Goal: Transaction & Acquisition: Obtain resource

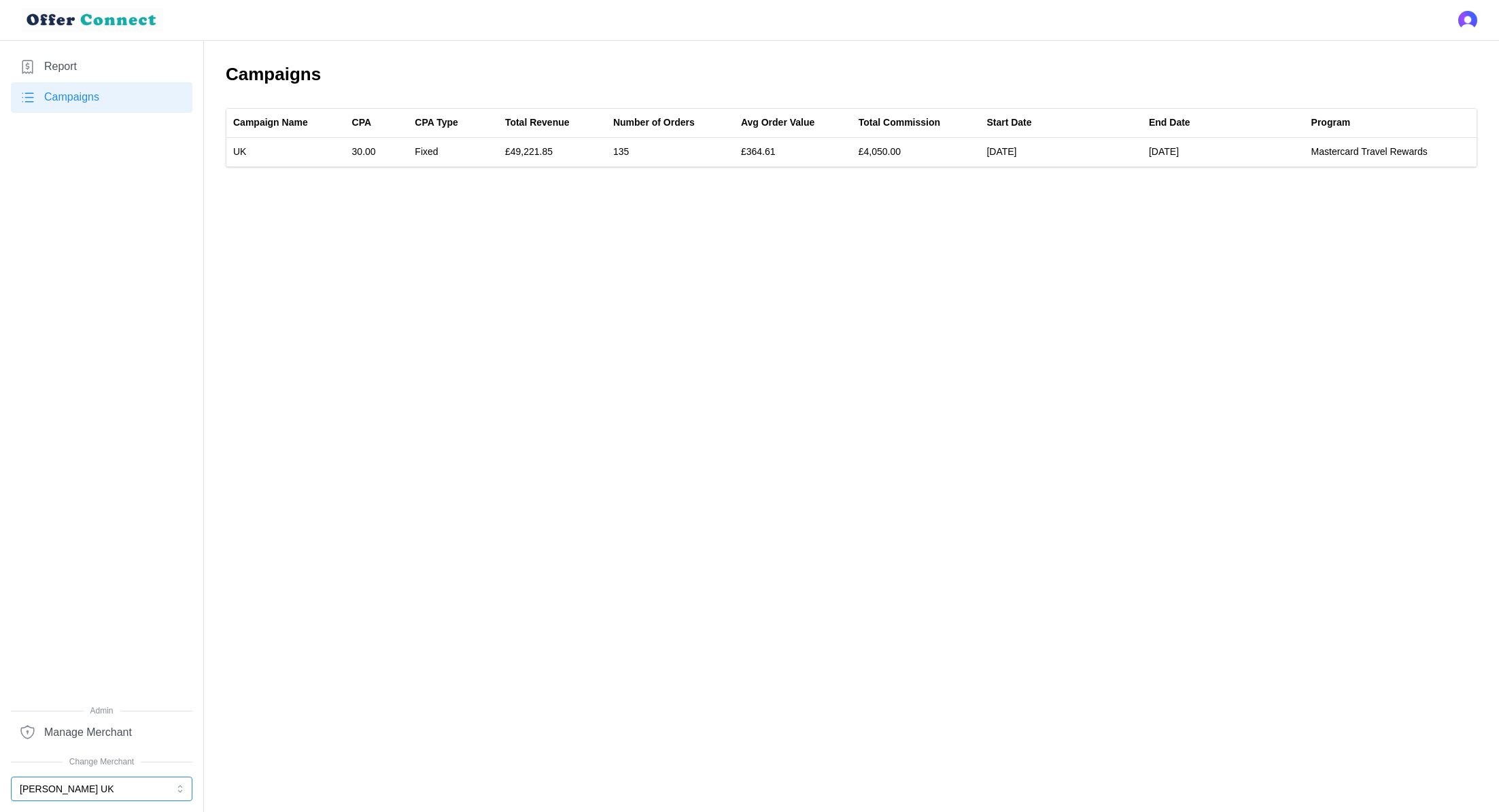
click at [79, 790] on button "[PERSON_NAME] UK" at bounding box center [101, 789] width 182 height 24
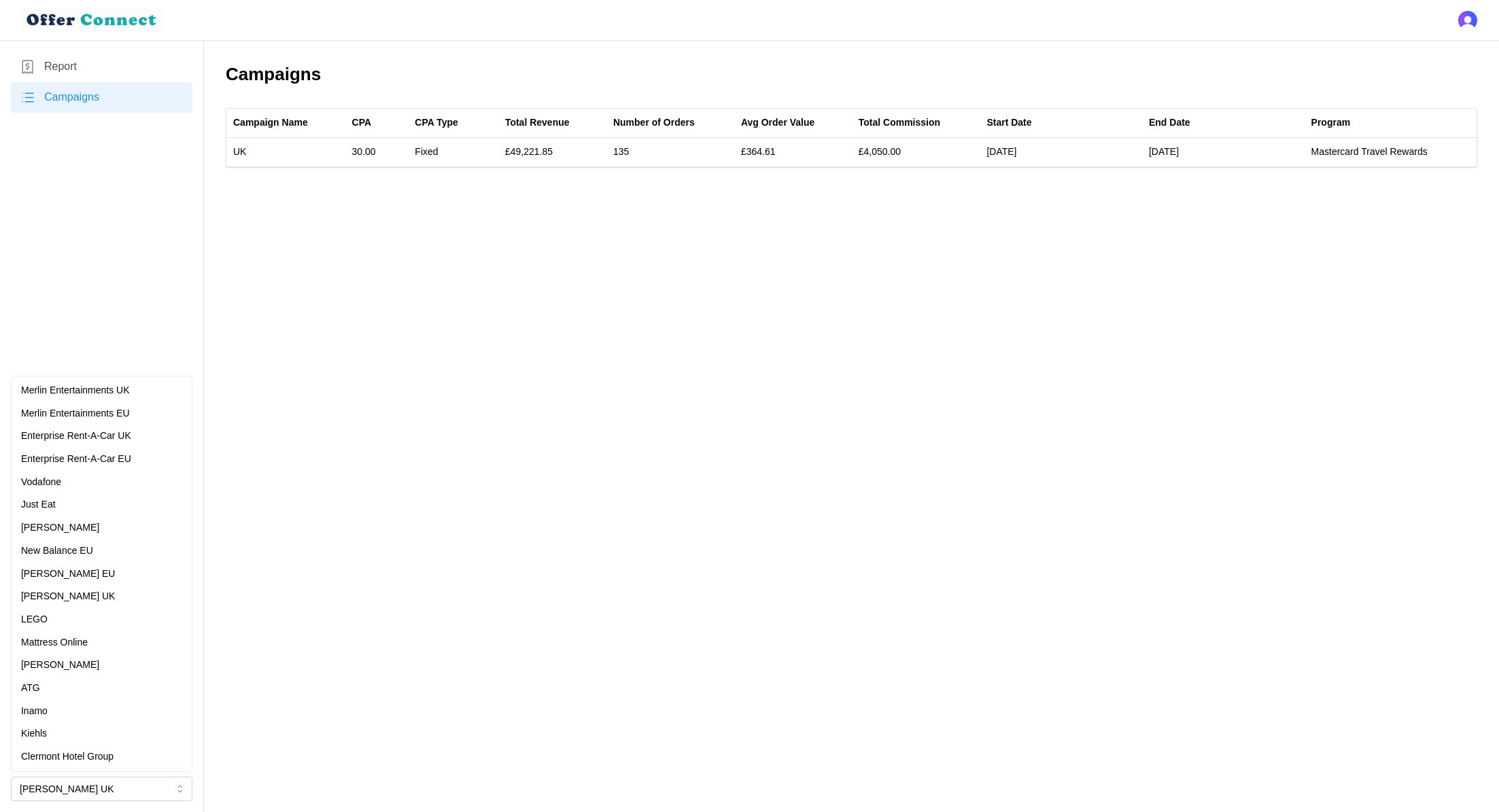
click at [380, 230] on main "Campaigns Campaign Name CPA CPA Type Total Revenue Number of Orders Avg Order V…" at bounding box center [749, 406] width 1499 height 812
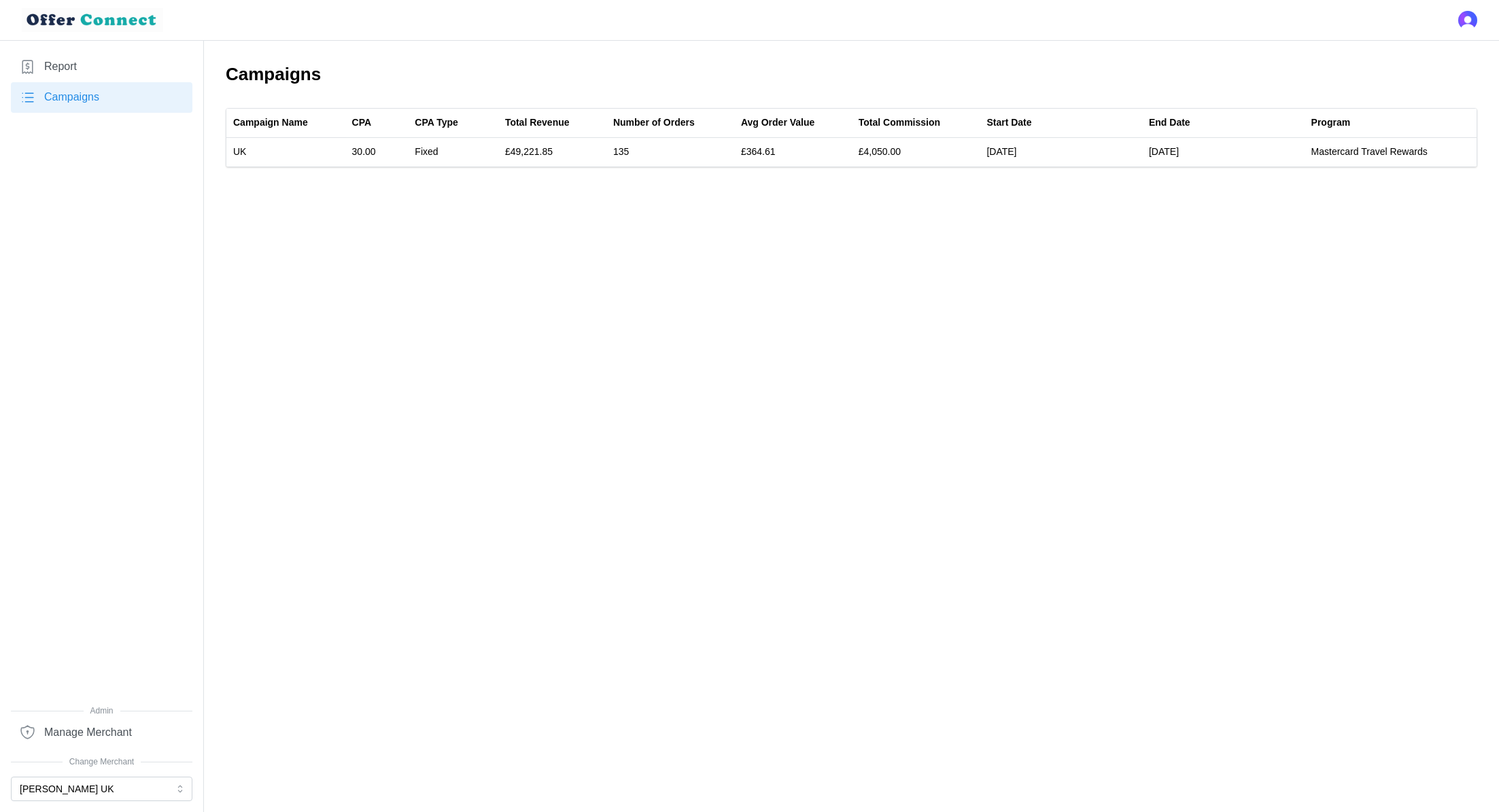
click at [101, 55] on link "Report" at bounding box center [101, 67] width 182 height 31
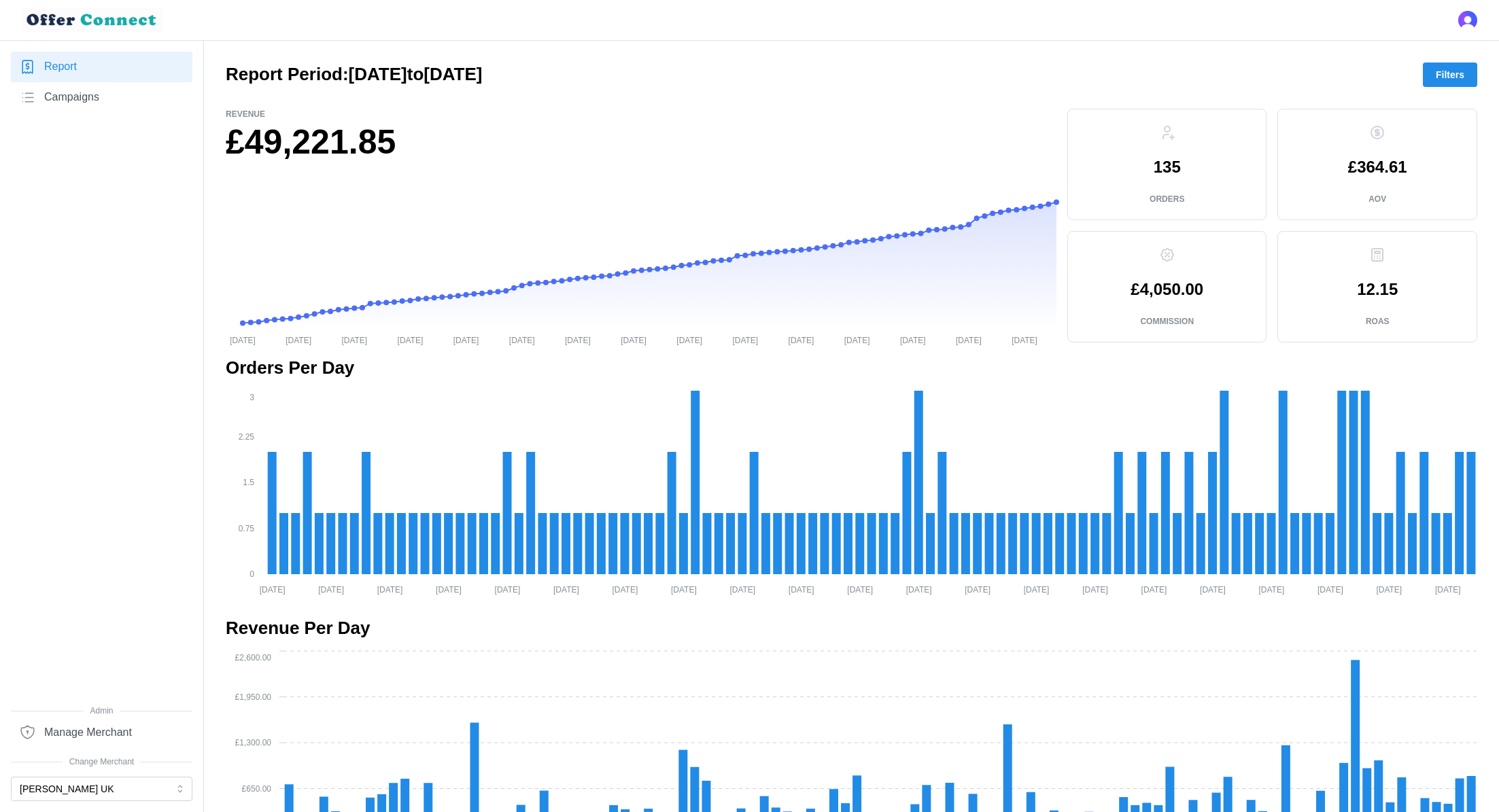
click at [1452, 64] on span "Filters" at bounding box center [1450, 75] width 29 height 23
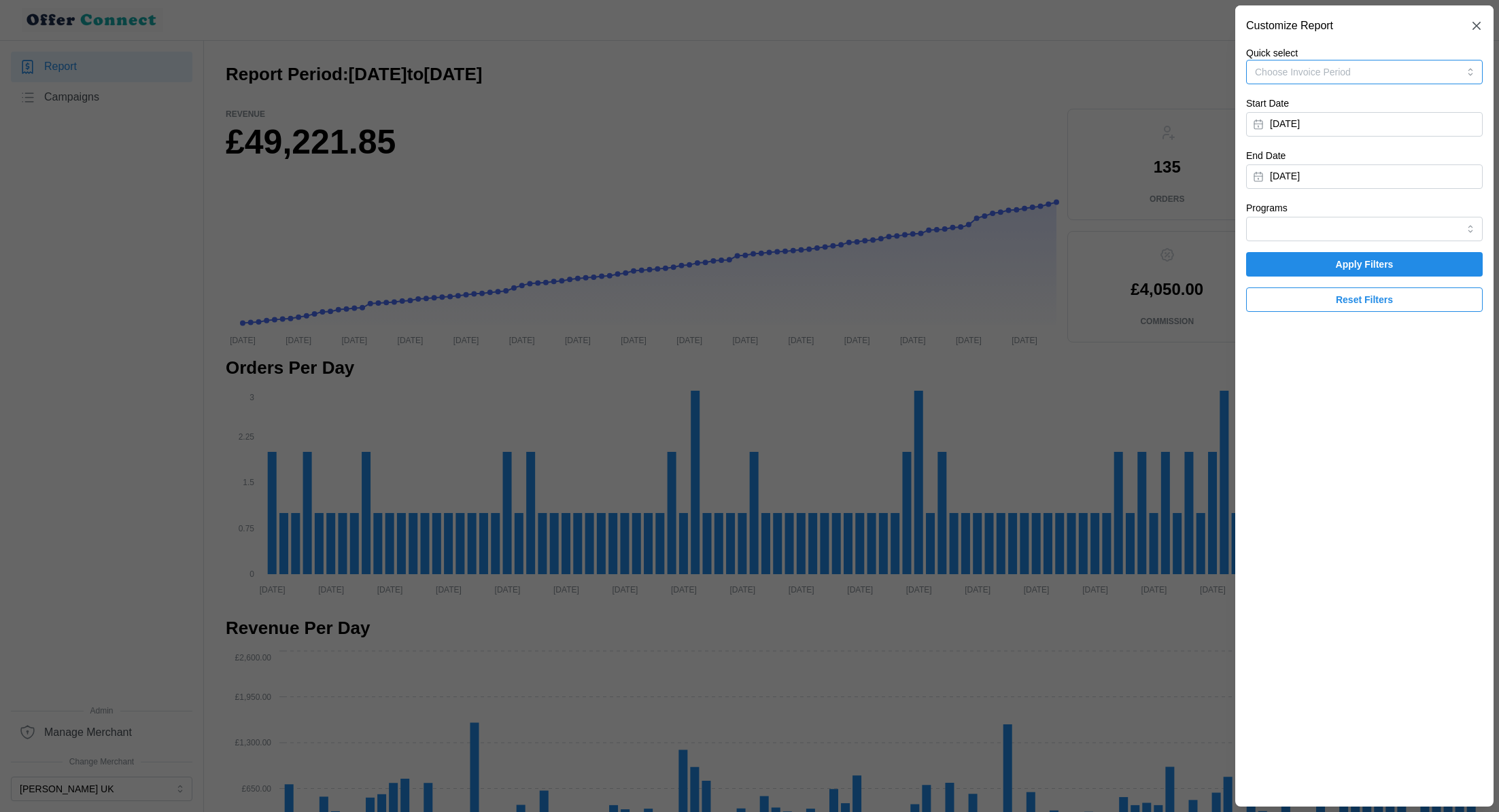
click at [1380, 70] on button "Choose Invoice Period" at bounding box center [1364, 71] width 237 height 24
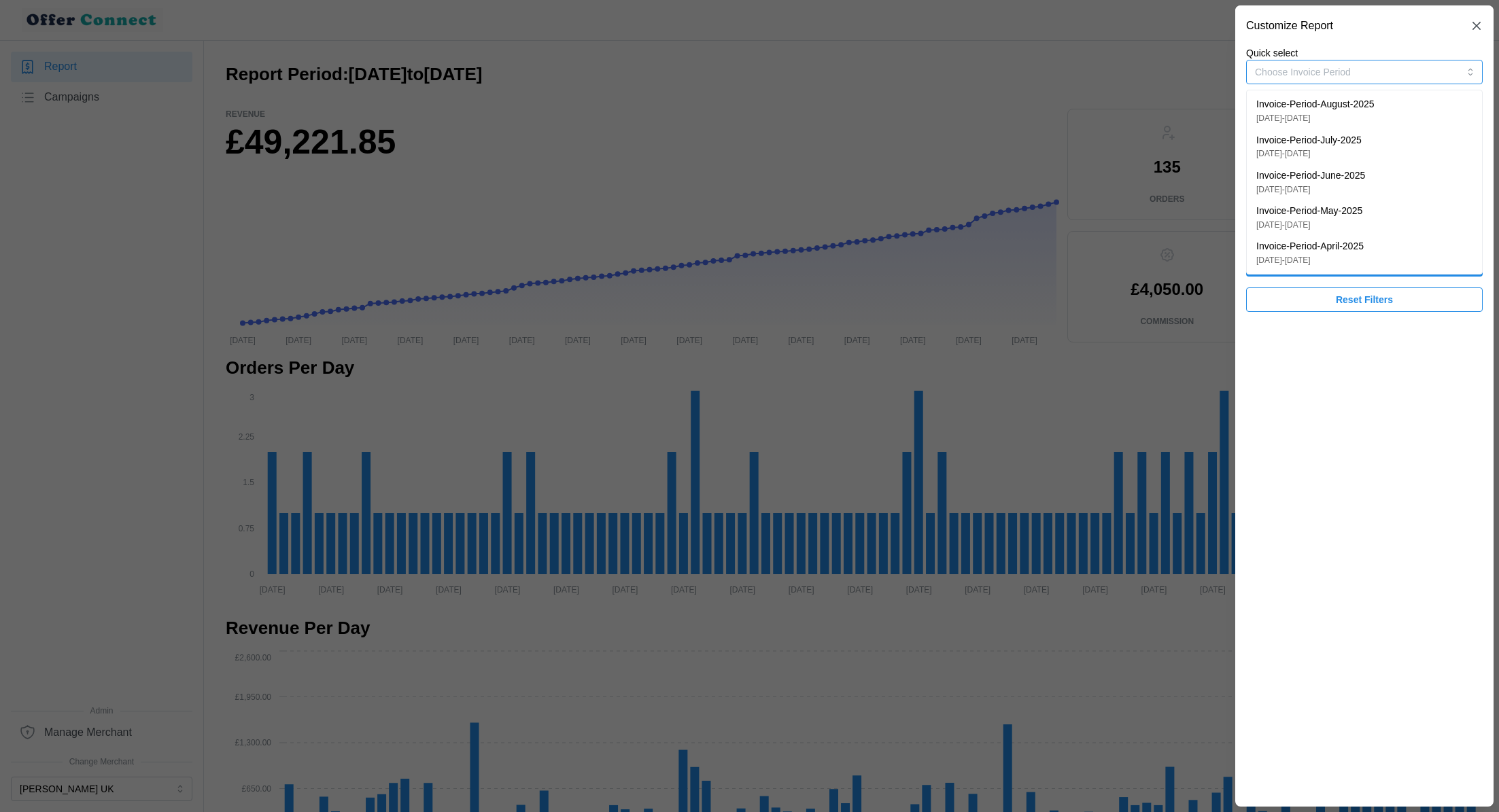
click at [1380, 70] on button "Choose Invoice Period" at bounding box center [1364, 71] width 237 height 24
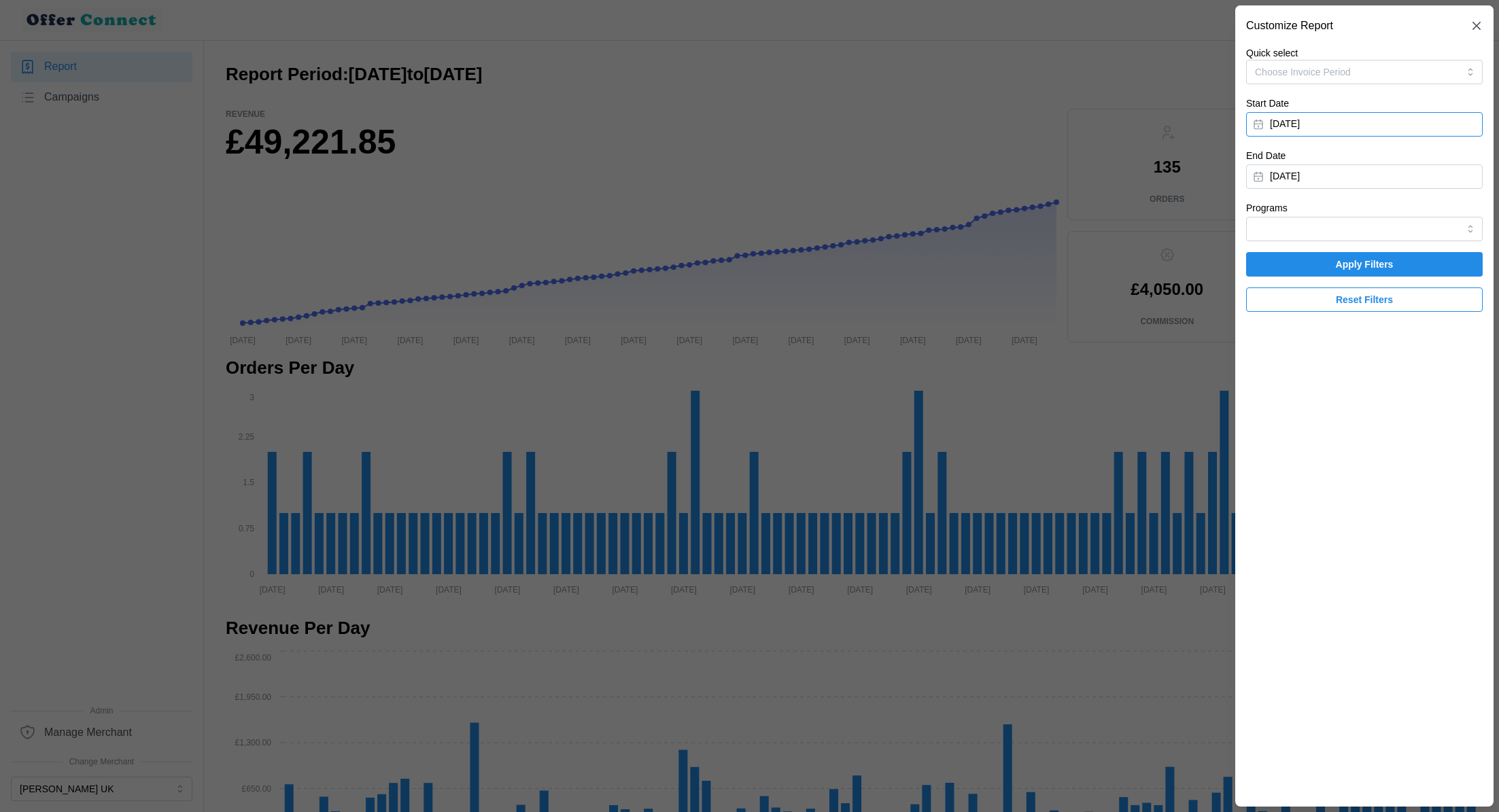
click at [1362, 121] on button "[DATE]" at bounding box center [1364, 124] width 237 height 24
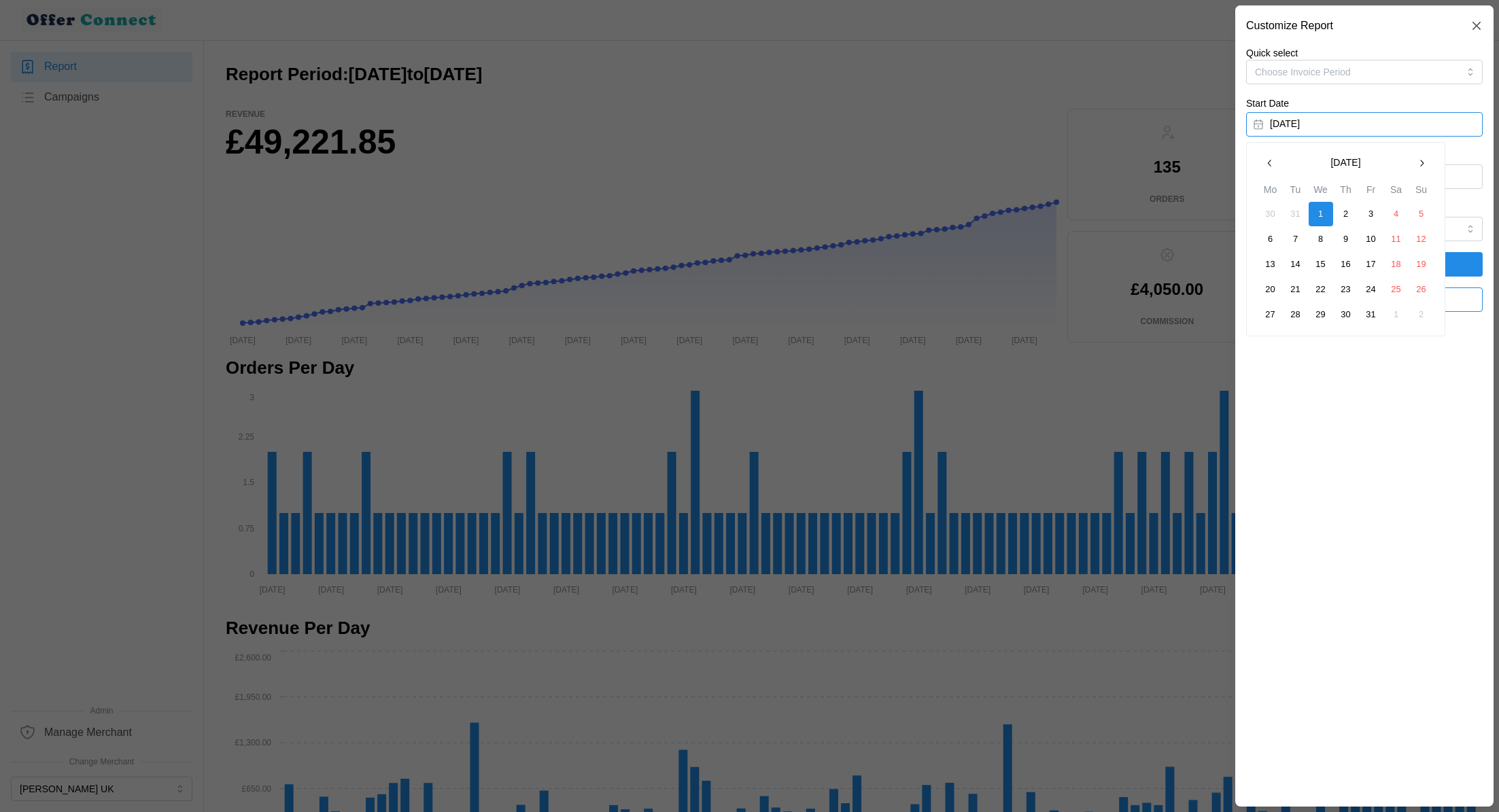
click at [1485, 163] on div "Quick select Choose Invoice Period Start Date January 1, 2025 End Date October …" at bounding box center [1364, 184] width 258 height 276
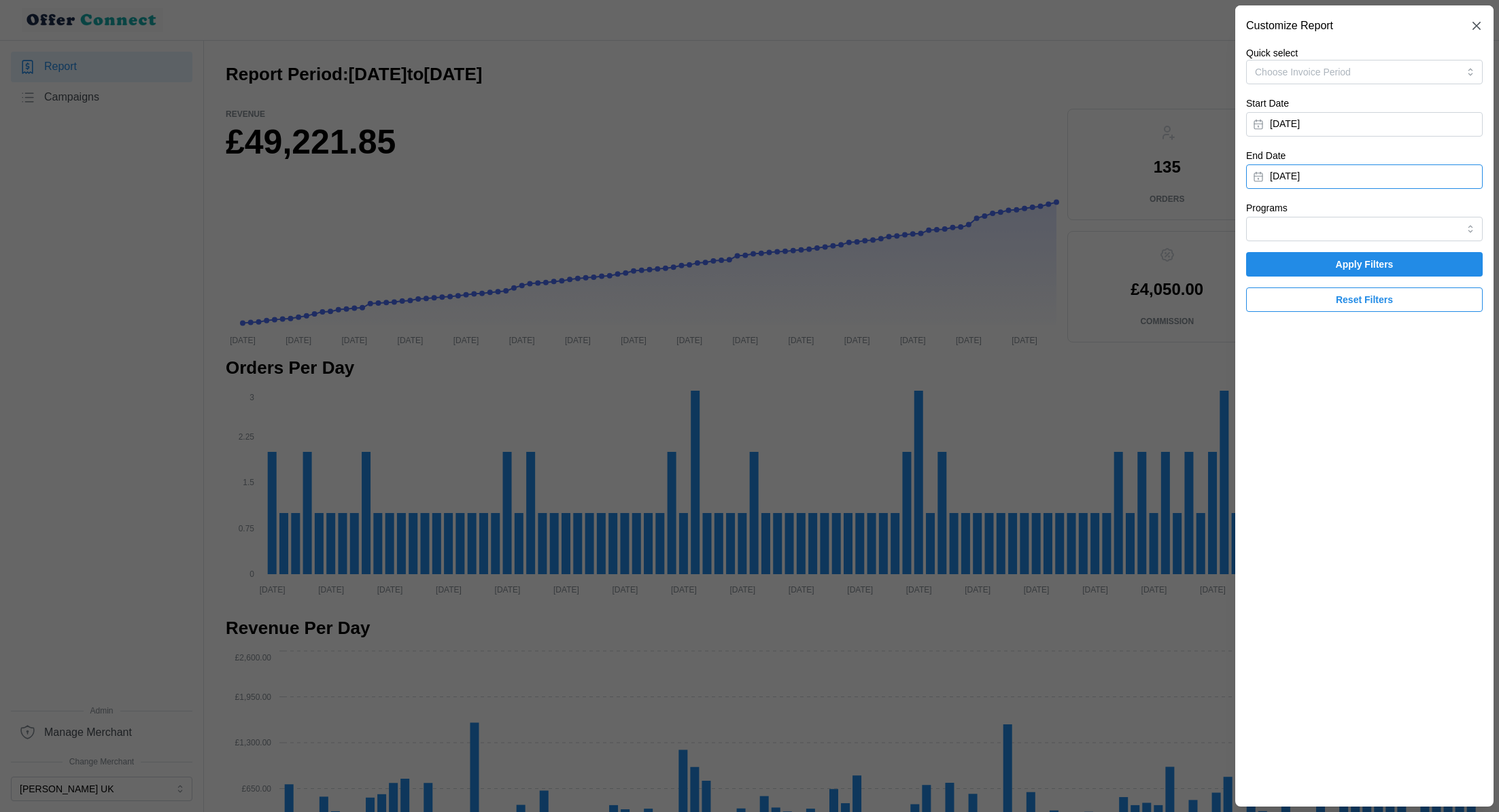
click at [1463, 174] on button "[DATE]" at bounding box center [1364, 176] width 237 height 24
click at [1267, 216] on icon "button" at bounding box center [1270, 216] width 11 height 11
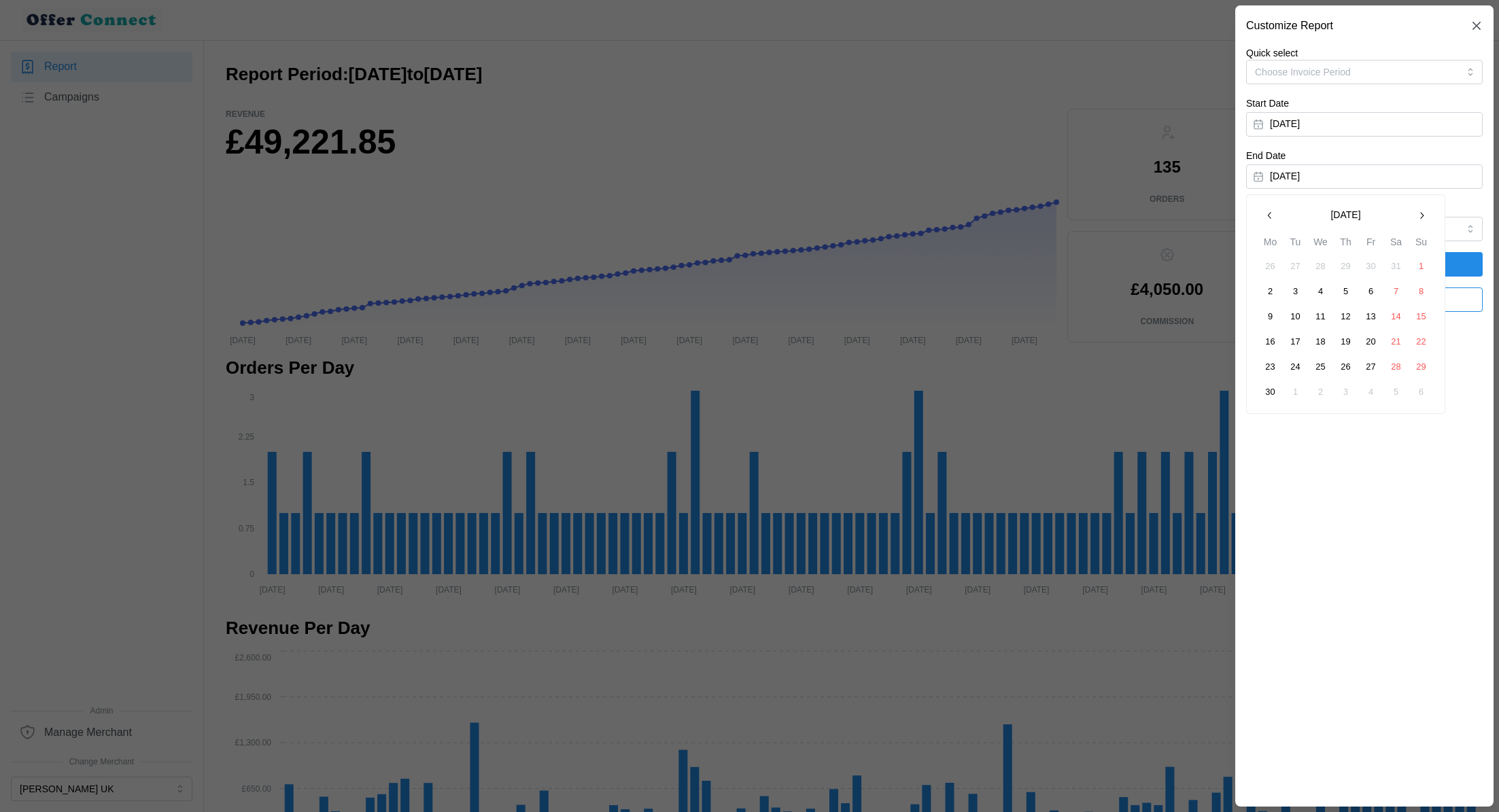
click at [1267, 216] on icon "button" at bounding box center [1270, 216] width 11 height 11
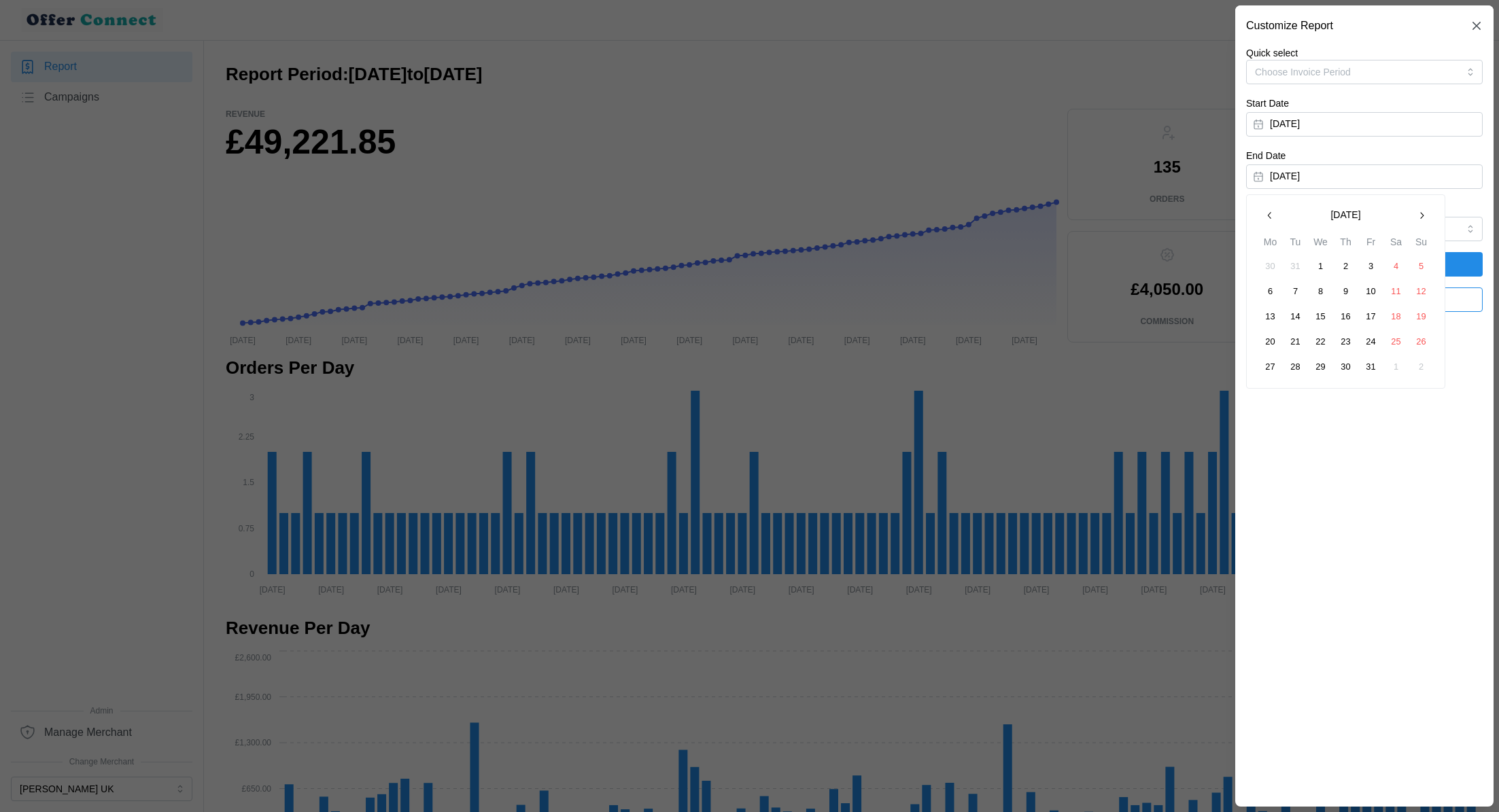
click at [1414, 219] on button "button" at bounding box center [1421, 215] width 24 height 24
click at [1269, 399] on button "31" at bounding box center [1270, 392] width 24 height 24
click at [1414, 265] on span "Apply Filters" at bounding box center [1364, 265] width 211 height 23
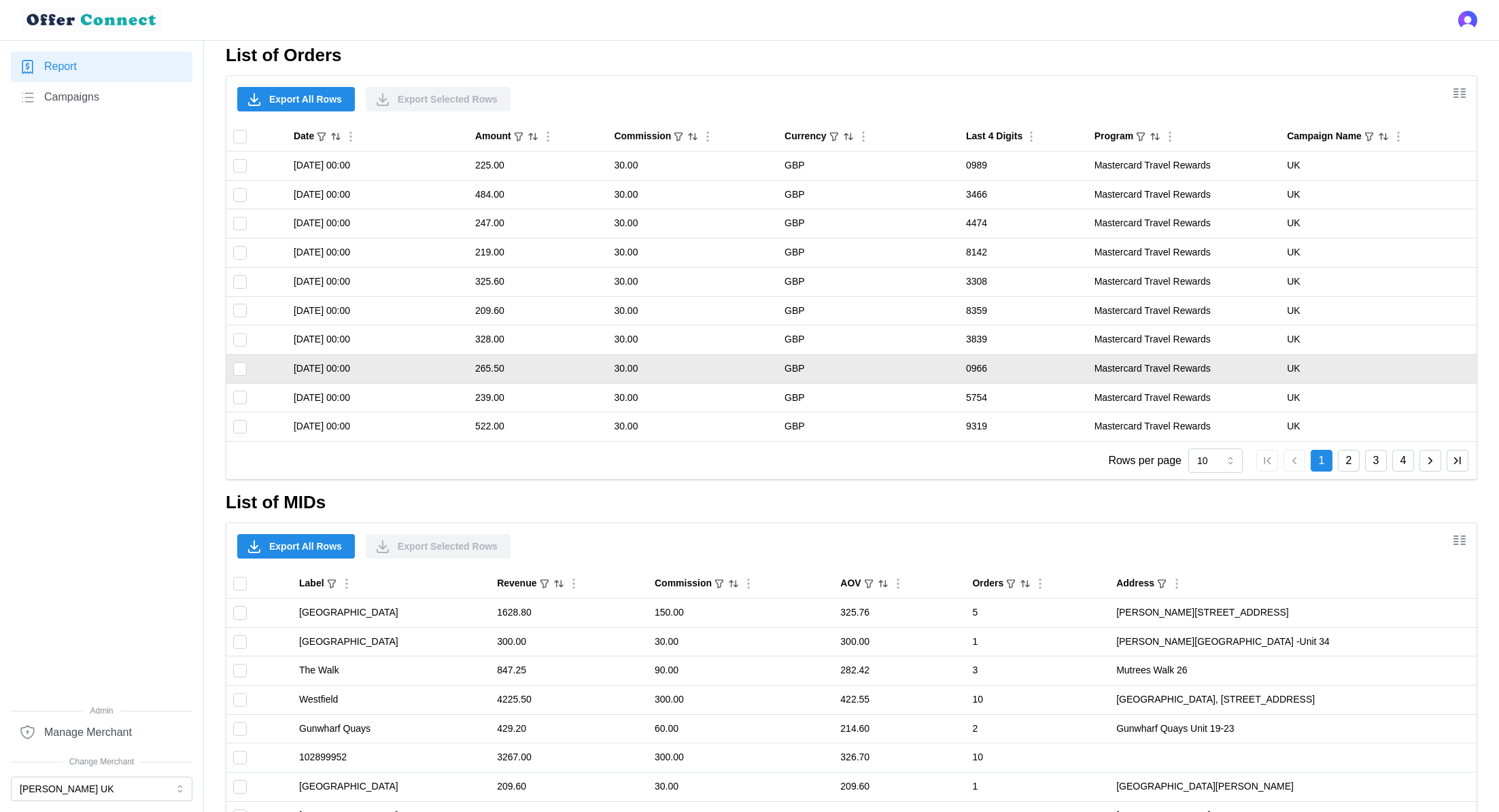
scroll to position [834, 0]
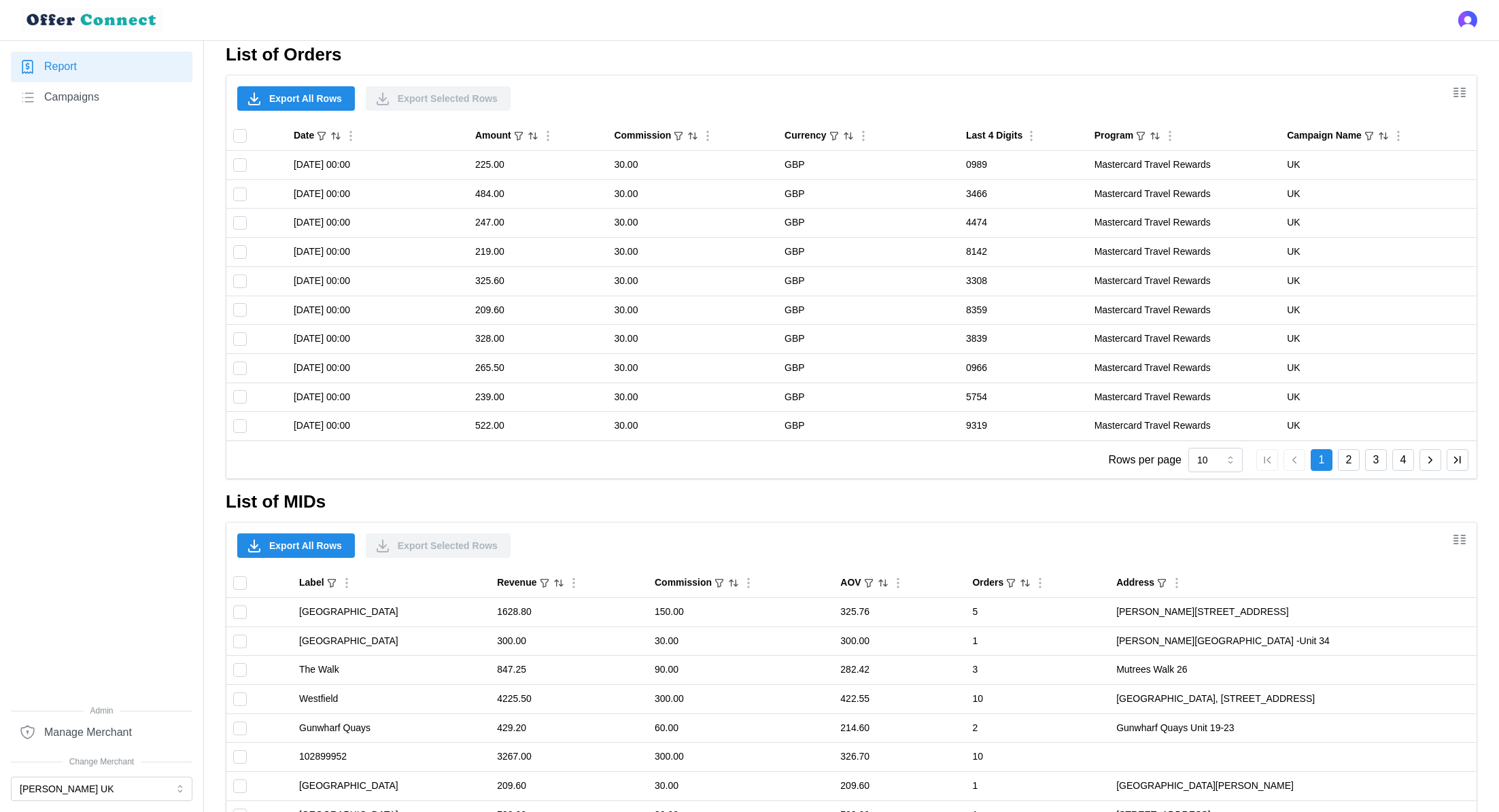
click at [313, 542] on span "Export All Rows" at bounding box center [305, 546] width 73 height 23
click at [91, 789] on button "[PERSON_NAME] UK" at bounding box center [101, 789] width 182 height 24
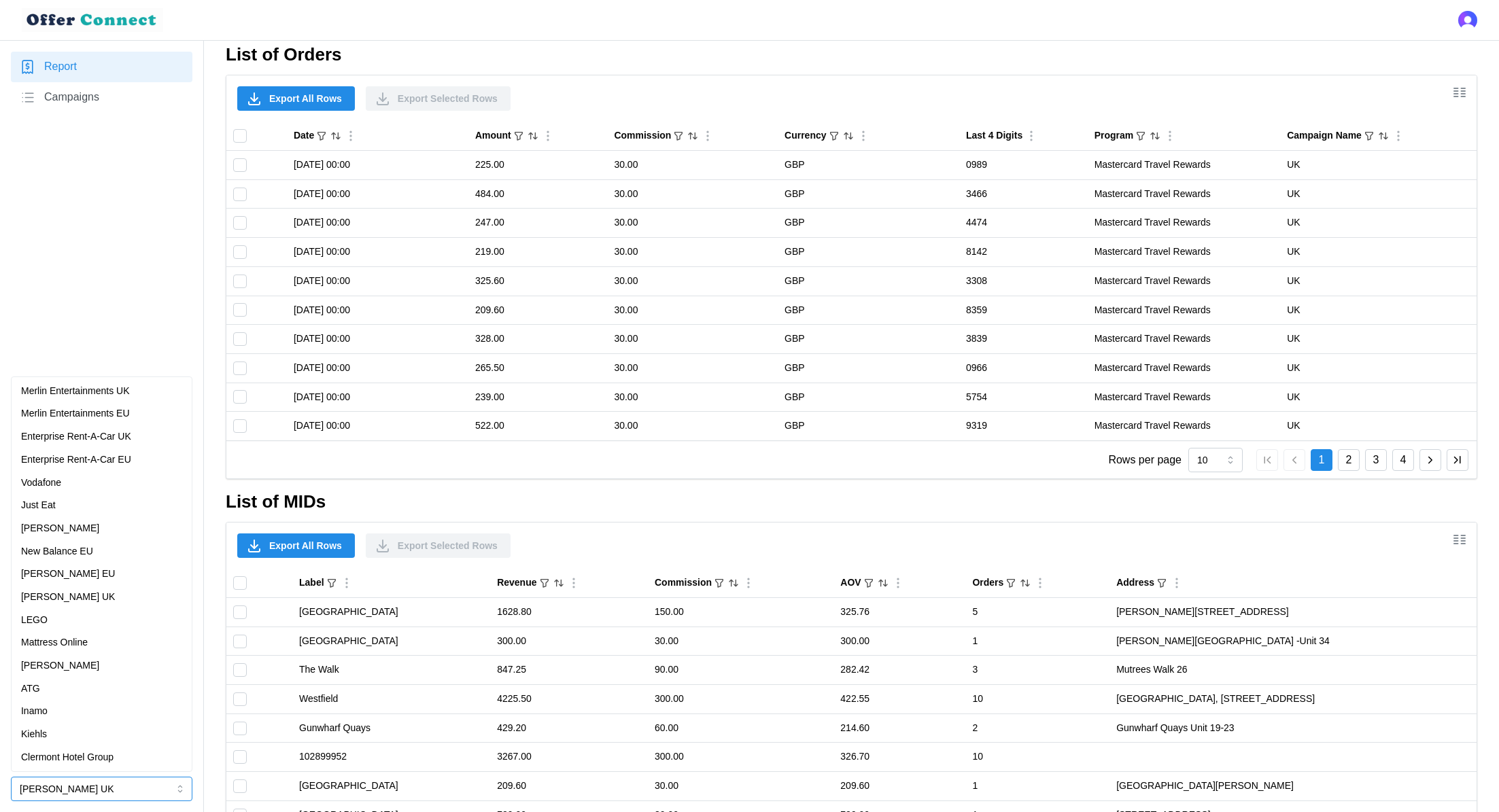
click at [111, 570] on div "[PERSON_NAME] EU" at bounding box center [101, 574] width 161 height 15
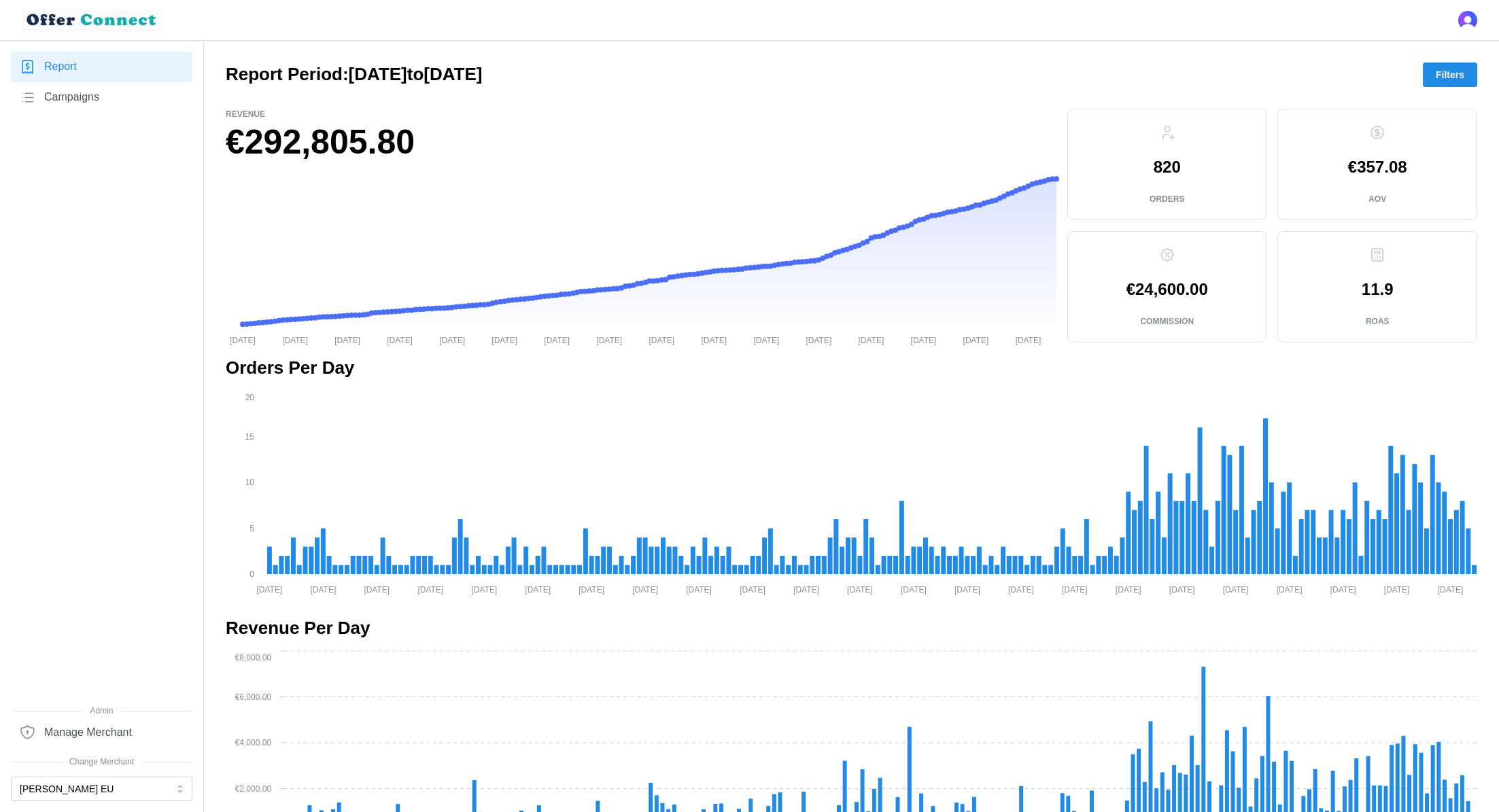
click at [1456, 76] on span "Filters" at bounding box center [1450, 75] width 29 height 23
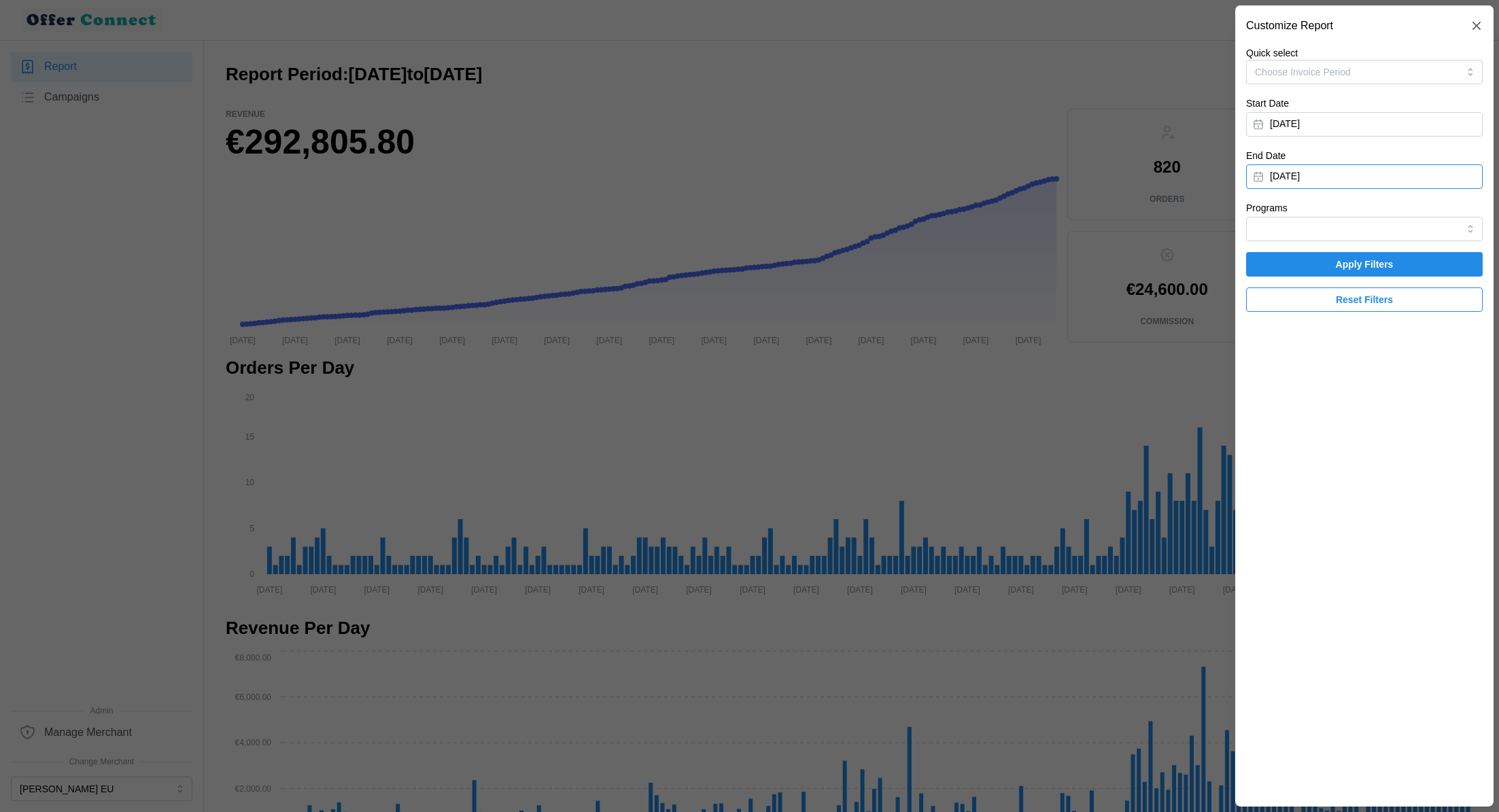
click at [1370, 179] on button "[DATE]" at bounding box center [1364, 176] width 237 height 24
click at [1272, 214] on icon "button" at bounding box center [1270, 216] width 11 height 11
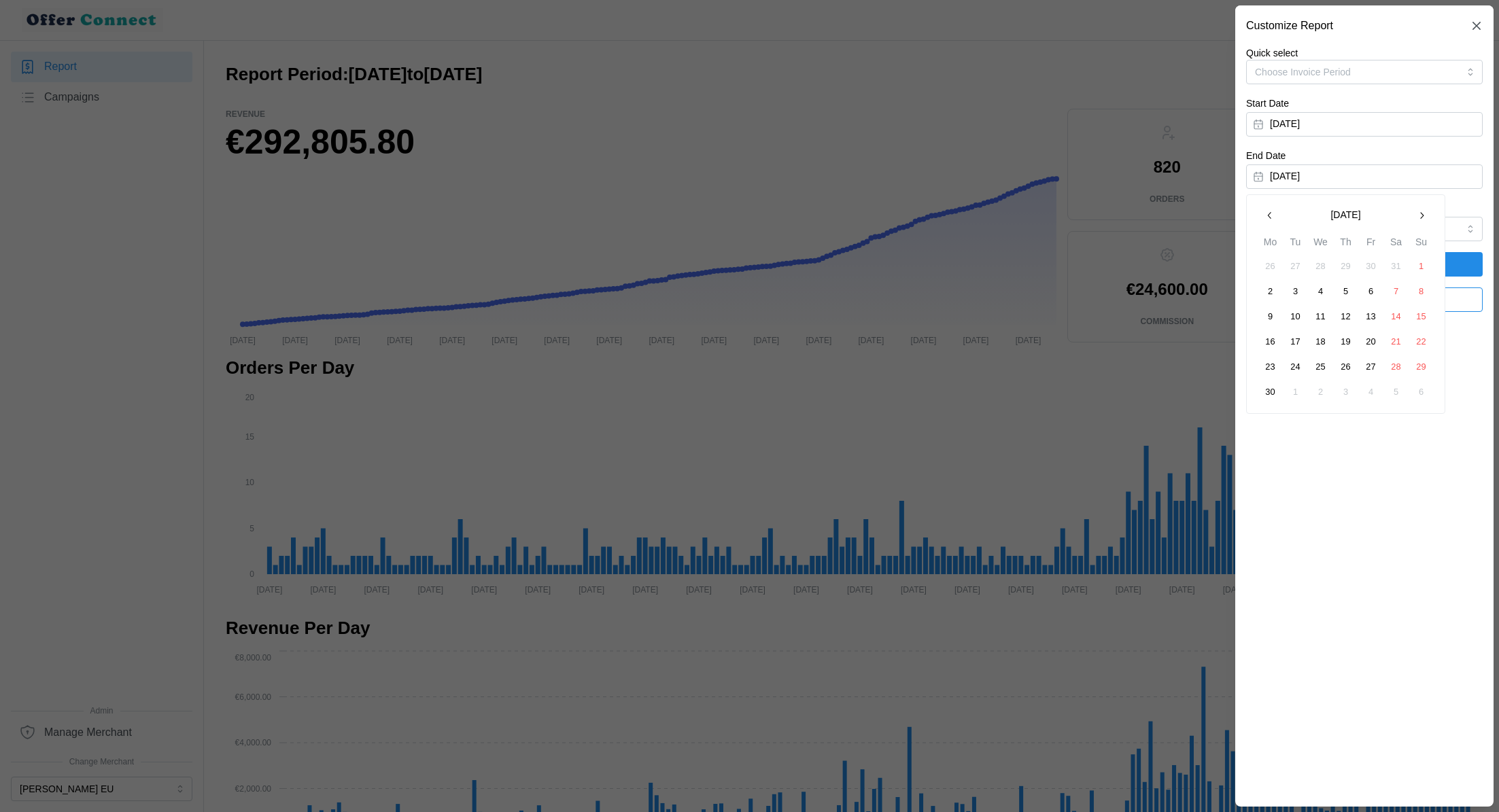
click at [1272, 214] on icon "button" at bounding box center [1270, 216] width 11 height 11
click at [1268, 391] on button "31" at bounding box center [1270, 392] width 24 height 24
click at [1431, 238] on input "Programs" at bounding box center [1364, 229] width 237 height 24
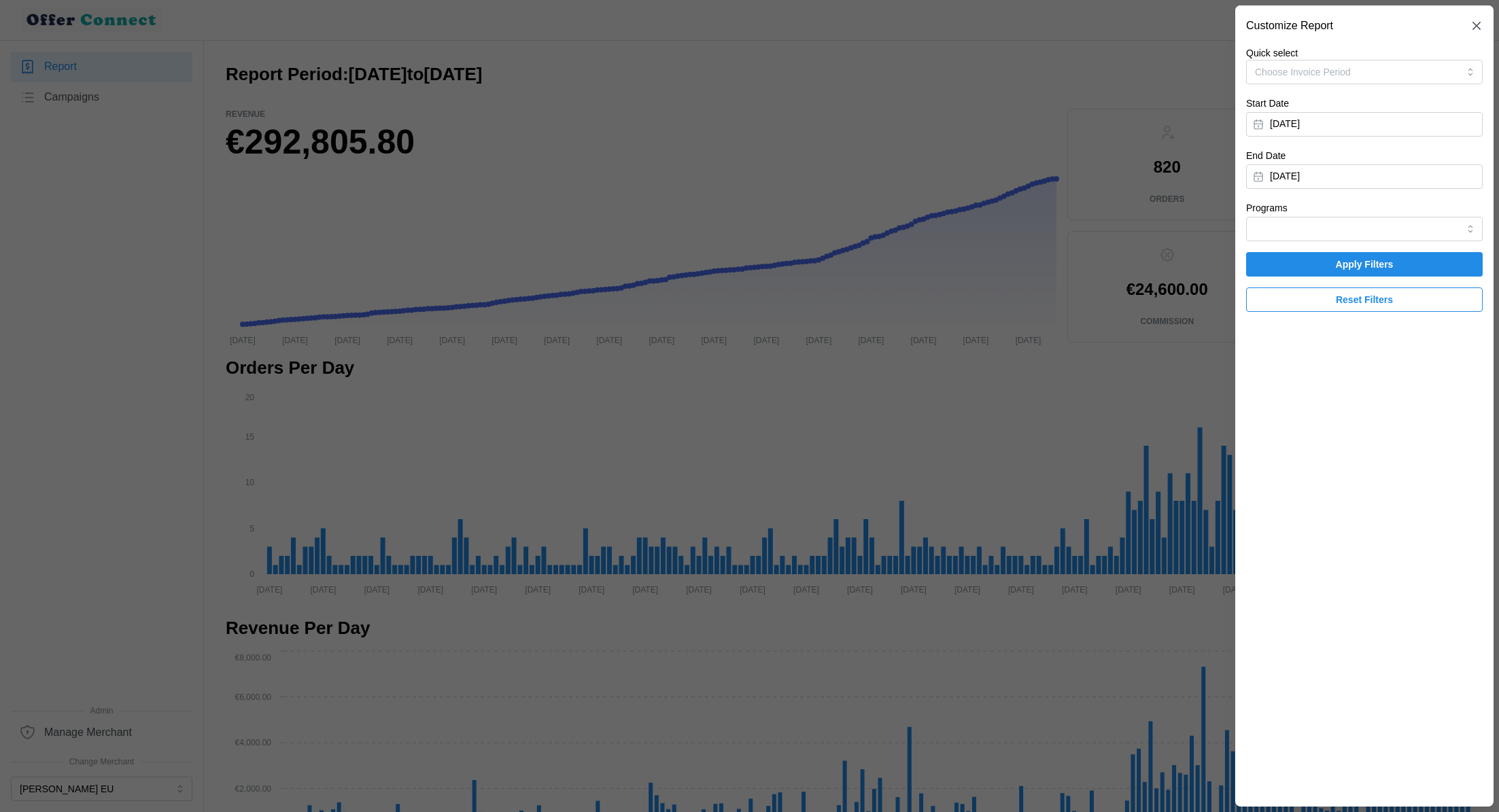
click at [1438, 350] on section "Customize Report Quick select Choose Invoice Period Start Date January 1, 2025 …" at bounding box center [1364, 406] width 258 height 801
click at [1402, 259] on span "Apply Filters" at bounding box center [1364, 265] width 211 height 23
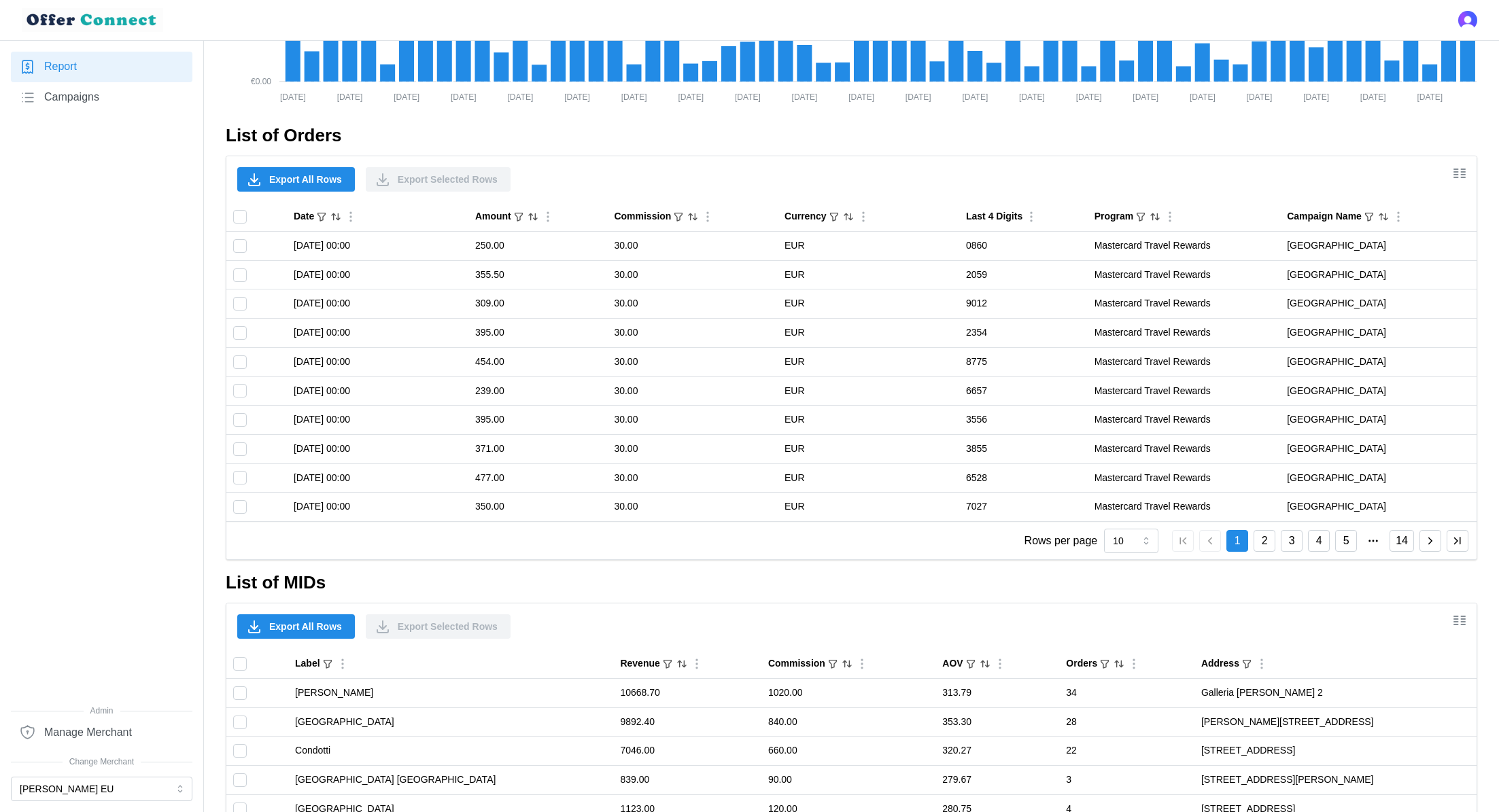
scroll to position [765, 0]
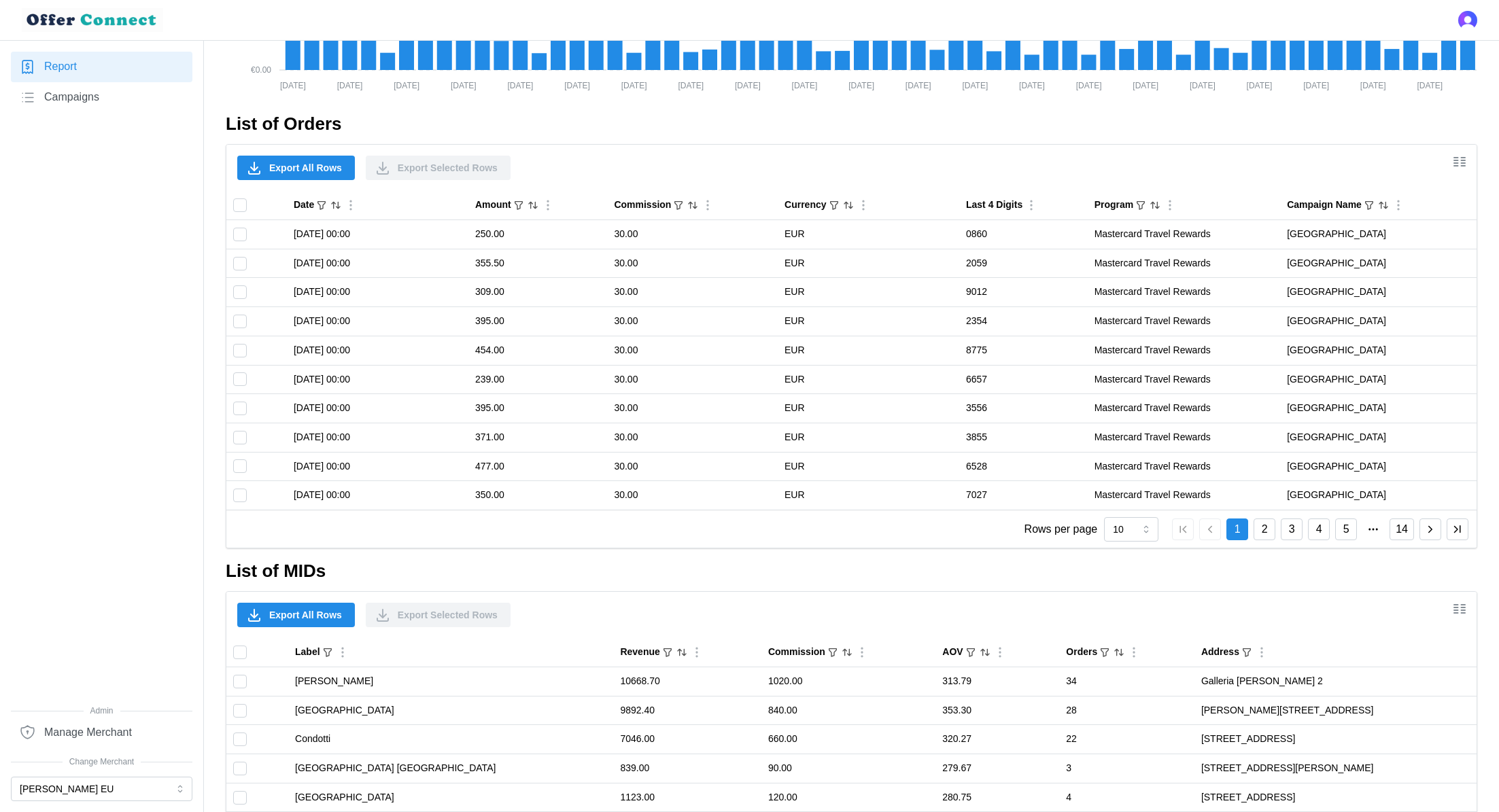
click at [304, 606] on span "Export All Rows" at bounding box center [305, 615] width 73 height 23
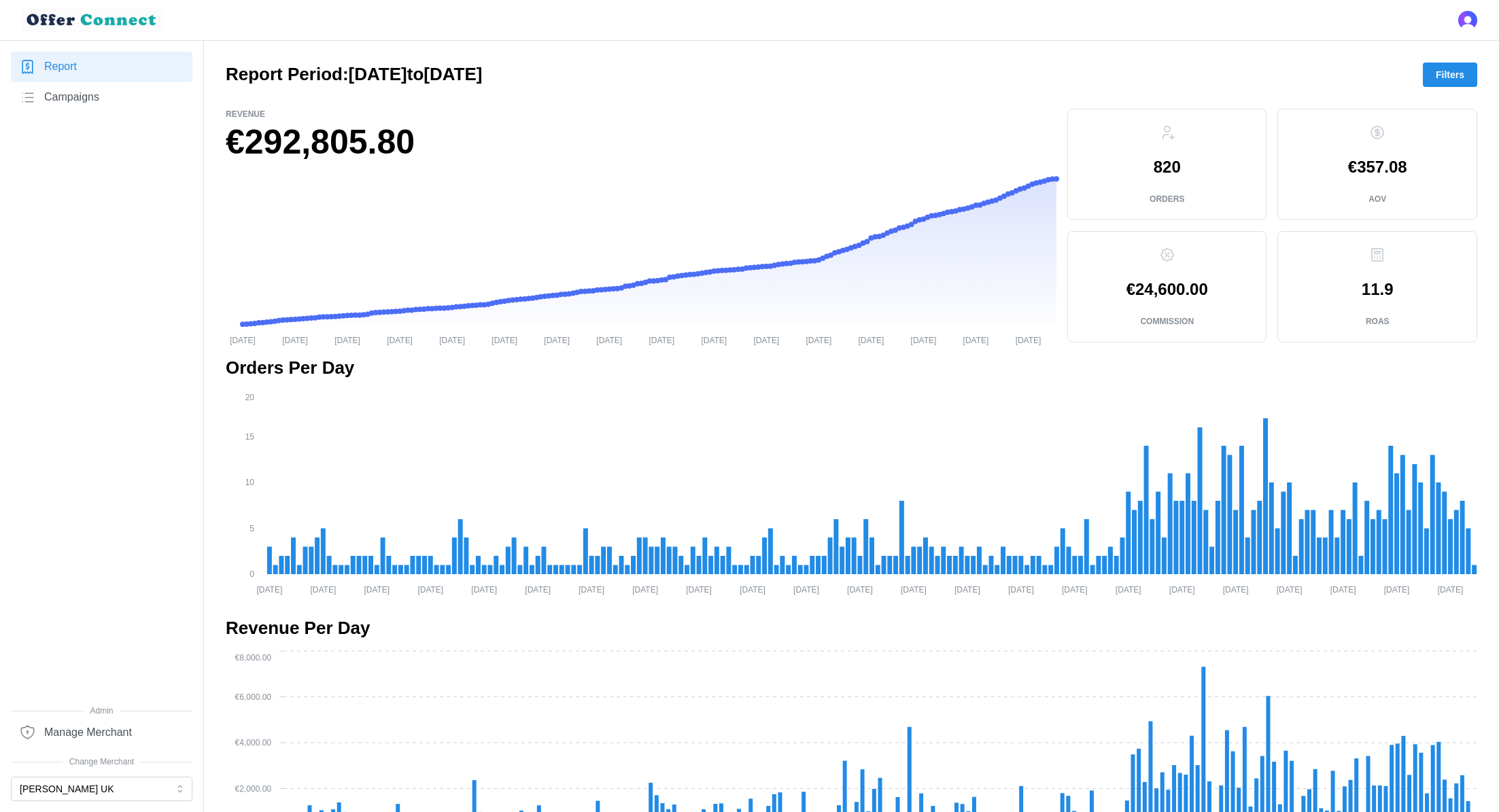
click at [1463, 71] on span "Filters" at bounding box center [1450, 75] width 29 height 23
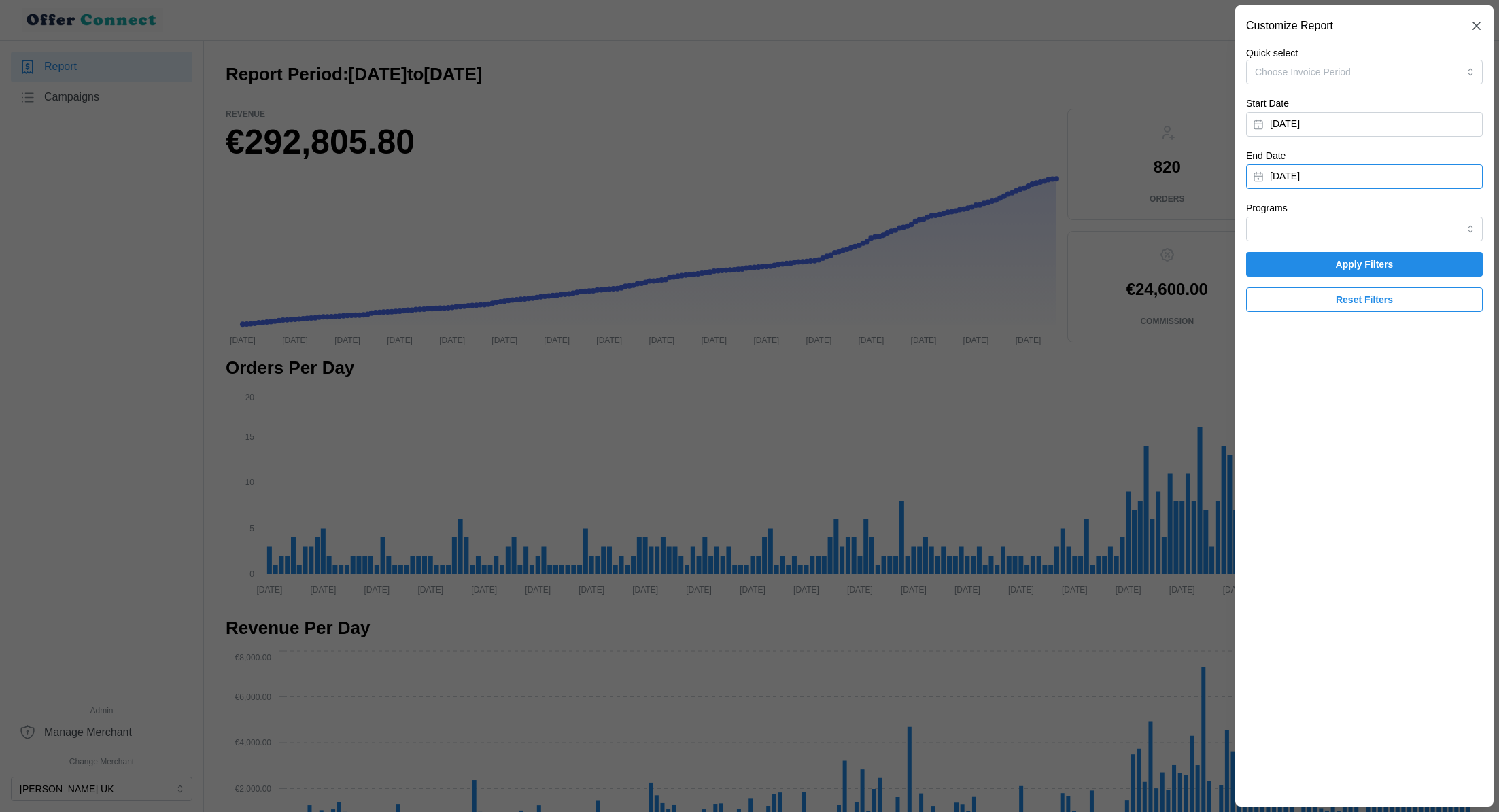
click at [1391, 174] on button "[DATE]" at bounding box center [1364, 176] width 237 height 24
click at [1262, 213] on button "button" at bounding box center [1269, 215] width 24 height 24
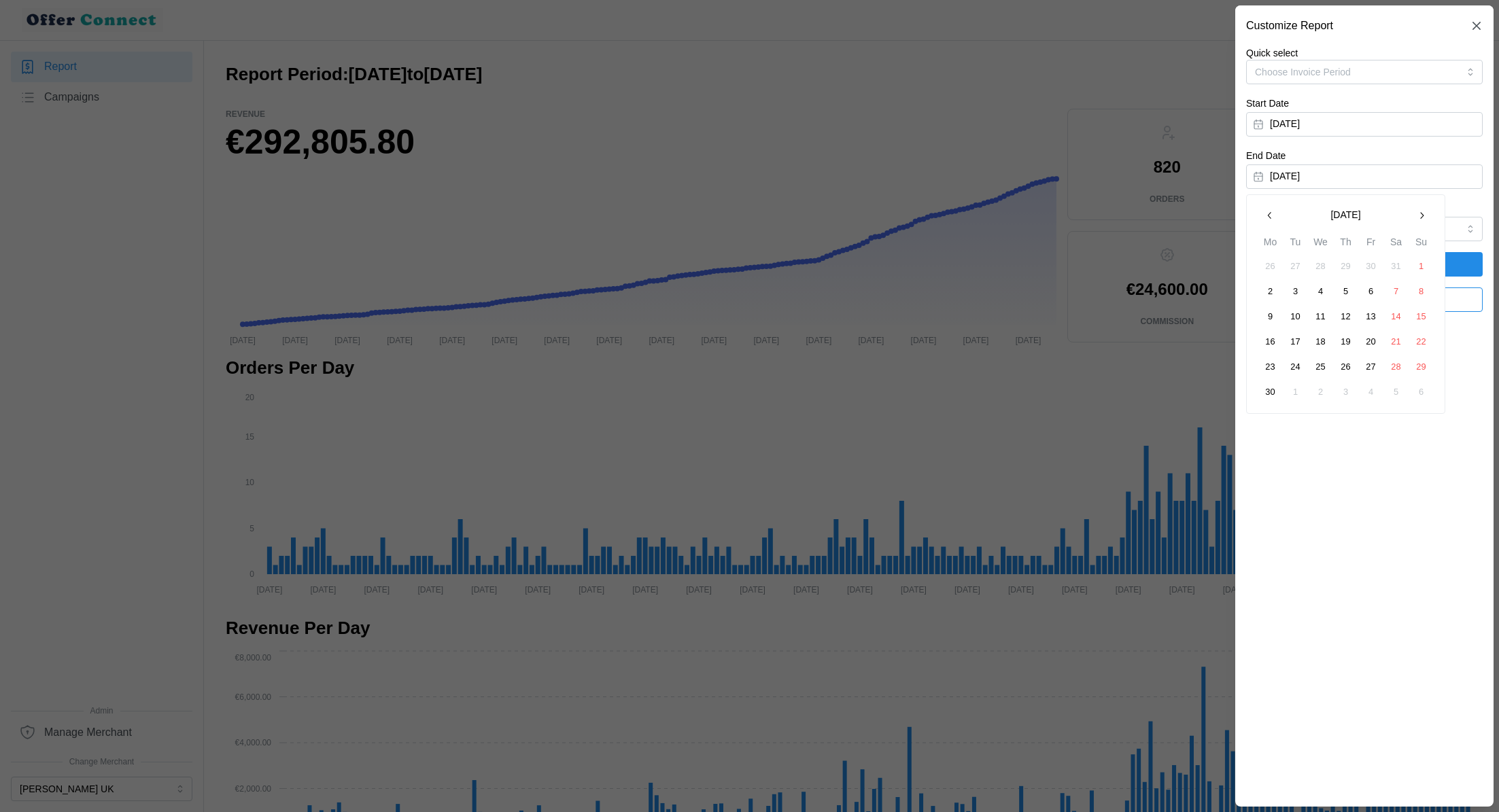
click at [1262, 213] on button "button" at bounding box center [1269, 215] width 24 height 24
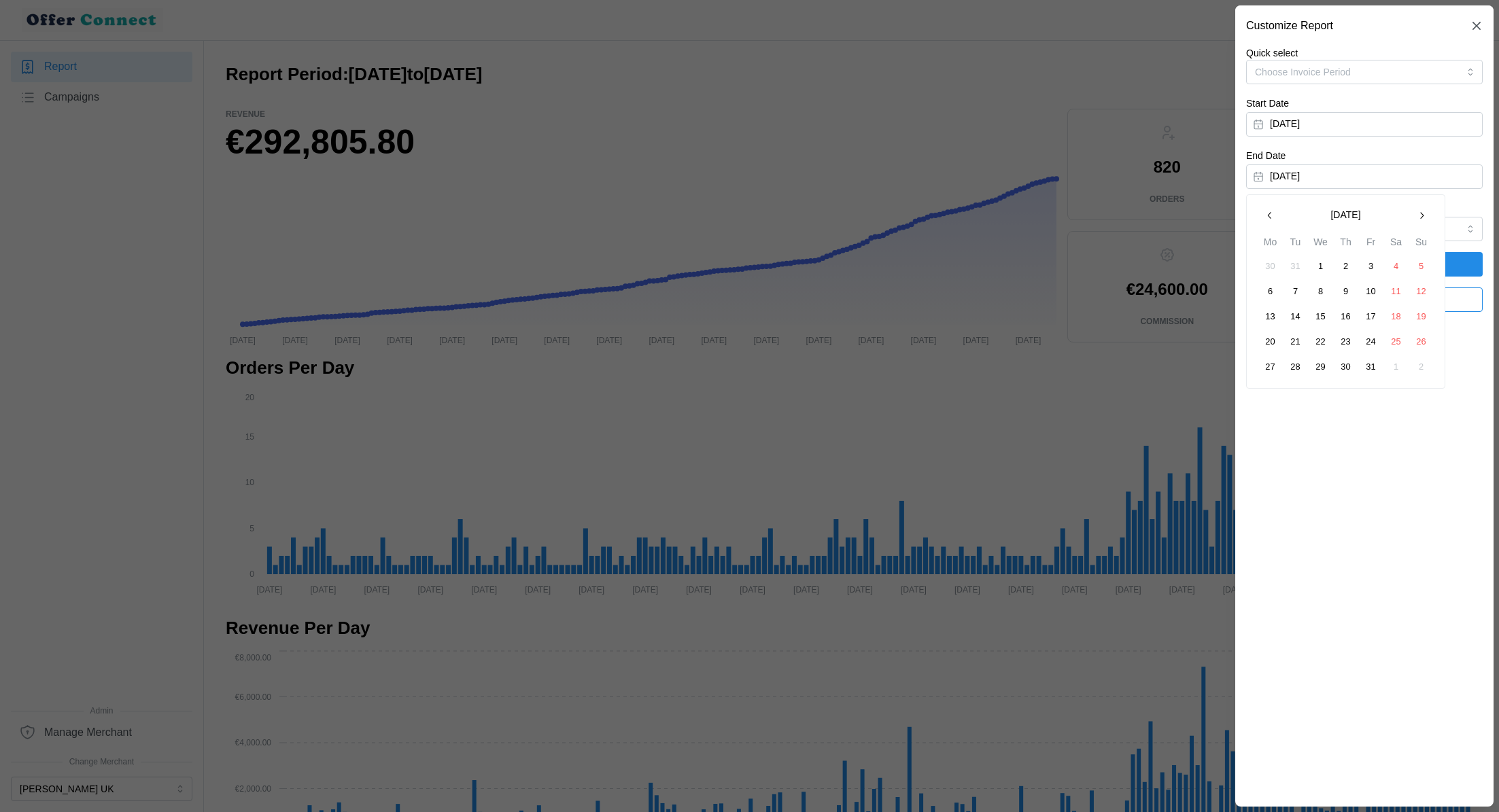
click at [1373, 359] on button "31" at bounding box center [1371, 367] width 24 height 24
click at [1426, 275] on span "Apply Filters" at bounding box center [1364, 265] width 211 height 23
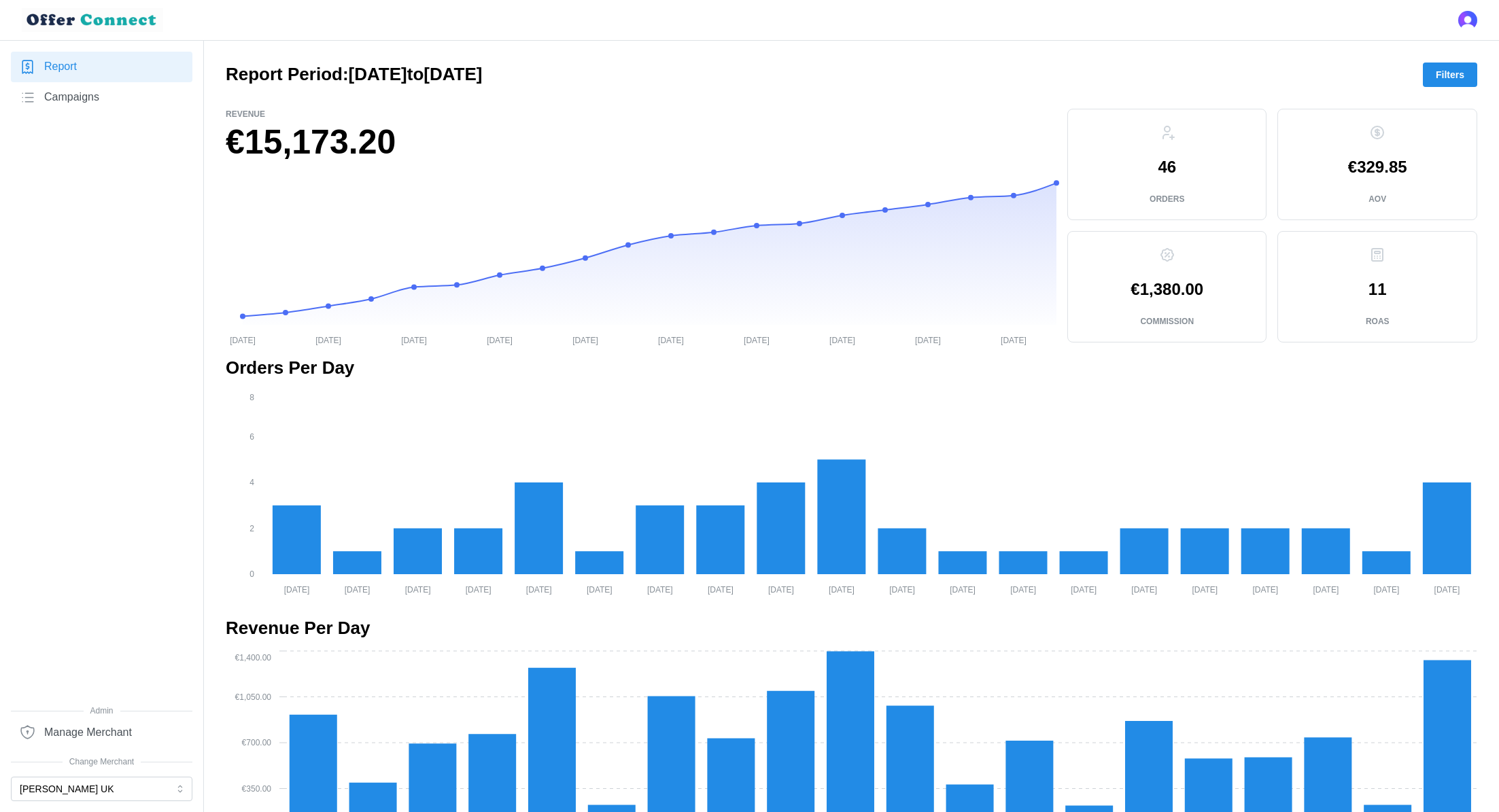
click at [1161, 174] on p "46" at bounding box center [1167, 167] width 18 height 16
click at [153, 793] on button "[PERSON_NAME] UK" at bounding box center [101, 789] width 182 height 24
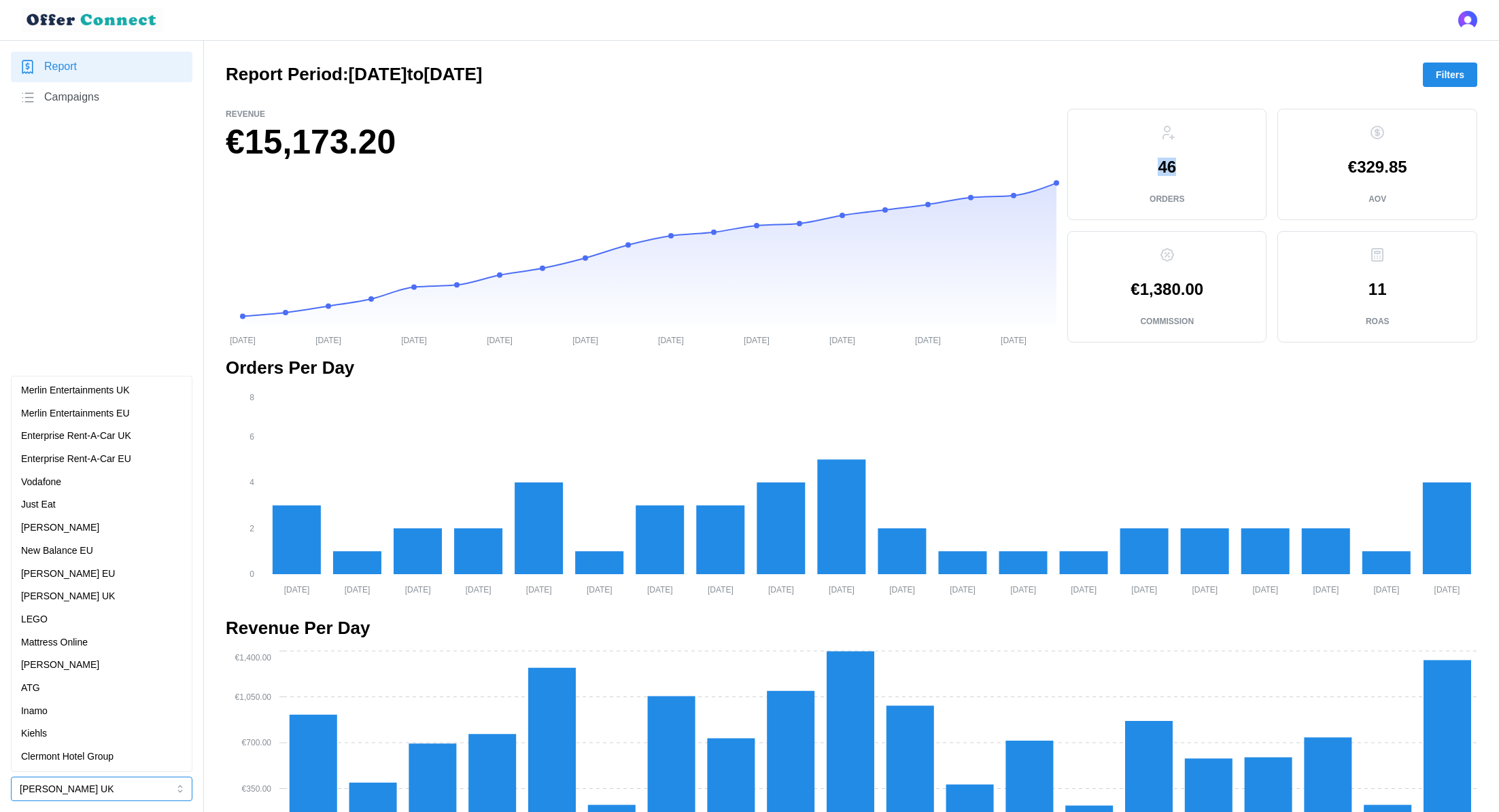
click at [100, 593] on div "[PERSON_NAME] UK" at bounding box center [101, 596] width 161 height 15
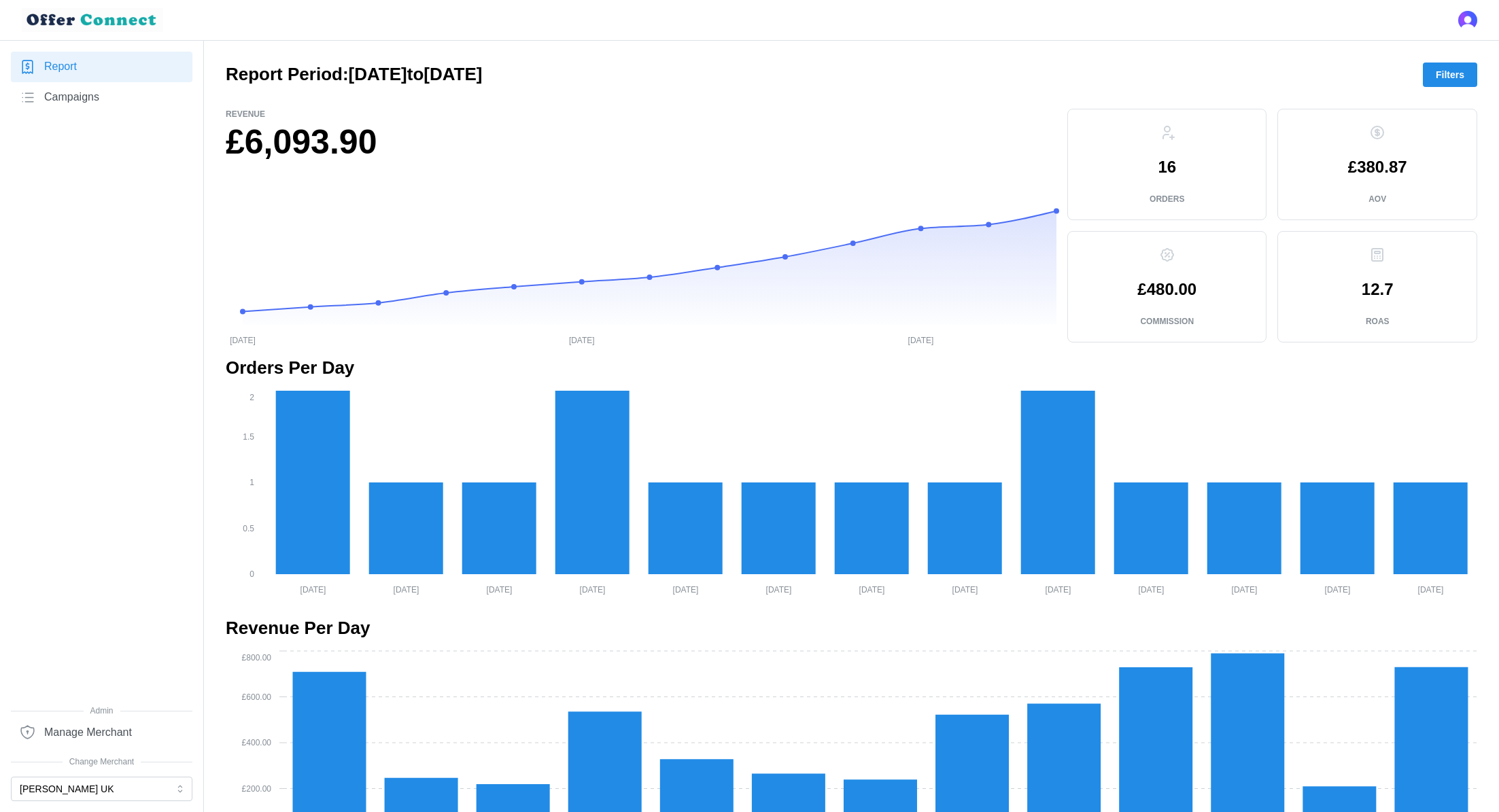
click at [379, 136] on h1 "£6,093.90" at bounding box center [642, 142] width 831 height 44
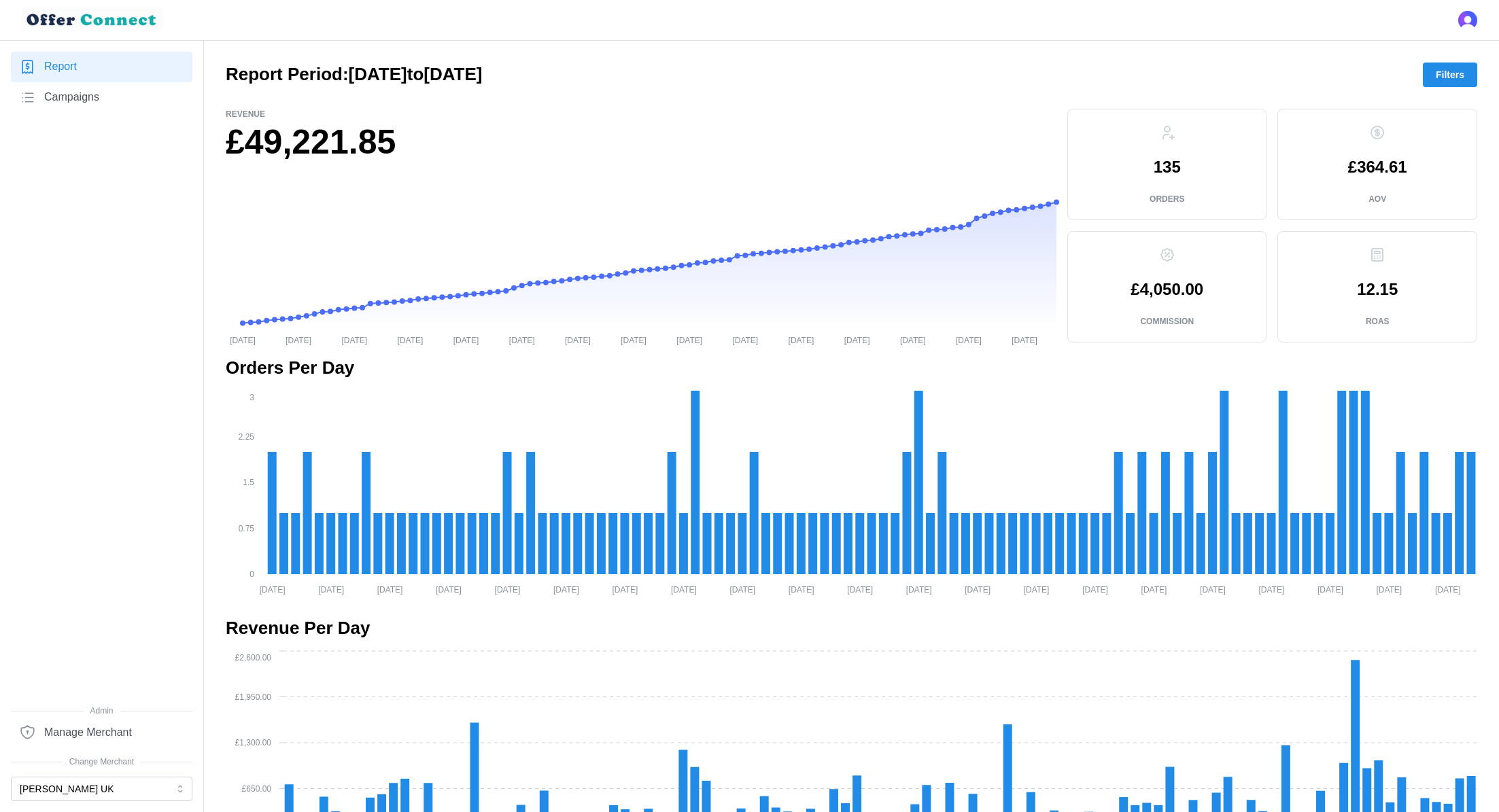
click at [1462, 74] on span "Filters" at bounding box center [1450, 75] width 29 height 23
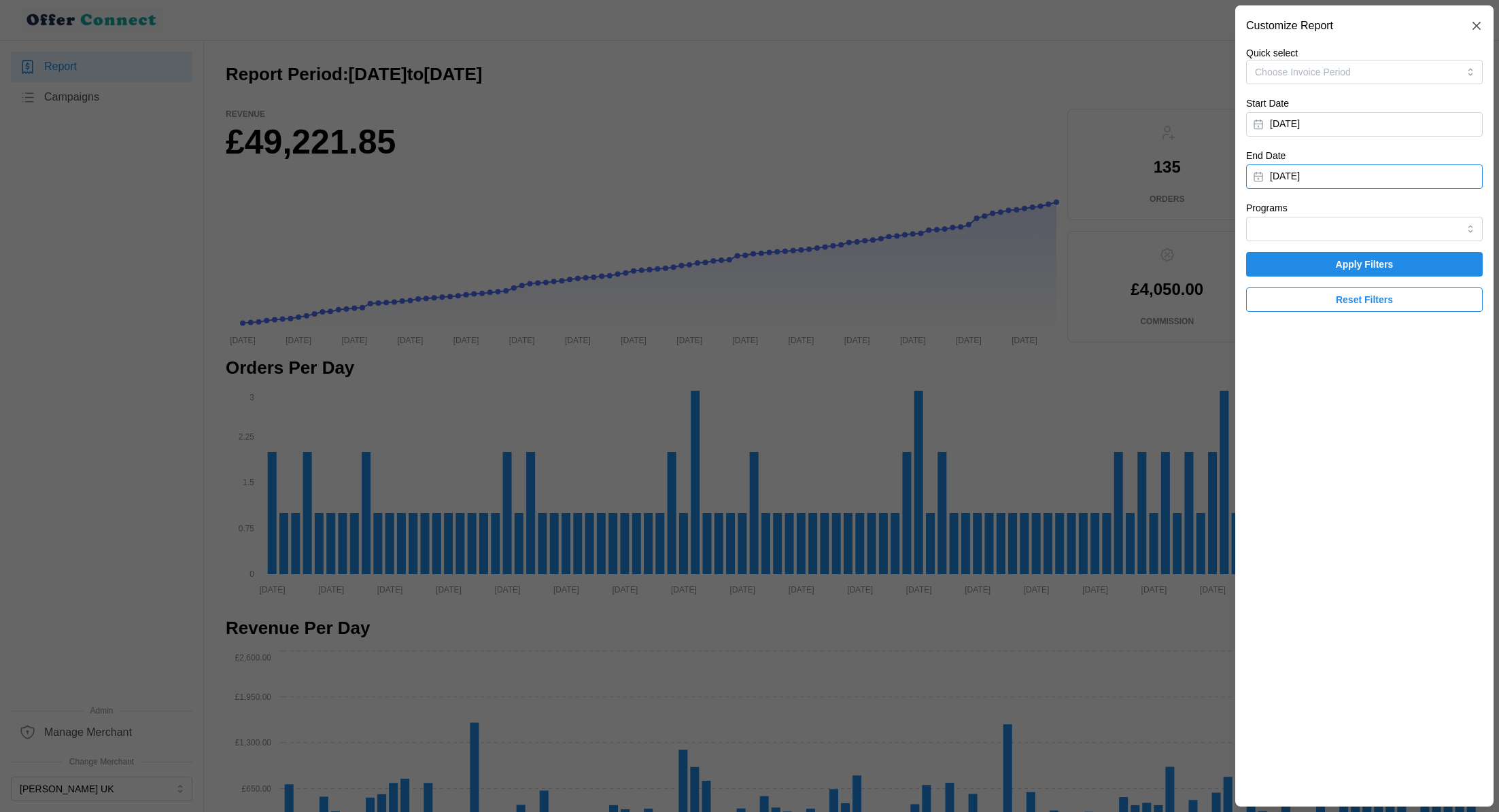
click at [1368, 173] on button "[DATE]" at bounding box center [1364, 176] width 237 height 24
click at [1273, 216] on icon "button" at bounding box center [1270, 216] width 11 height 11
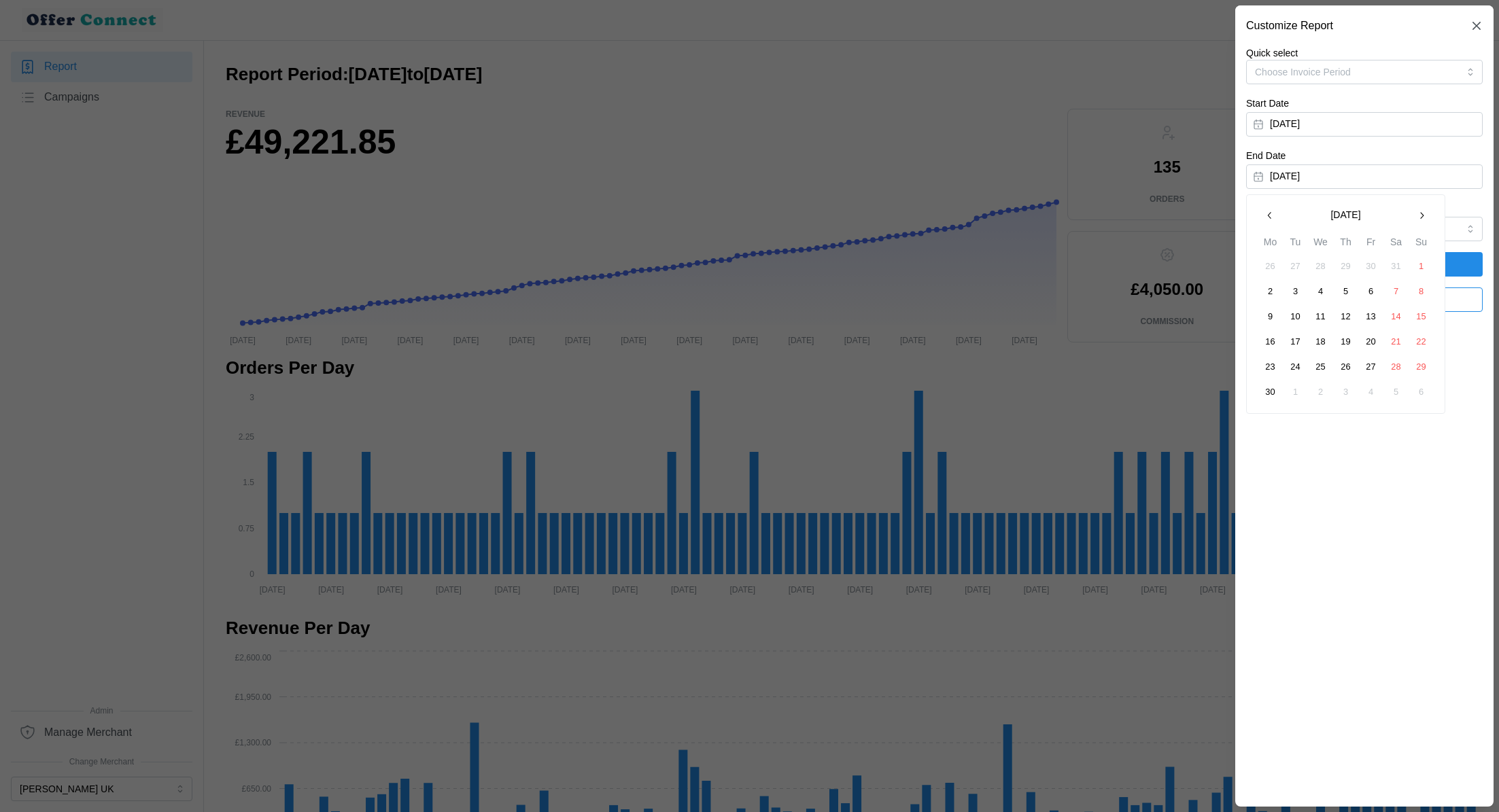
click at [1273, 216] on icon "button" at bounding box center [1270, 216] width 11 height 11
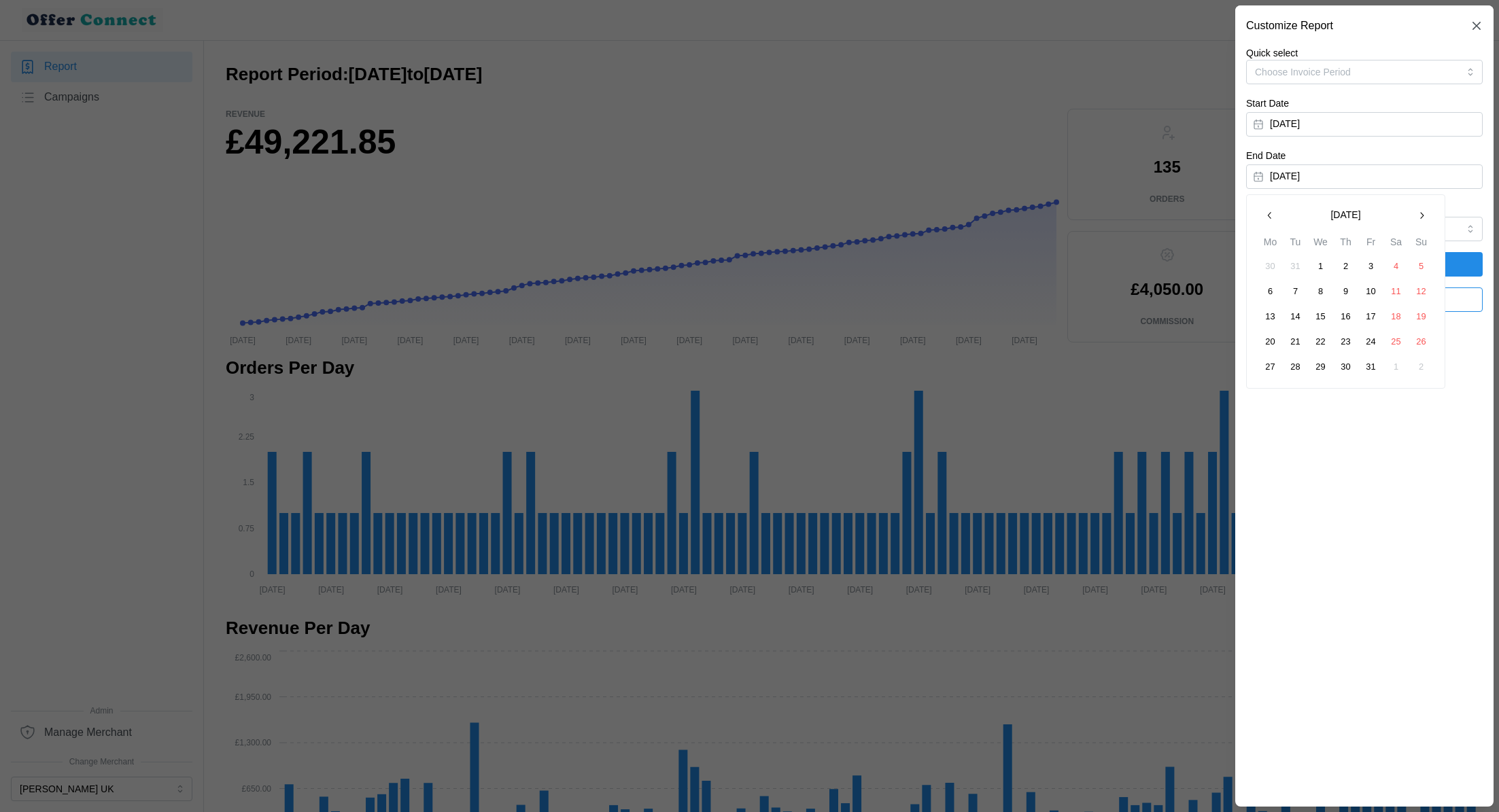
click at [1273, 216] on icon "button" at bounding box center [1270, 216] width 11 height 11
click at [1420, 219] on icon "button" at bounding box center [1422, 216] width 11 height 11
click at [1374, 365] on button "31" at bounding box center [1371, 367] width 24 height 24
click at [1460, 265] on span "Apply Filters" at bounding box center [1364, 265] width 211 height 23
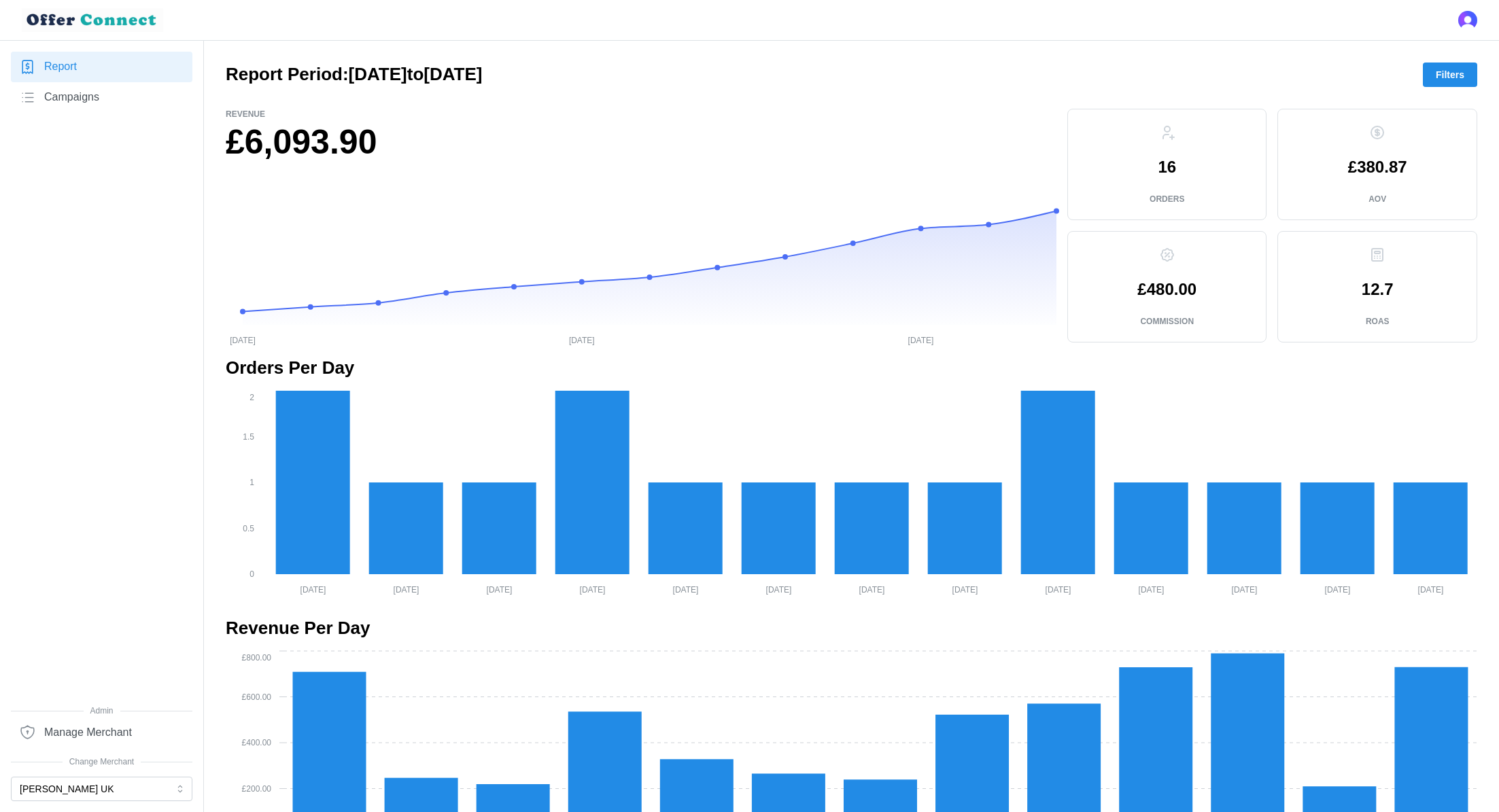
click at [301, 126] on h1 "£6,093.90" at bounding box center [642, 142] width 831 height 44
copy div "£6,093.90"
click at [1172, 174] on p "16" at bounding box center [1167, 167] width 18 height 16
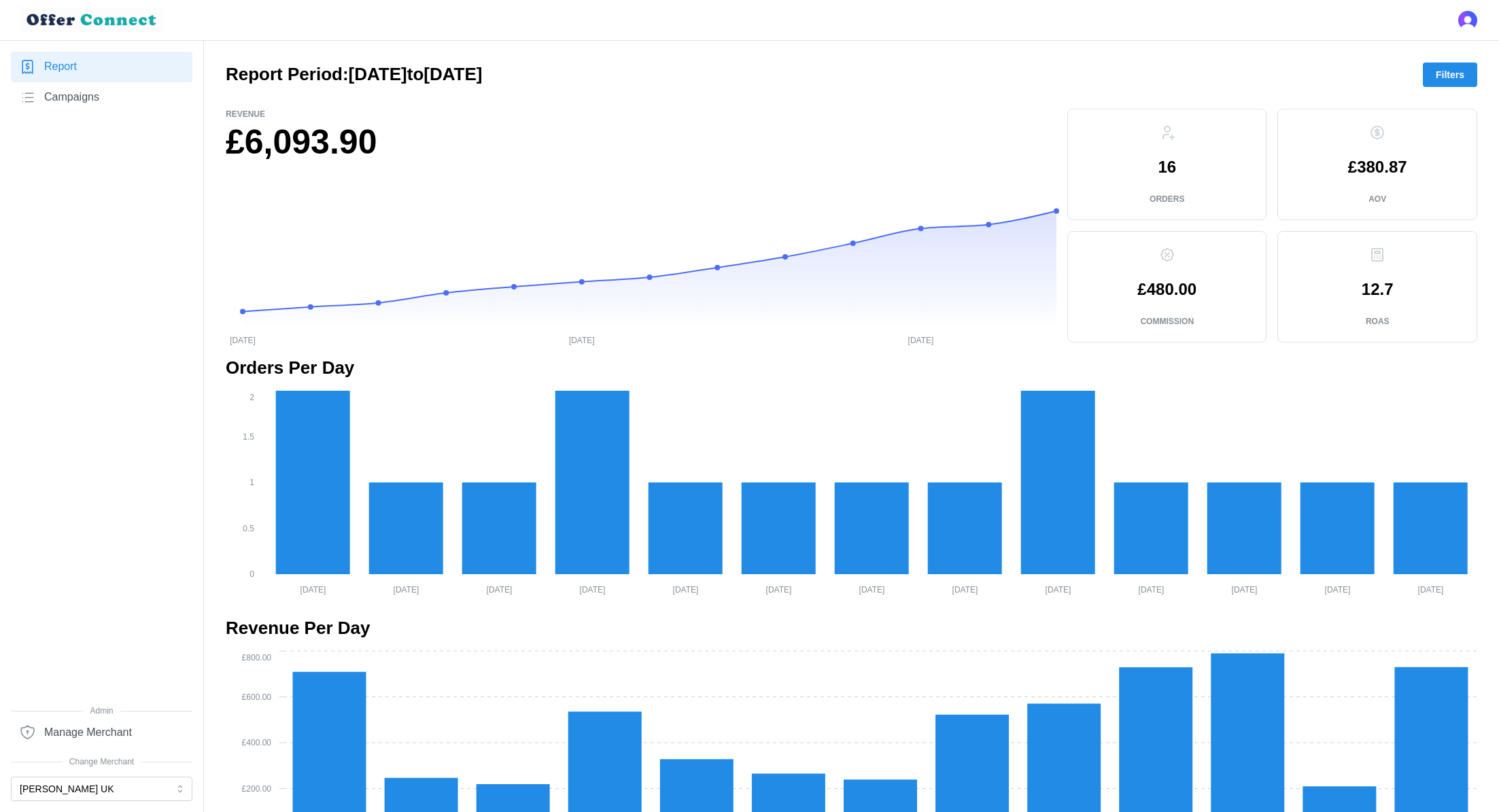
click at [1172, 174] on p "16" at bounding box center [1167, 167] width 18 height 16
click at [1172, 161] on p "16" at bounding box center [1167, 167] width 18 height 16
click at [1166, 172] on p "16" at bounding box center [1167, 167] width 18 height 16
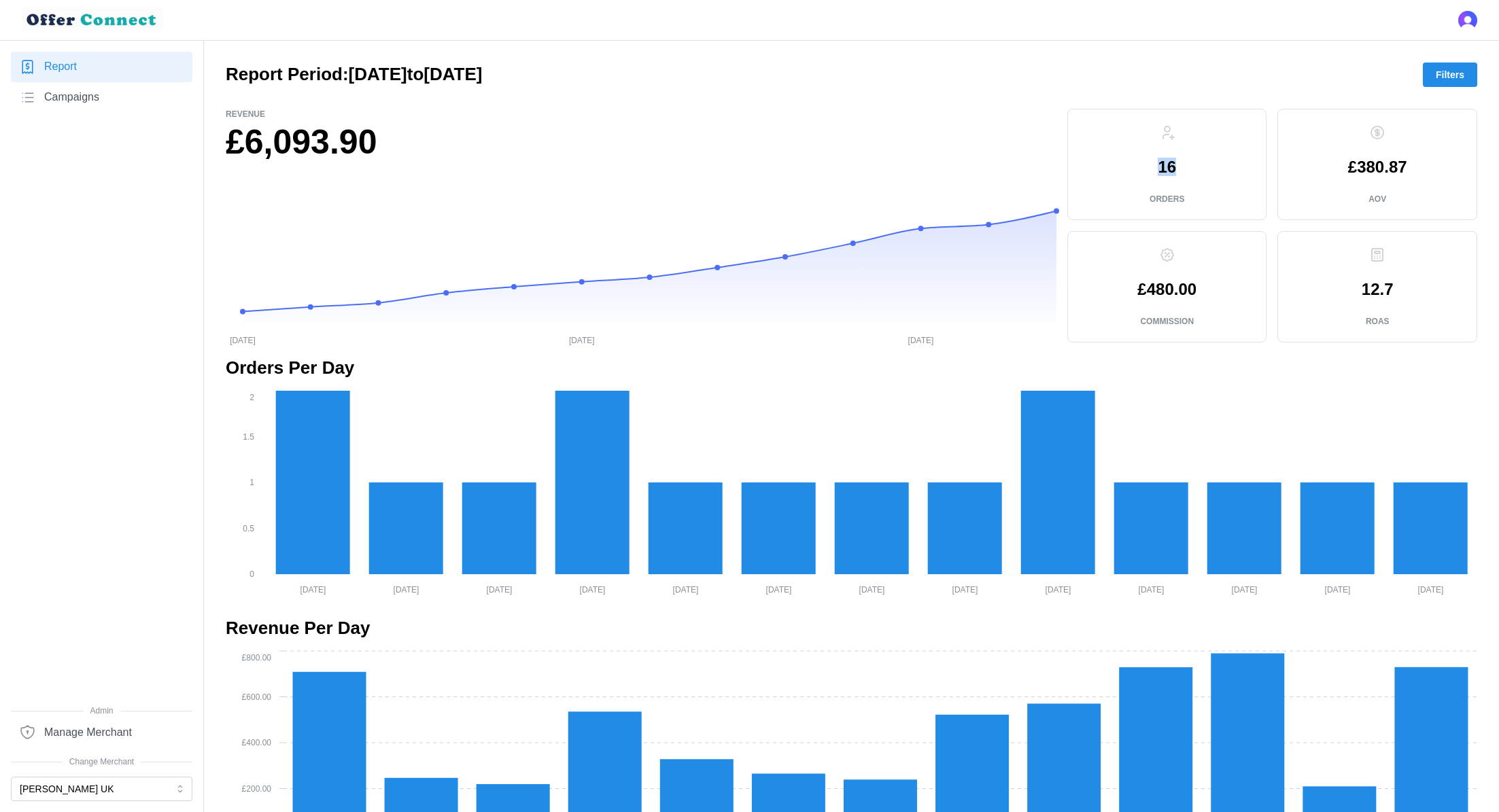
copy p "16"
click at [1173, 293] on p "£480.00" at bounding box center [1166, 290] width 59 height 16
copy p "£480.00"
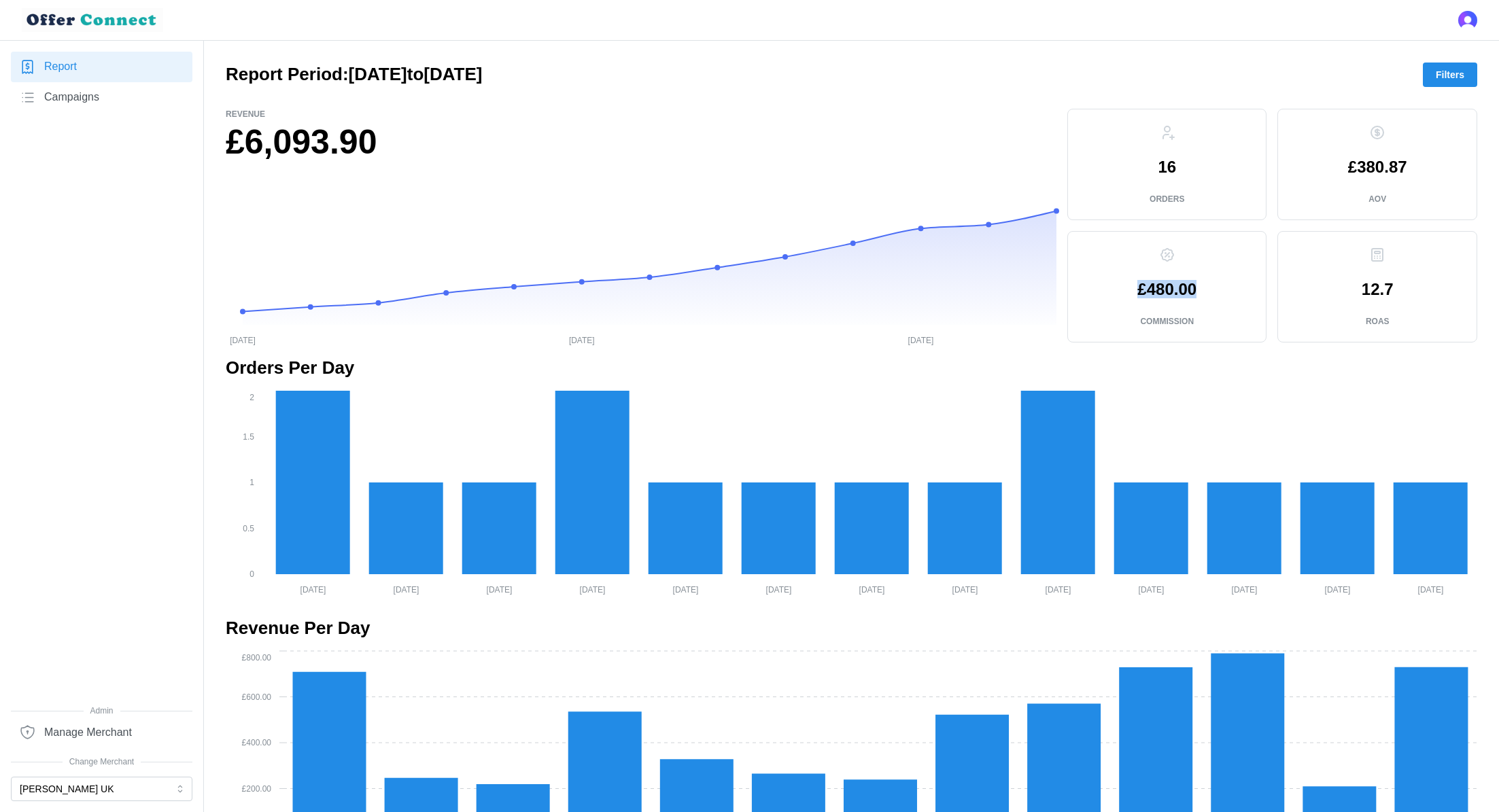
click at [1466, 70] on button "Filters" at bounding box center [1450, 74] width 54 height 24
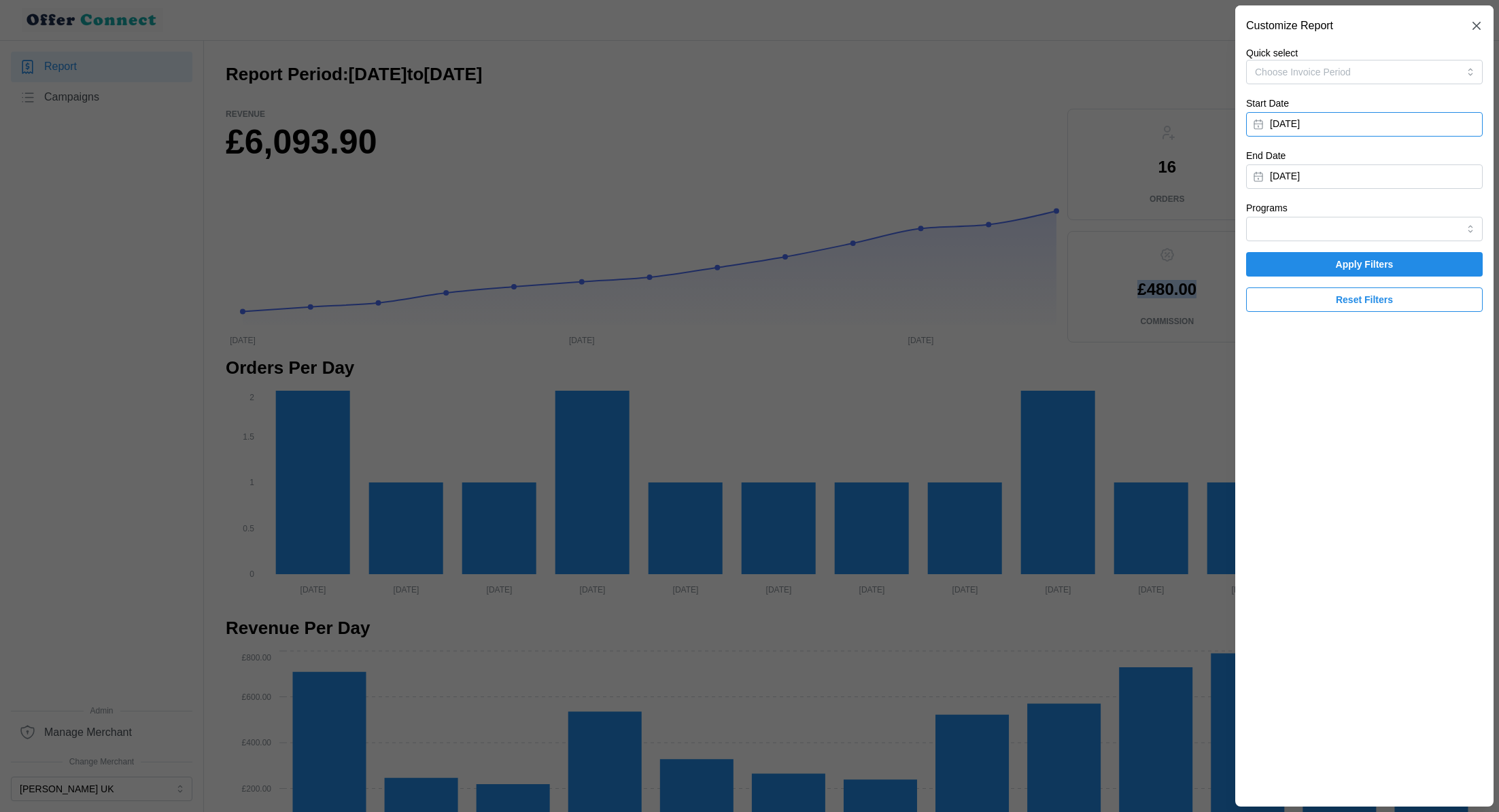
click at [1370, 119] on button "[DATE]" at bounding box center [1364, 124] width 237 height 24
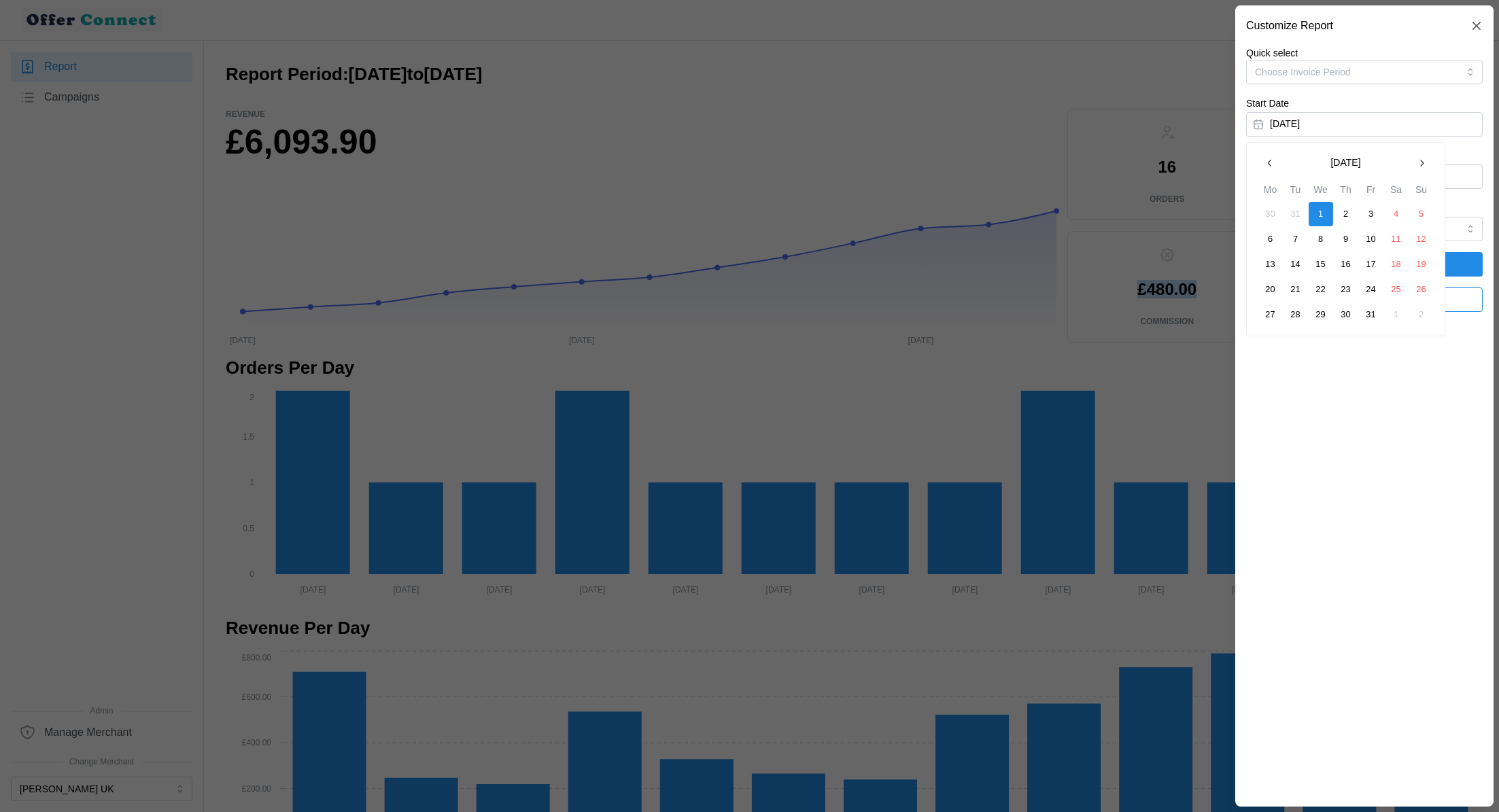
click at [1422, 164] on icon "button" at bounding box center [1422, 163] width 4 height 7
click at [1394, 212] on button "1" at bounding box center [1396, 214] width 24 height 24
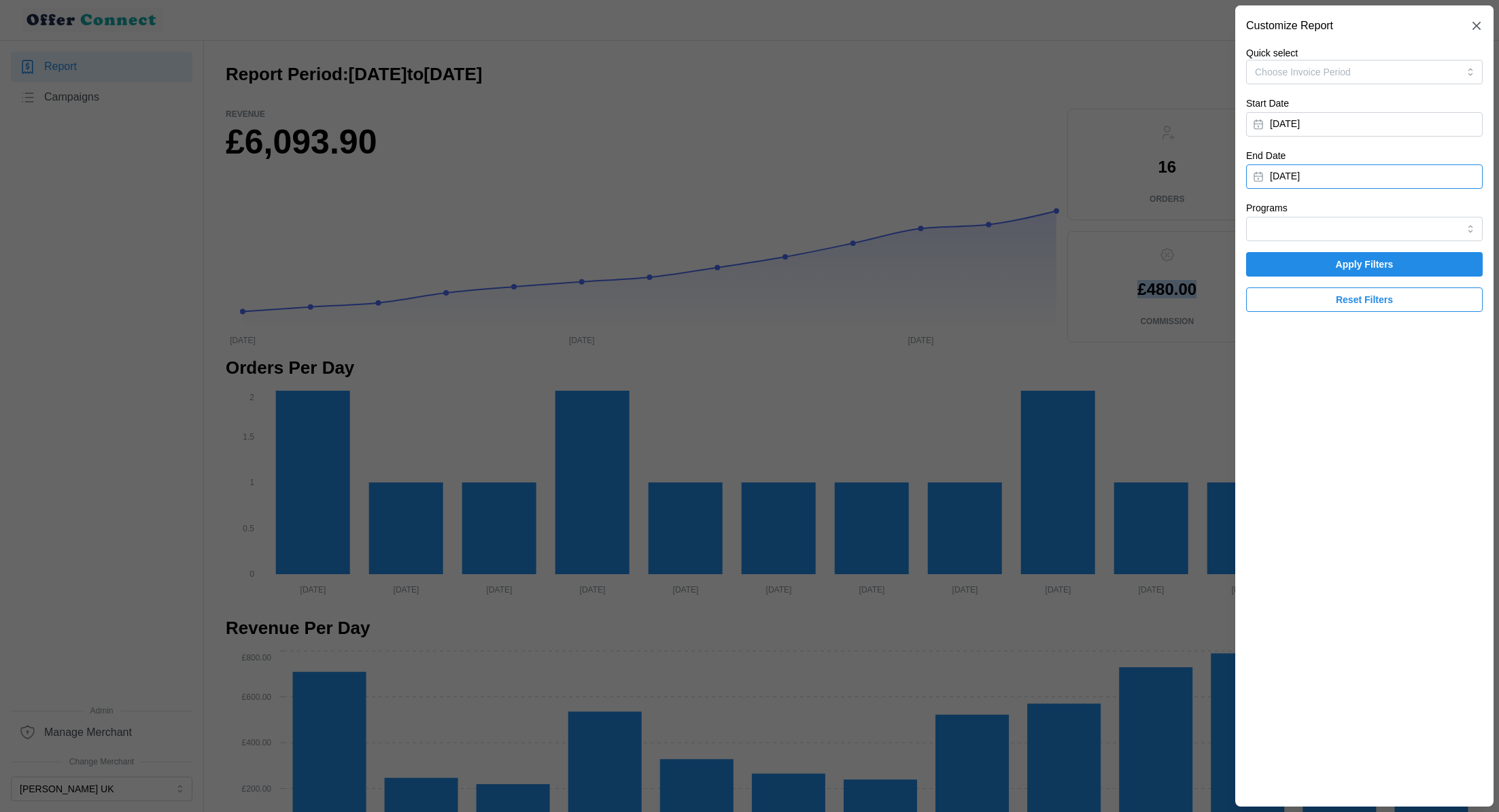
click at [1384, 175] on button "[DATE]" at bounding box center [1364, 176] width 237 height 24
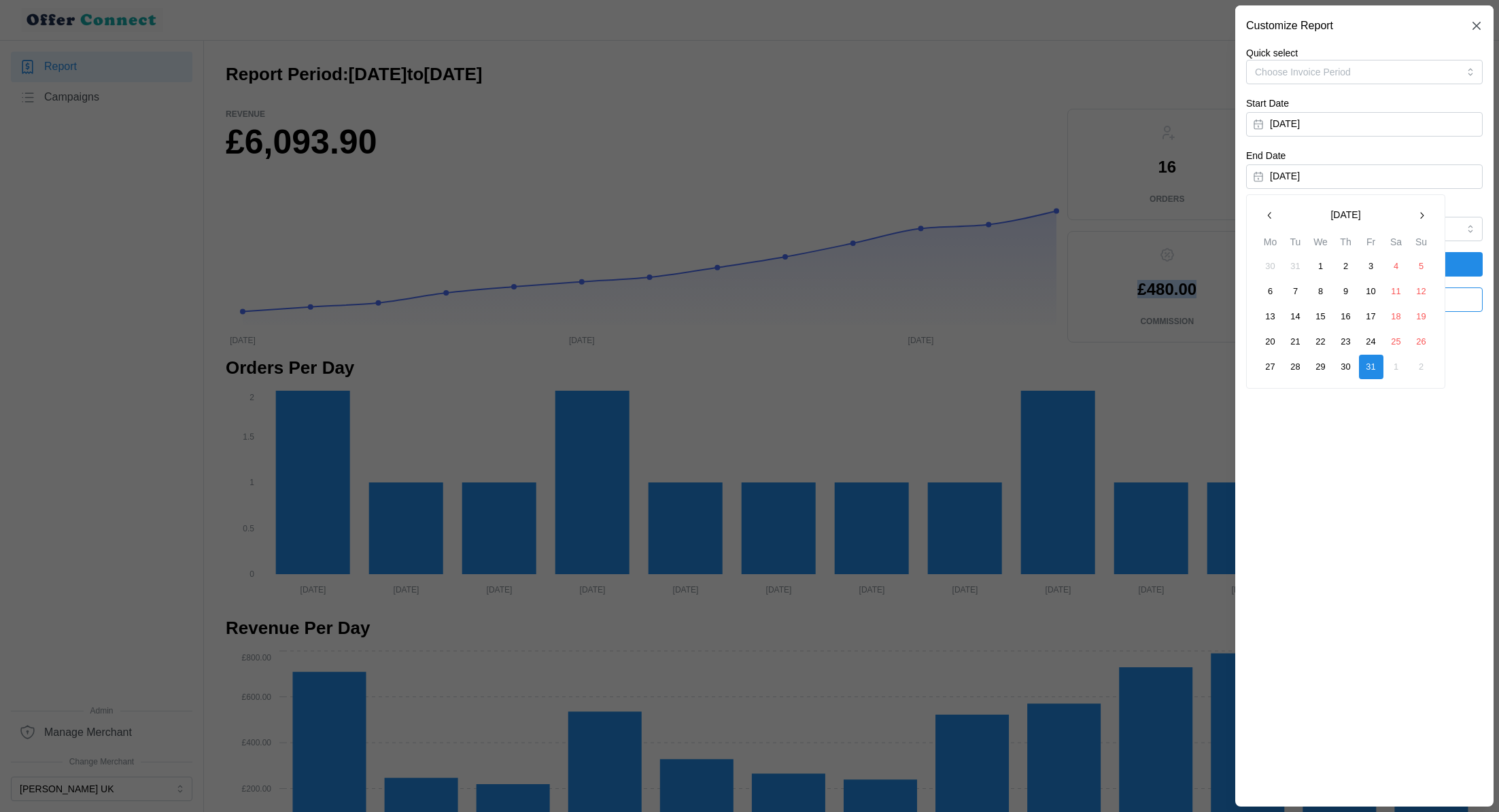
click at [1429, 218] on button "button" at bounding box center [1421, 215] width 24 height 24
click at [1373, 364] on button "28" at bounding box center [1371, 367] width 24 height 24
click at [1433, 265] on span "Apply Filters" at bounding box center [1364, 265] width 211 height 23
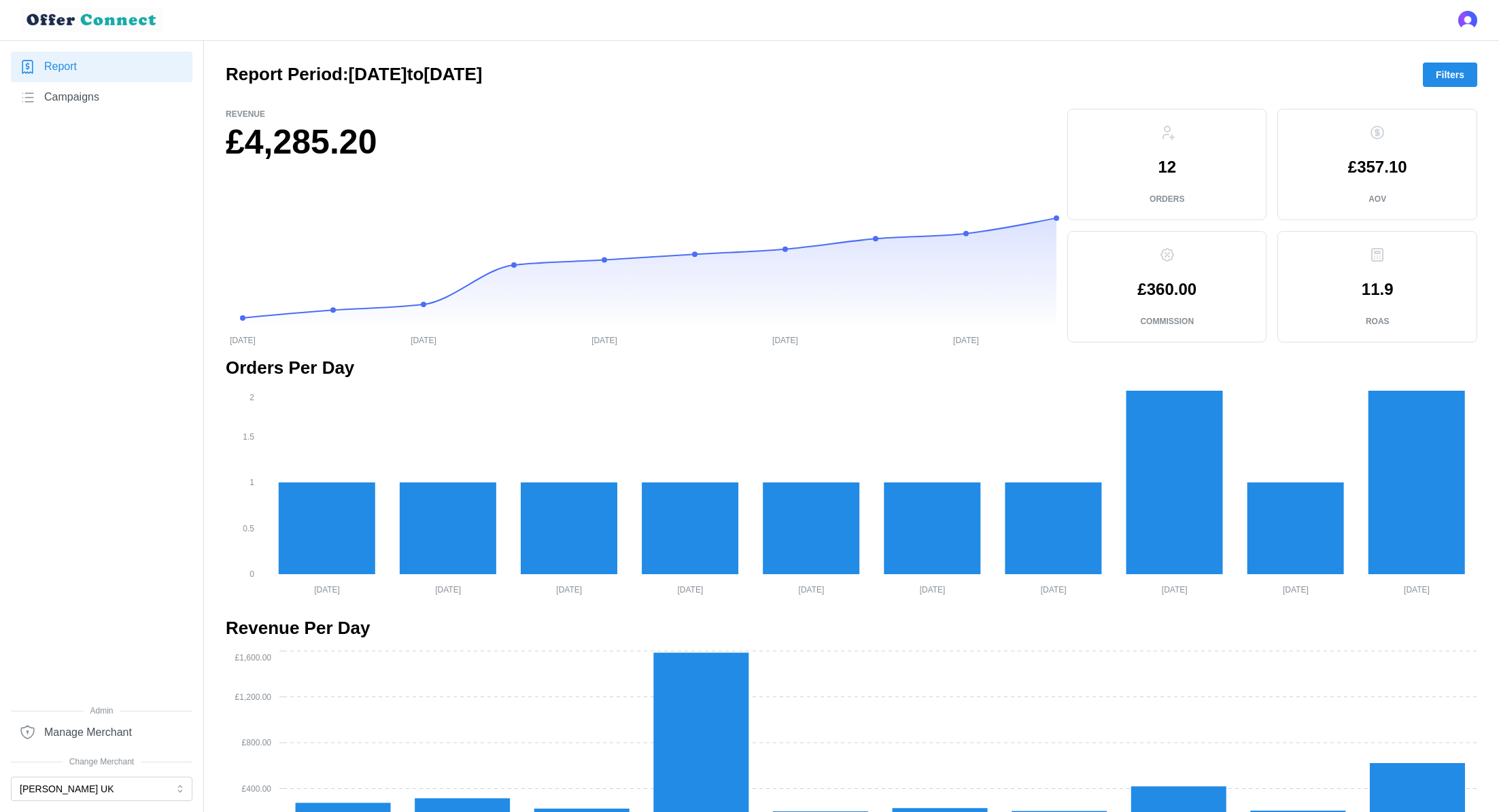
click at [276, 146] on h1 "£4,285.20" at bounding box center [642, 142] width 831 height 44
copy div "£4,285.20"
click at [1182, 287] on p "£360.00" at bounding box center [1166, 290] width 59 height 16
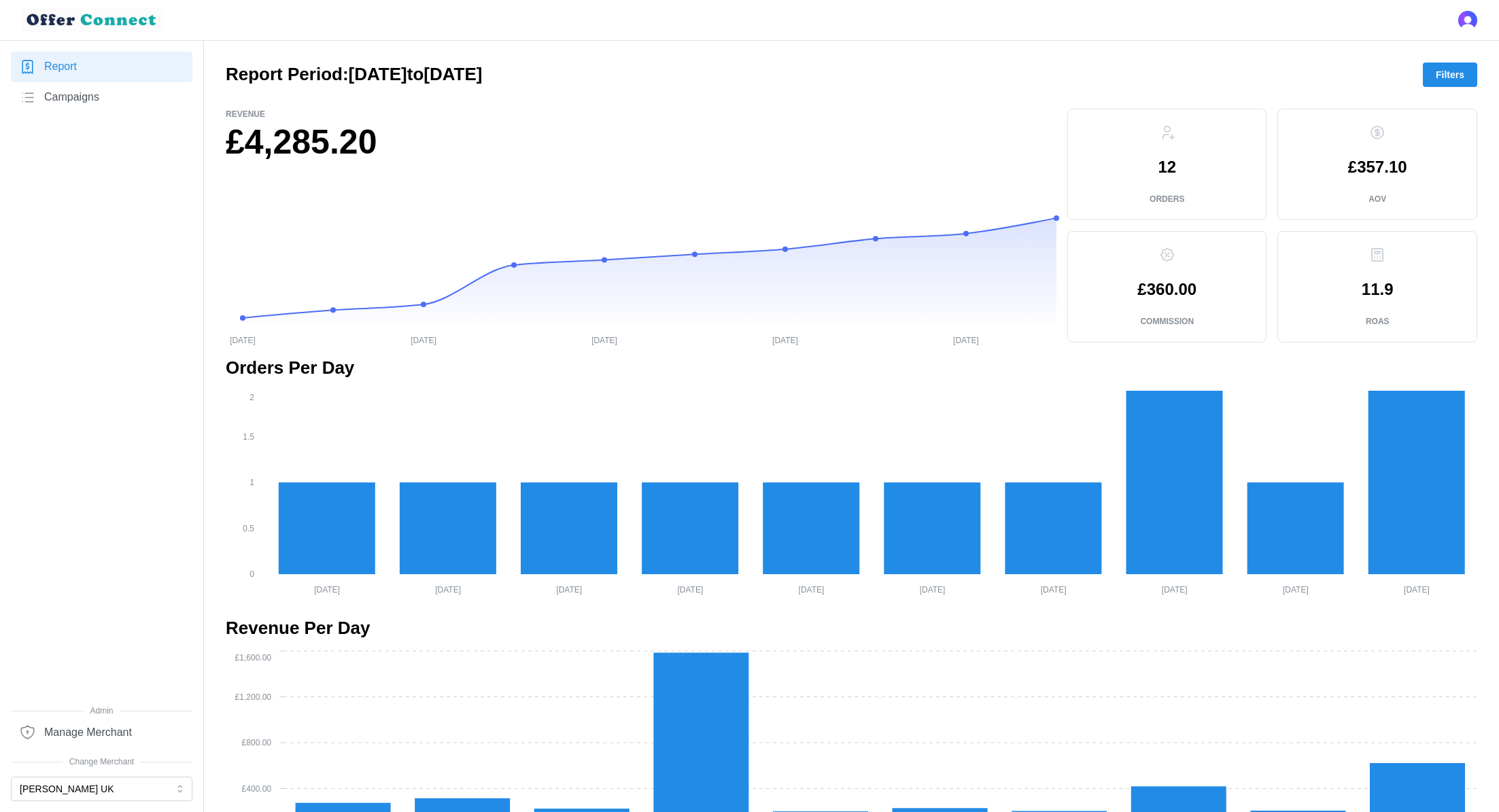
click at [1182, 287] on p "£360.00" at bounding box center [1166, 290] width 59 height 16
copy p "£360.00"
click at [1447, 67] on span "Filters" at bounding box center [1450, 75] width 29 height 23
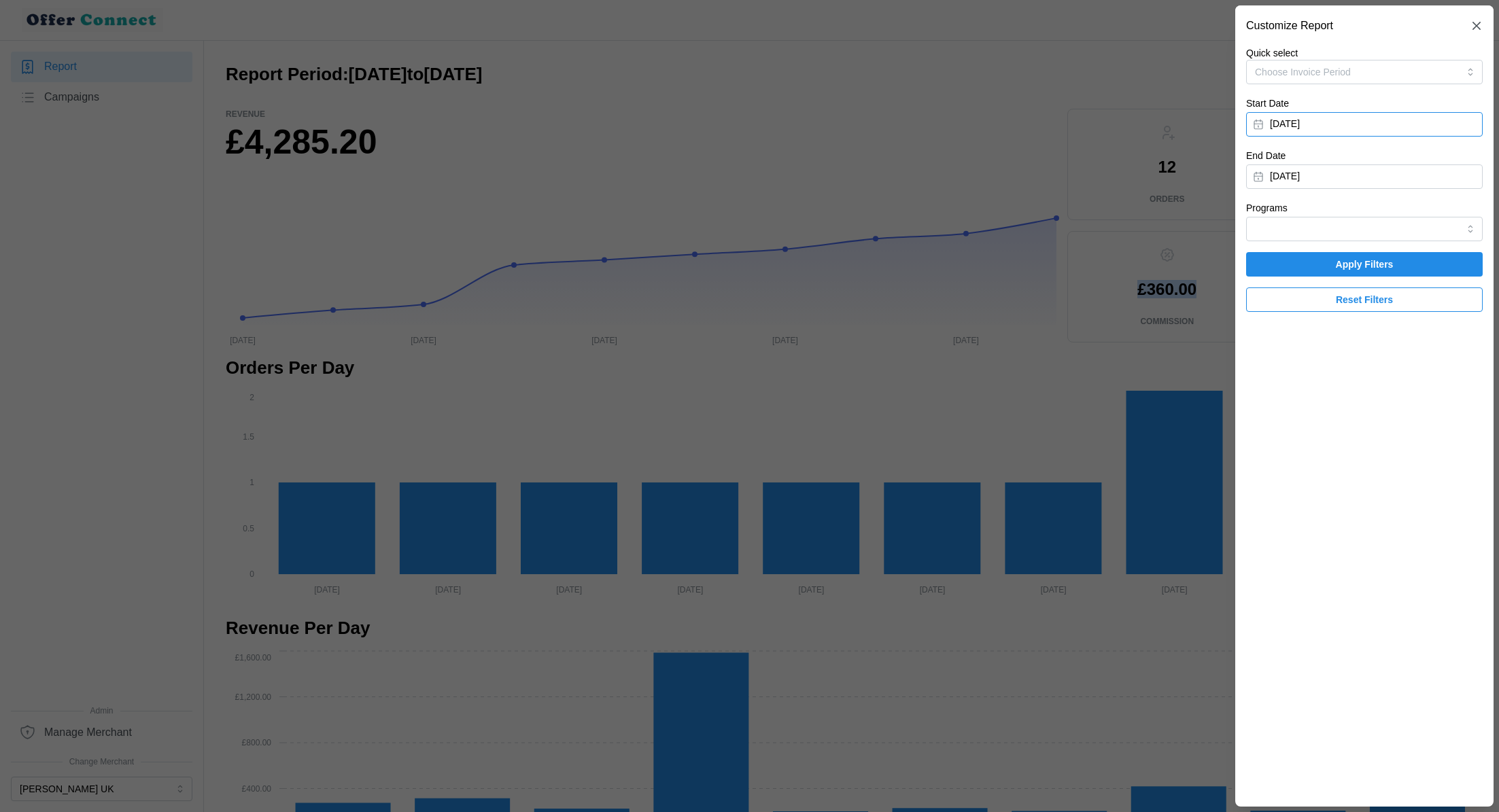
click at [1415, 127] on button "[DATE]" at bounding box center [1364, 124] width 237 height 24
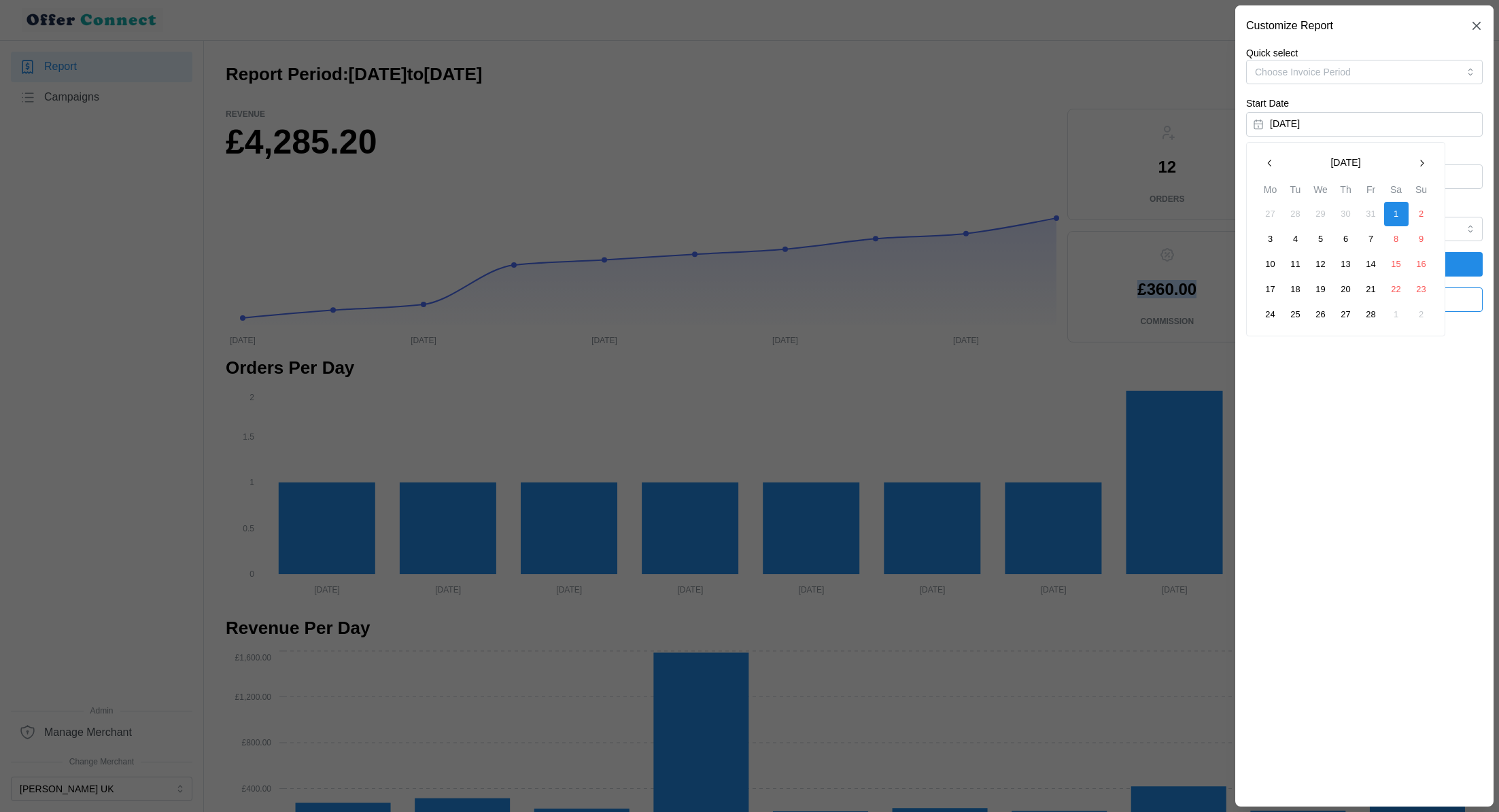
click at [1423, 167] on icon "button" at bounding box center [1422, 163] width 11 height 11
click at [1391, 214] on button "1" at bounding box center [1396, 214] width 24 height 24
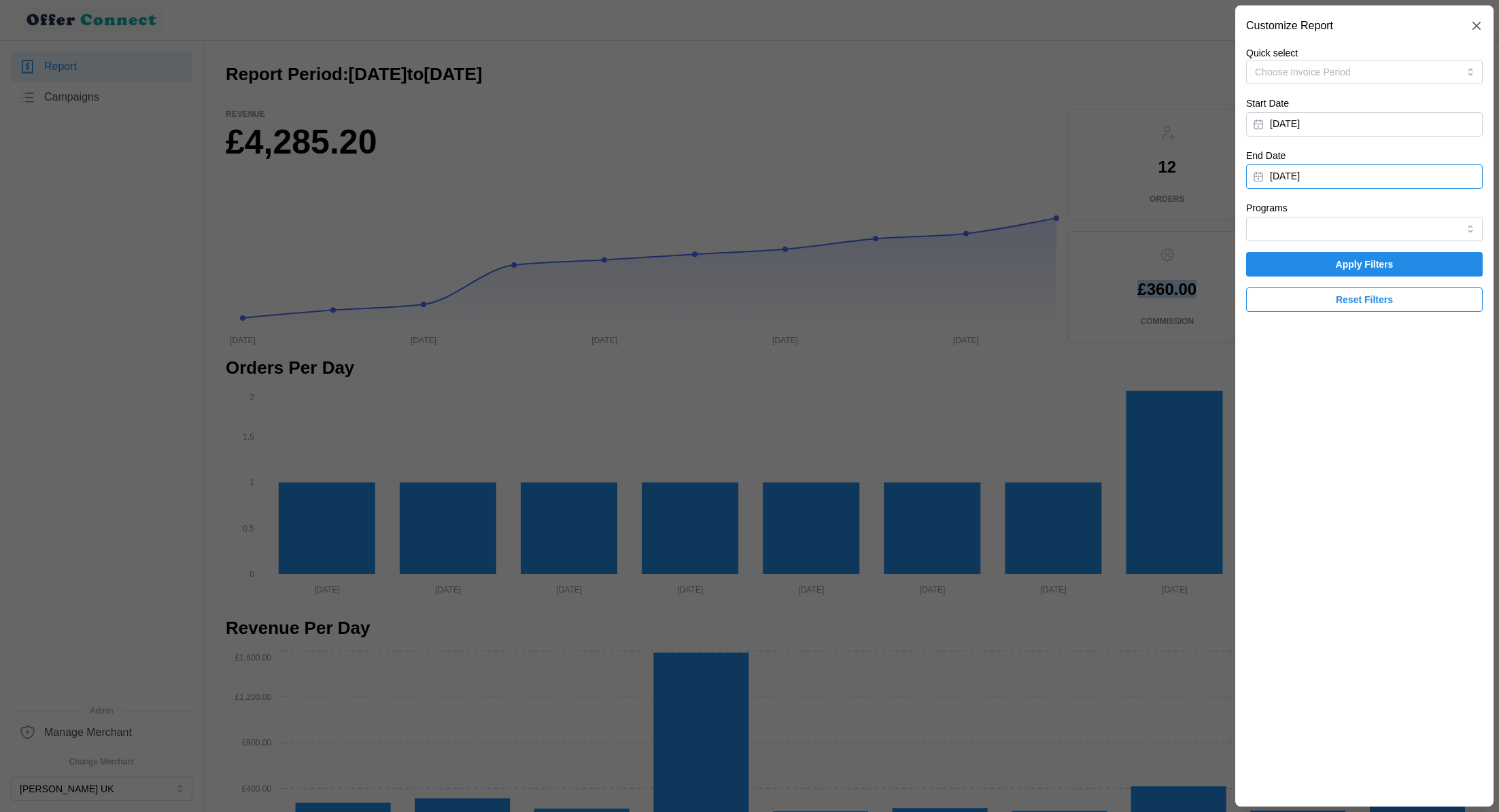
click at [1425, 182] on button "[DATE]" at bounding box center [1364, 176] width 237 height 24
click at [1419, 214] on icon "button" at bounding box center [1422, 216] width 11 height 11
click at [1270, 397] on button "31" at bounding box center [1270, 392] width 24 height 24
click at [1438, 266] on span "Apply Filters" at bounding box center [1364, 265] width 211 height 23
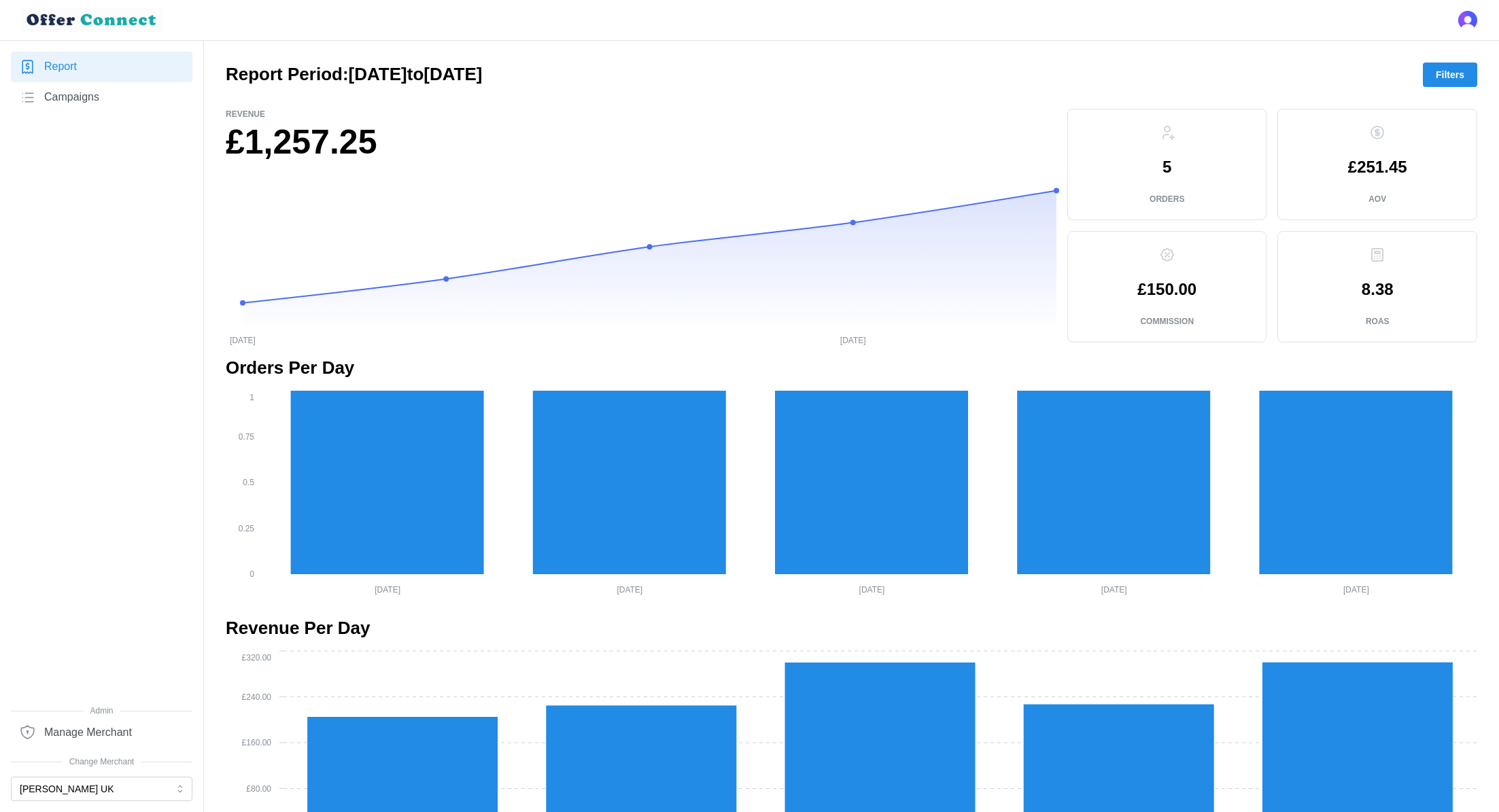
click at [290, 151] on h1 "£1,257.25" at bounding box center [642, 142] width 831 height 44
copy div "£1,257.25"
click at [1157, 289] on p "£150.00" at bounding box center [1166, 290] width 59 height 16
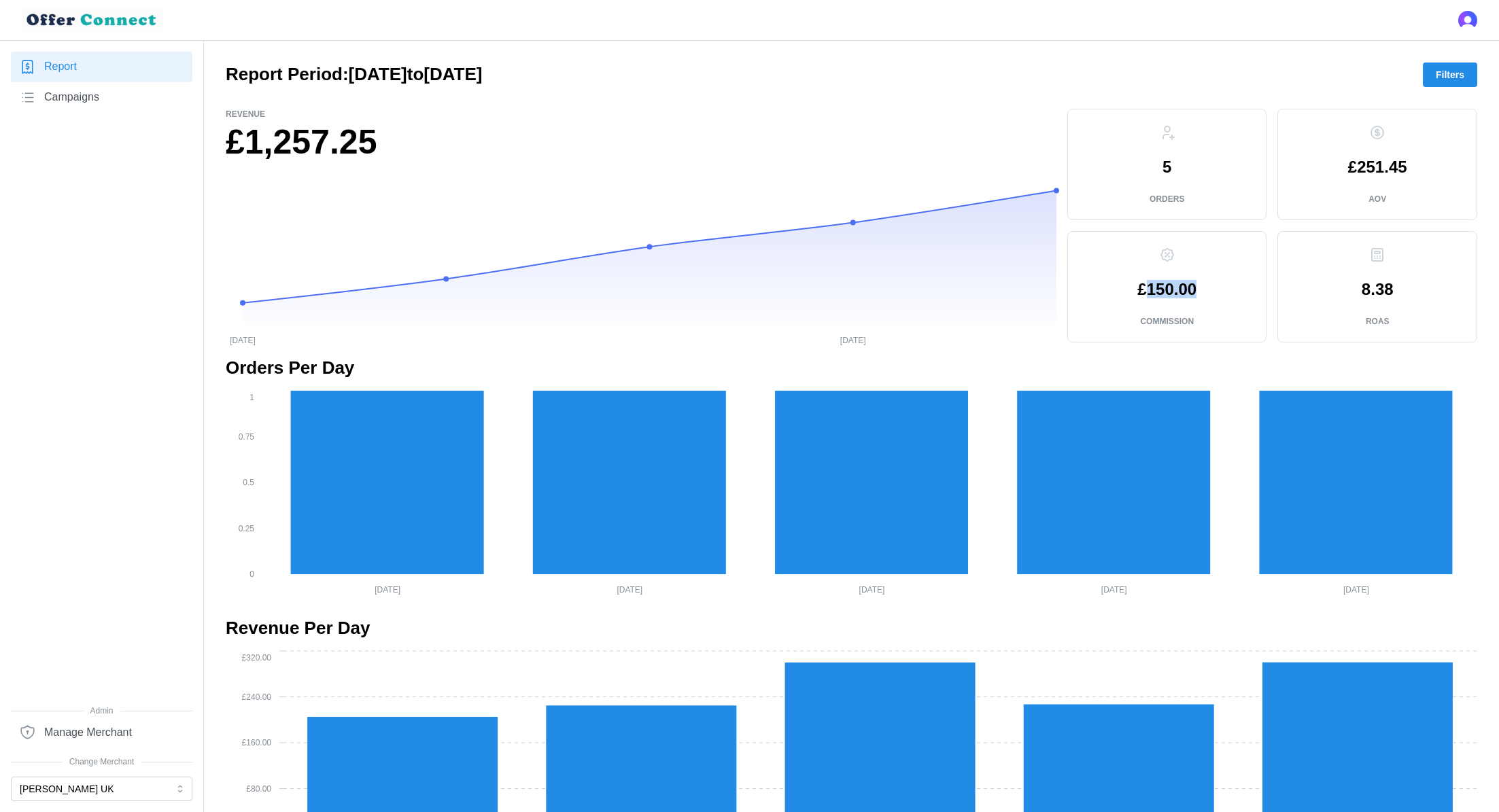
click at [1157, 289] on p "£150.00" at bounding box center [1166, 290] width 59 height 16
copy p "£150.00"
click at [1447, 79] on span "Filters" at bounding box center [1450, 75] width 29 height 23
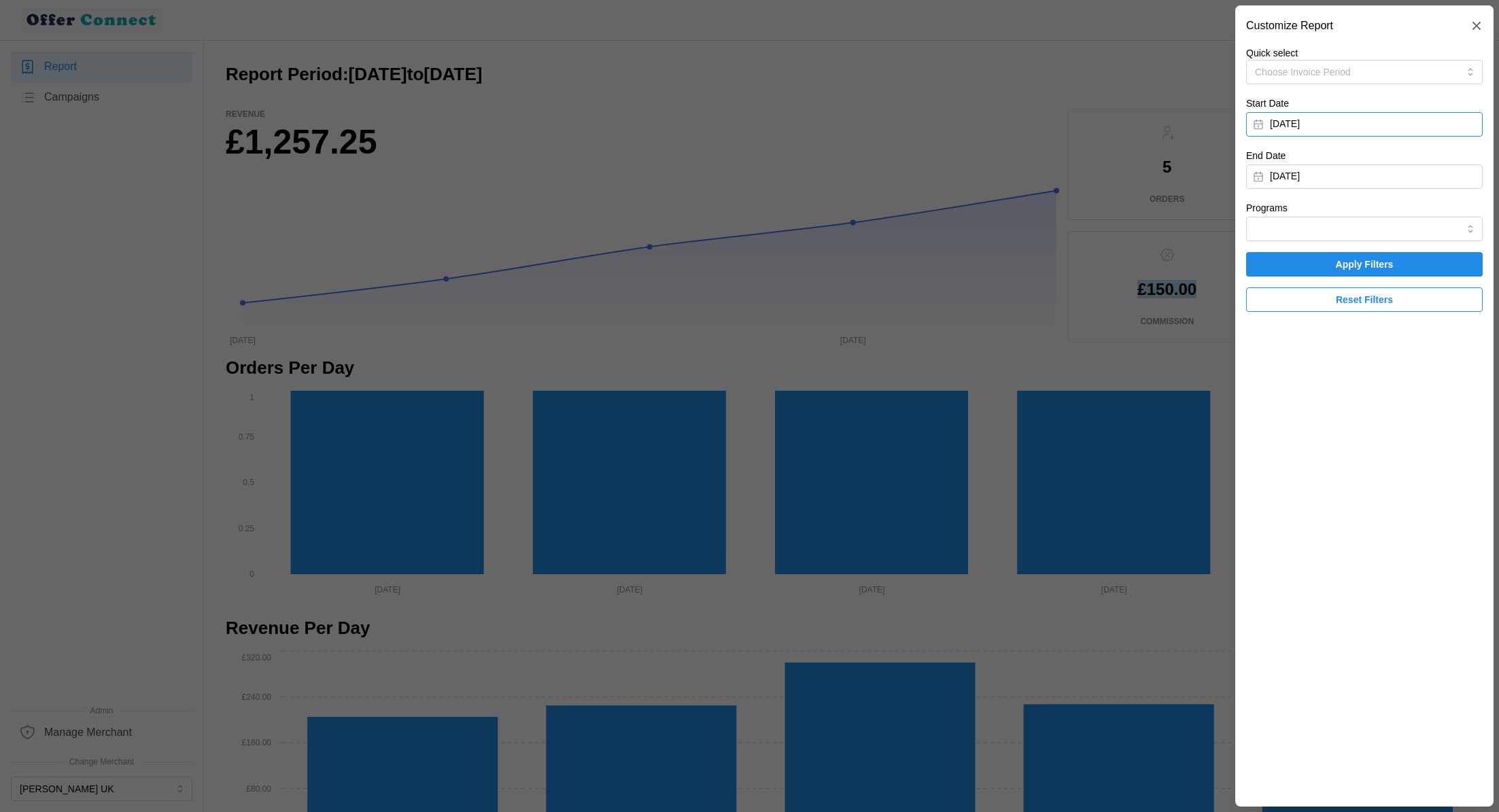
click at [1320, 123] on button "[DATE]" at bounding box center [1364, 124] width 237 height 24
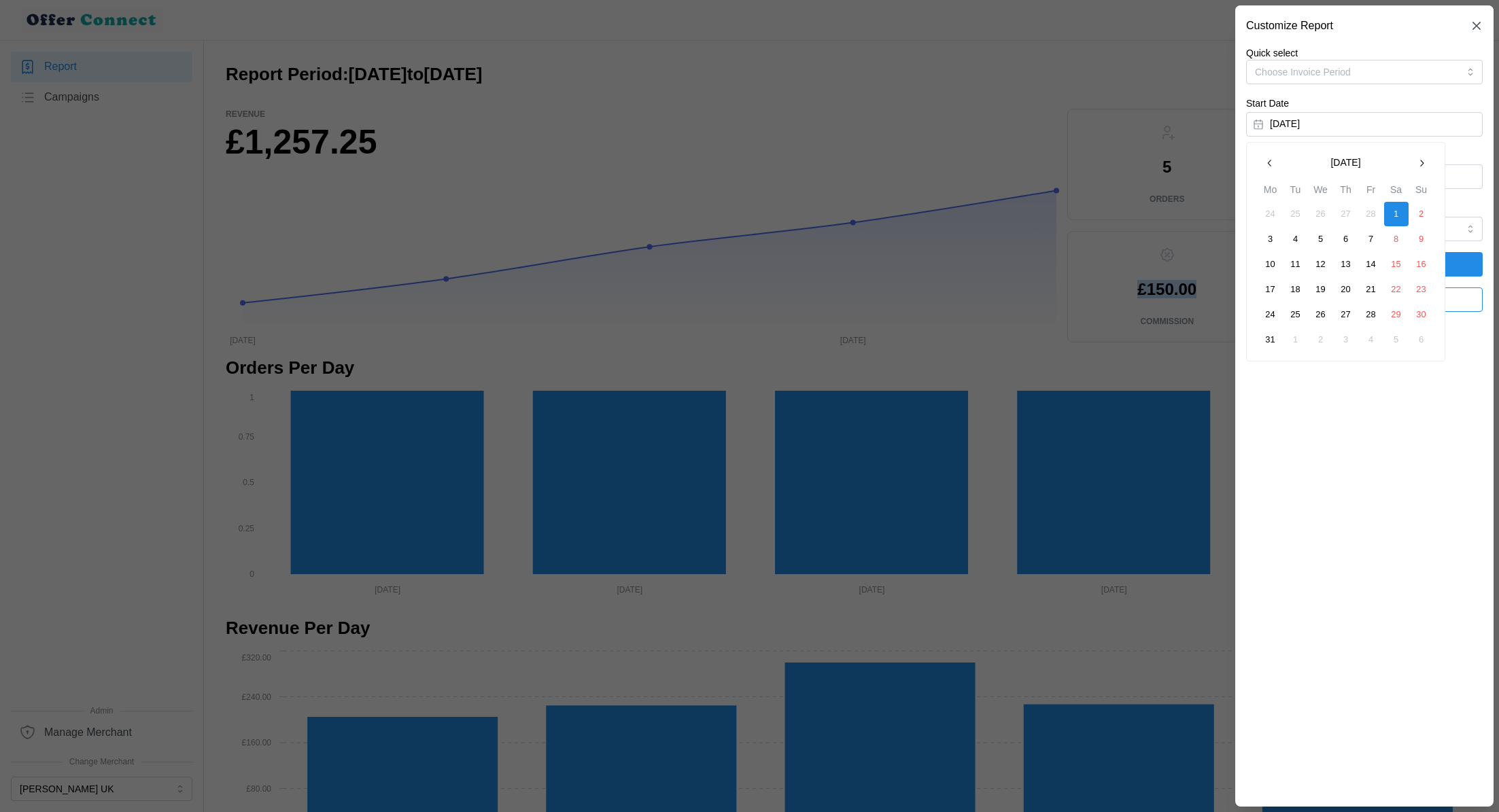
click at [1275, 162] on icon "button" at bounding box center [1270, 163] width 11 height 11
click at [1419, 160] on icon "button" at bounding box center [1422, 163] width 11 height 11
click at [1318, 219] on button "1" at bounding box center [1321, 214] width 24 height 24
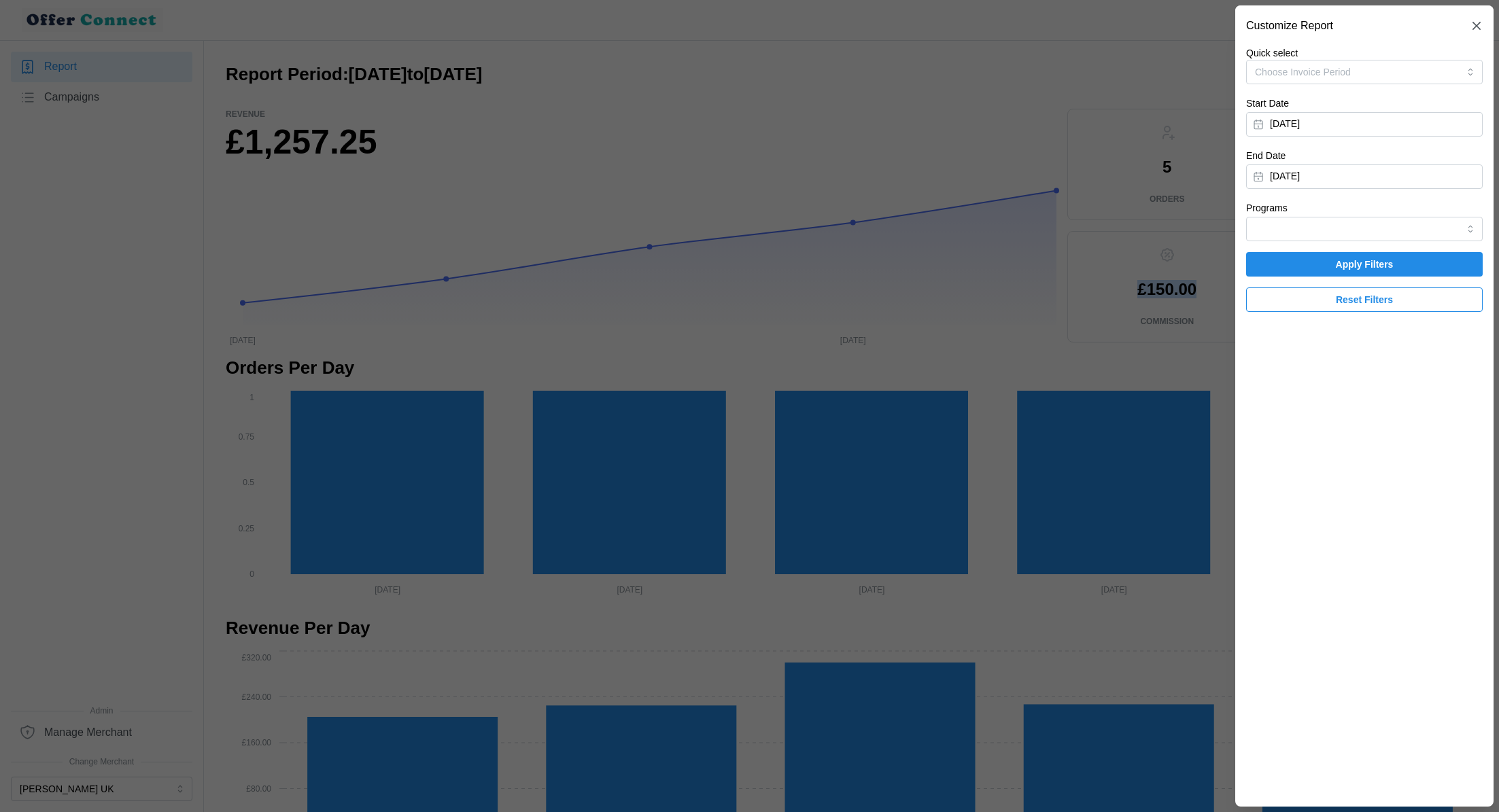
click at [1364, 257] on span "Apply Filters" at bounding box center [1365, 265] width 58 height 23
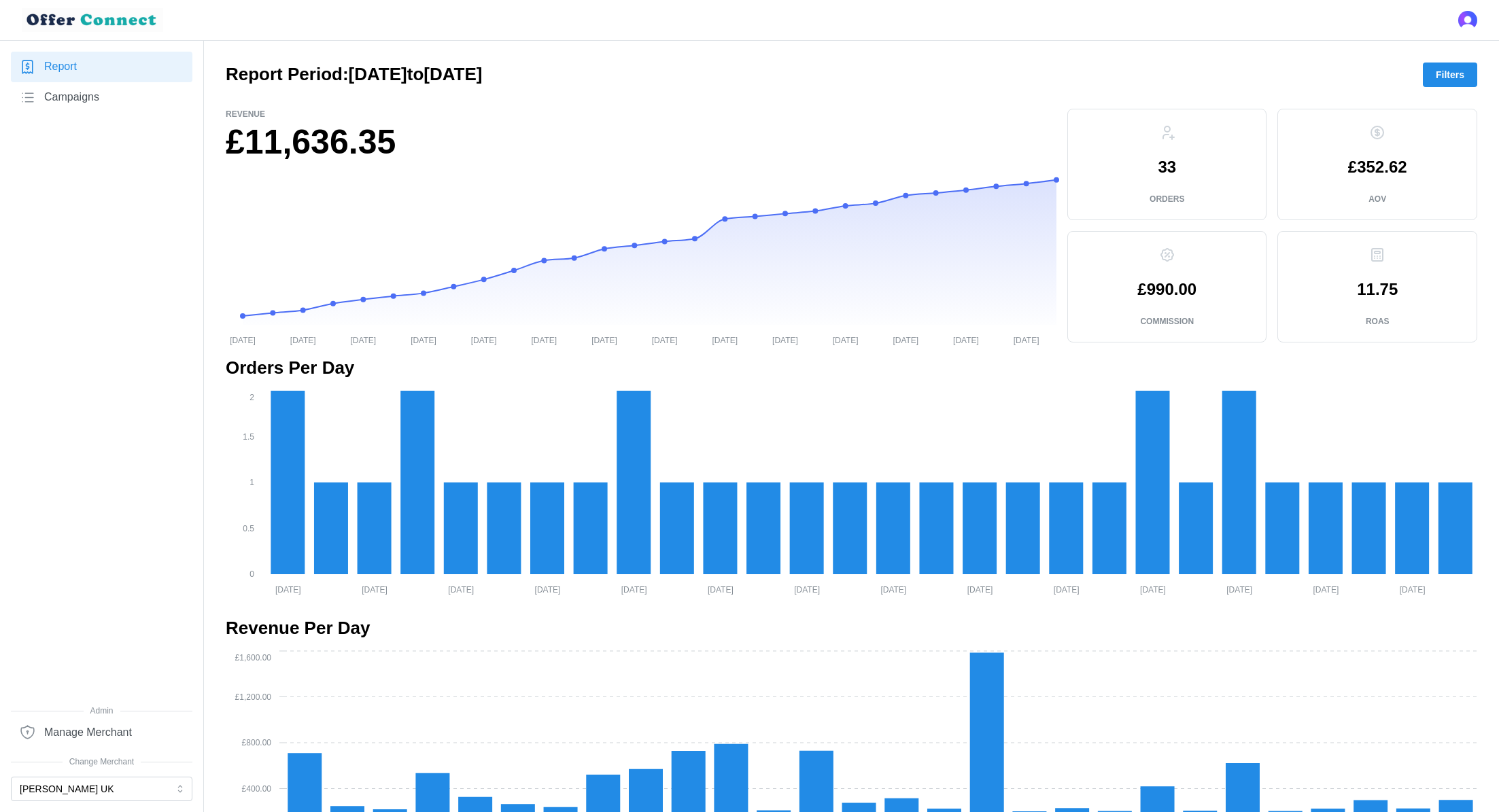
click at [276, 144] on h1 "£11,636.35" at bounding box center [642, 142] width 831 height 44
copy div "£11,636.35"
click at [1172, 293] on p "£990.00" at bounding box center [1166, 290] width 59 height 16
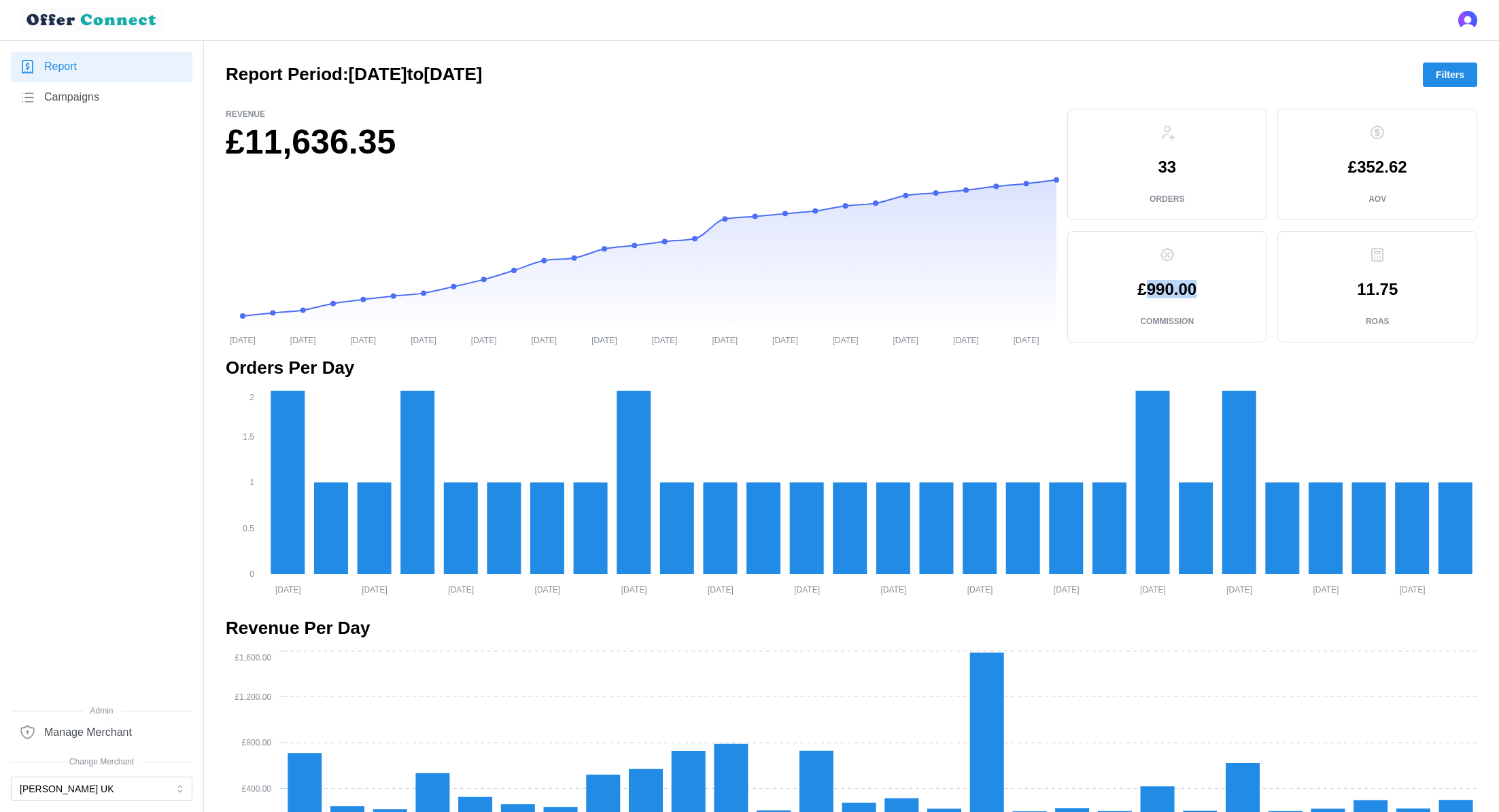
click at [1172, 293] on p "£990.00" at bounding box center [1166, 290] width 59 height 16
copy p "£990.00"
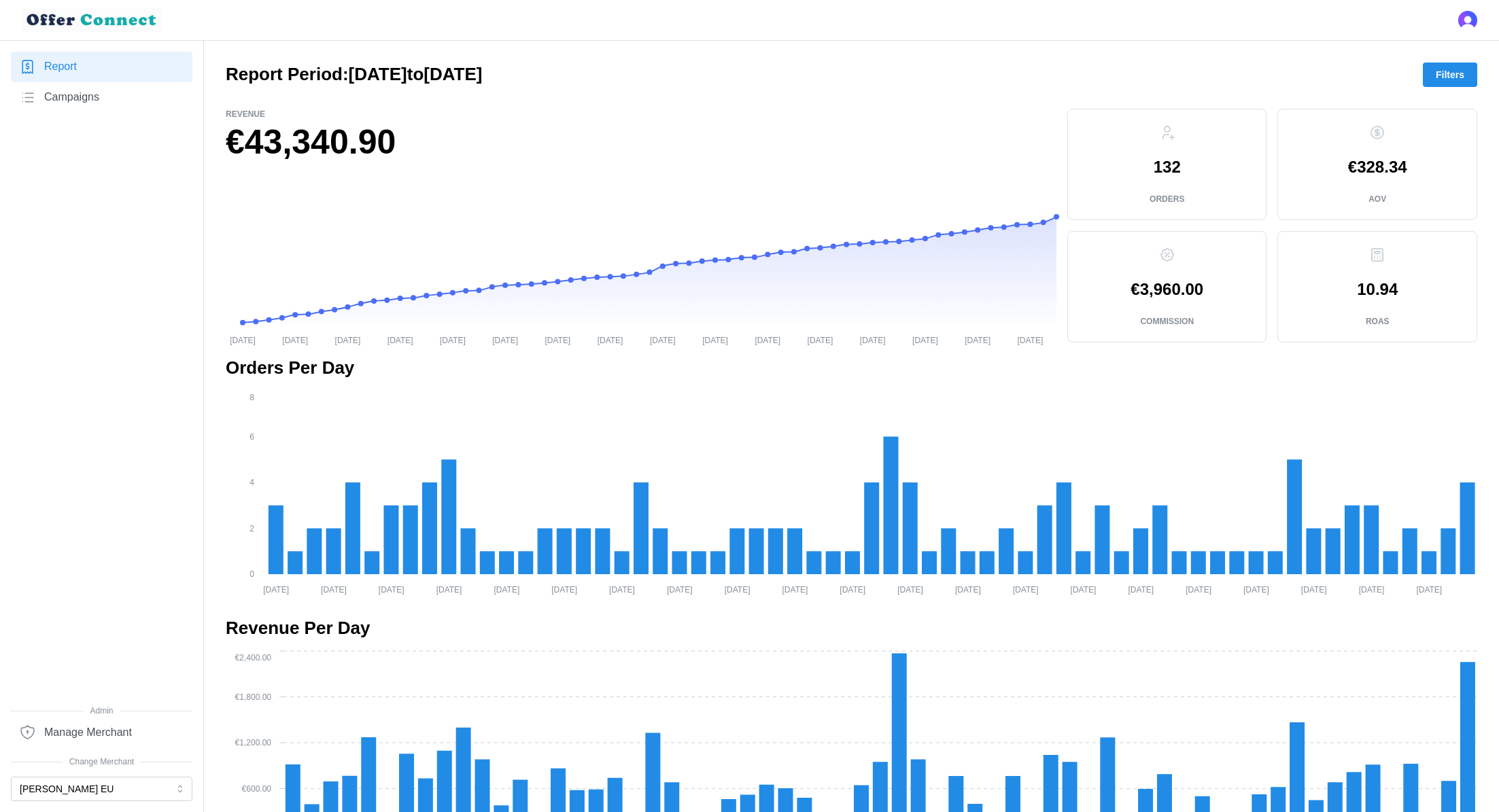
scroll to position [765, 0]
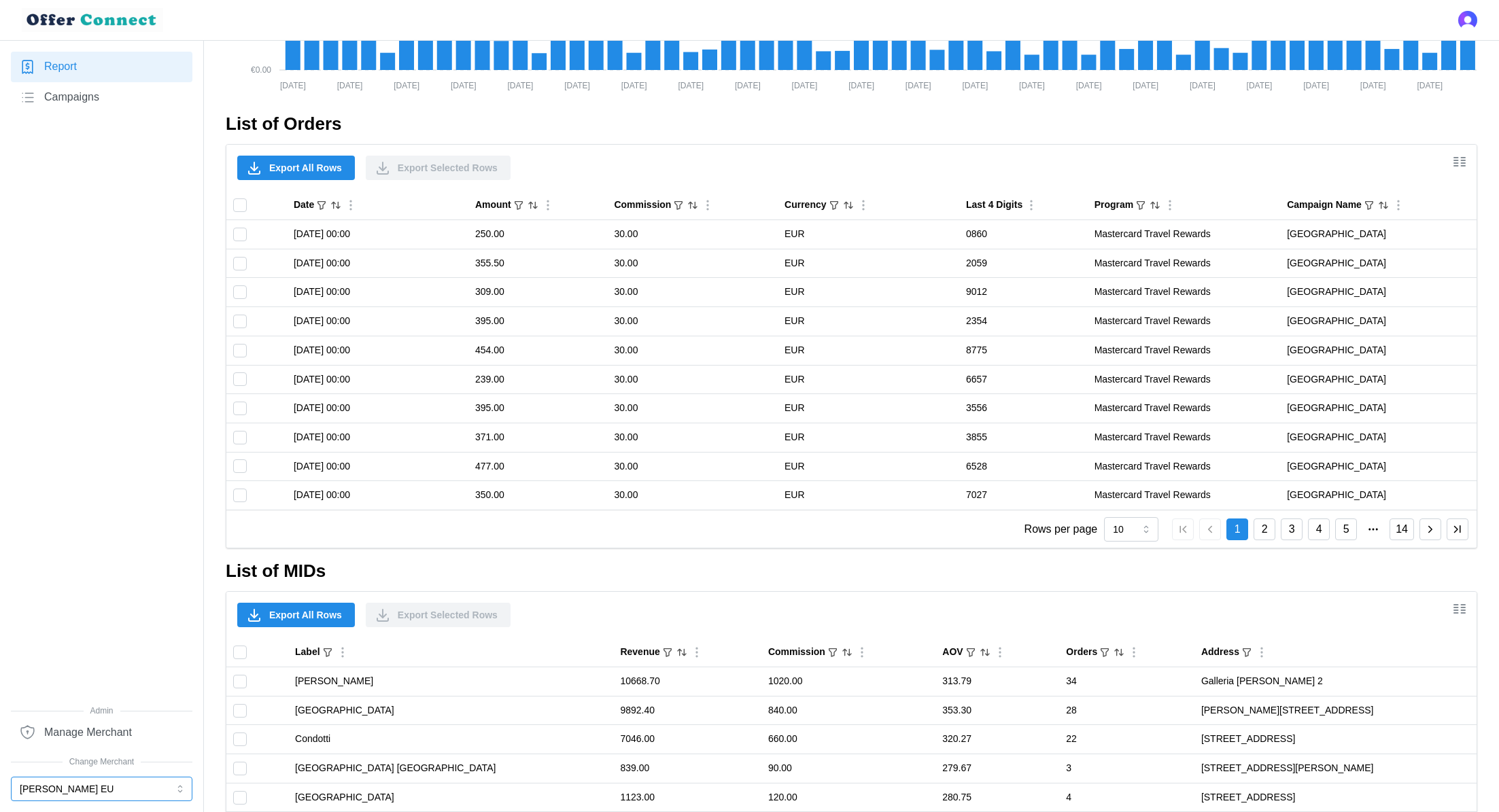
click at [111, 793] on button "[PERSON_NAME] EU" at bounding box center [101, 789] width 182 height 24
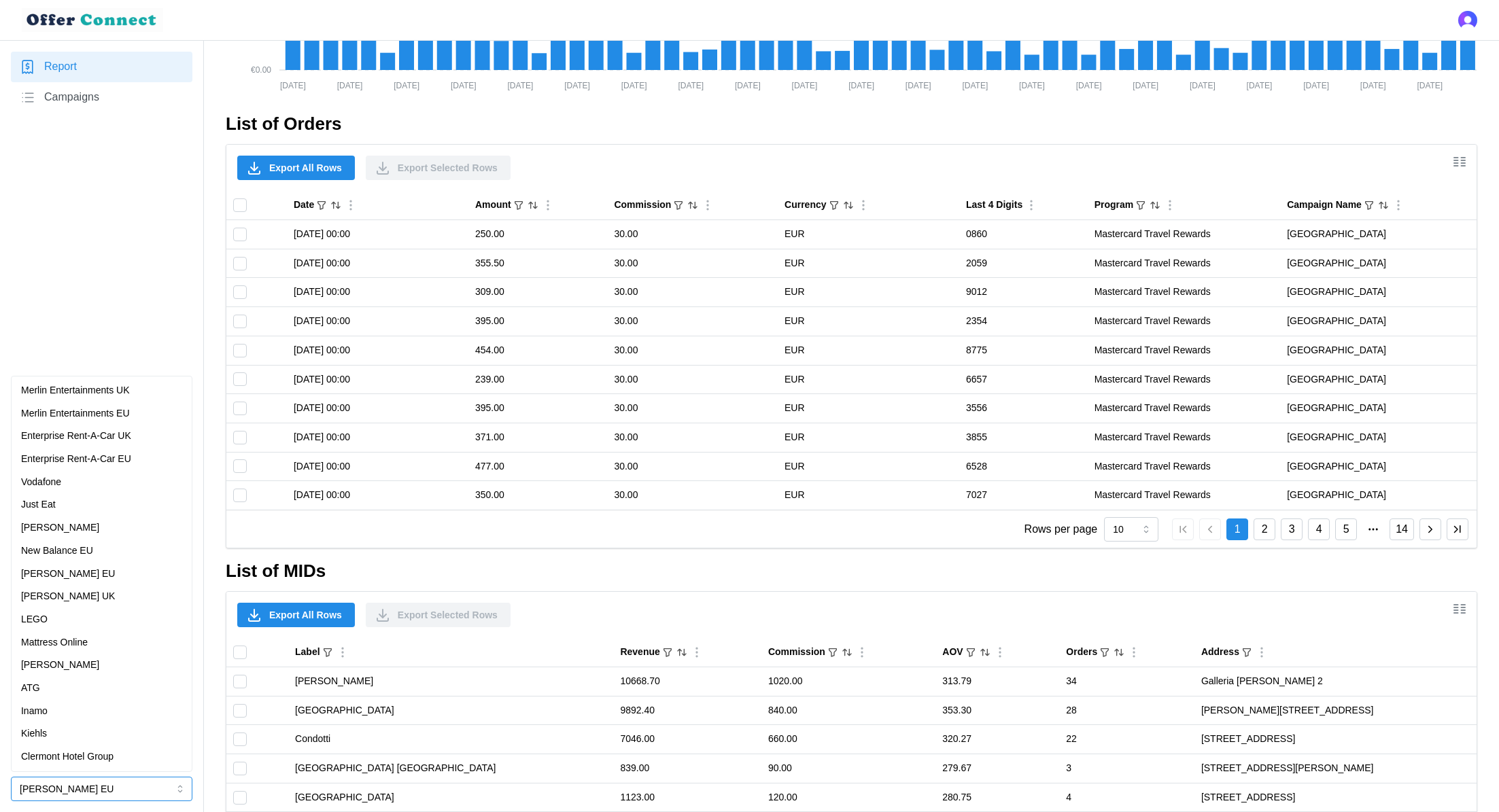
click at [111, 793] on button "[PERSON_NAME] EU" at bounding box center [101, 789] width 182 height 24
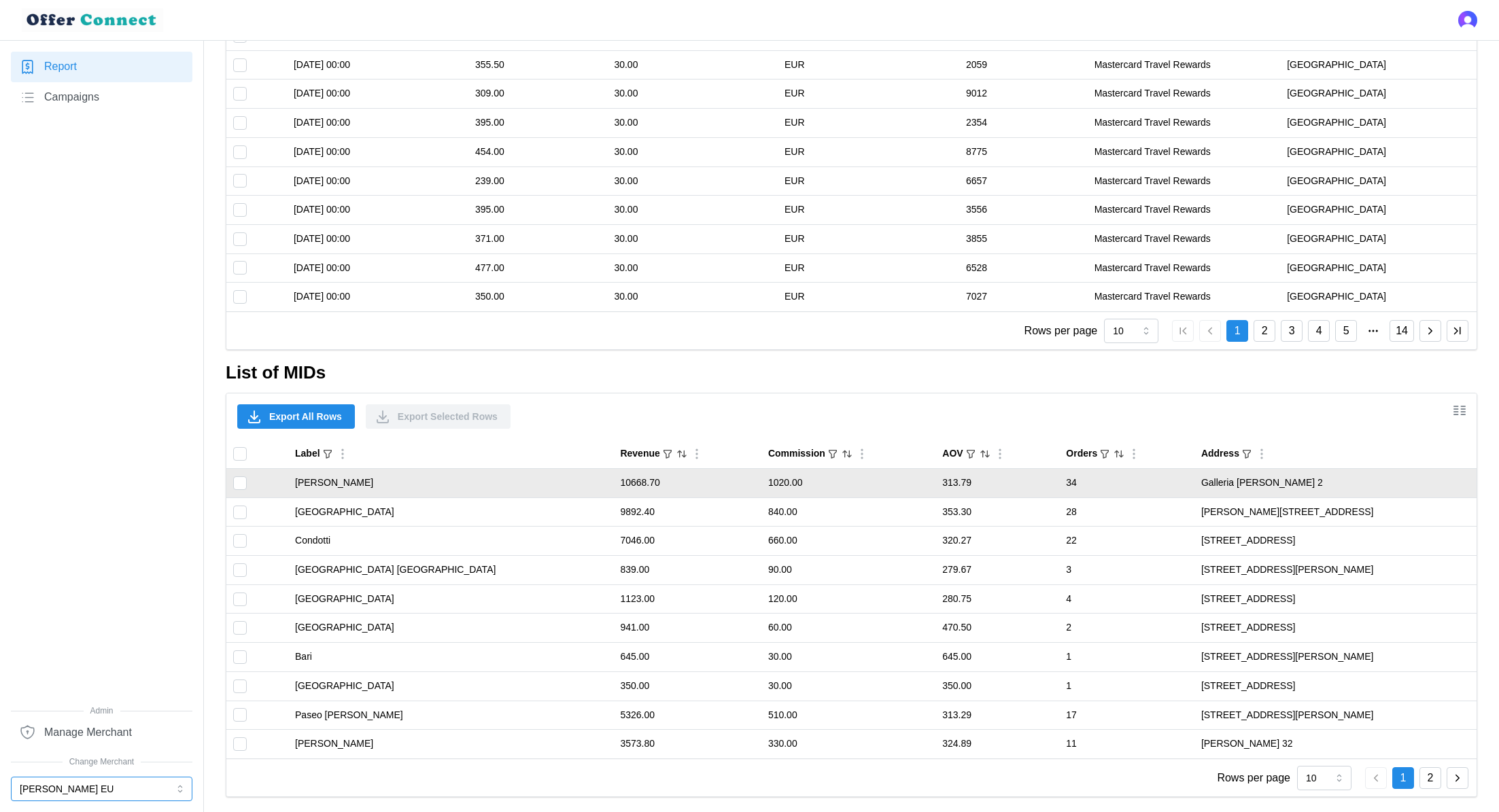
scroll to position [966, 0]
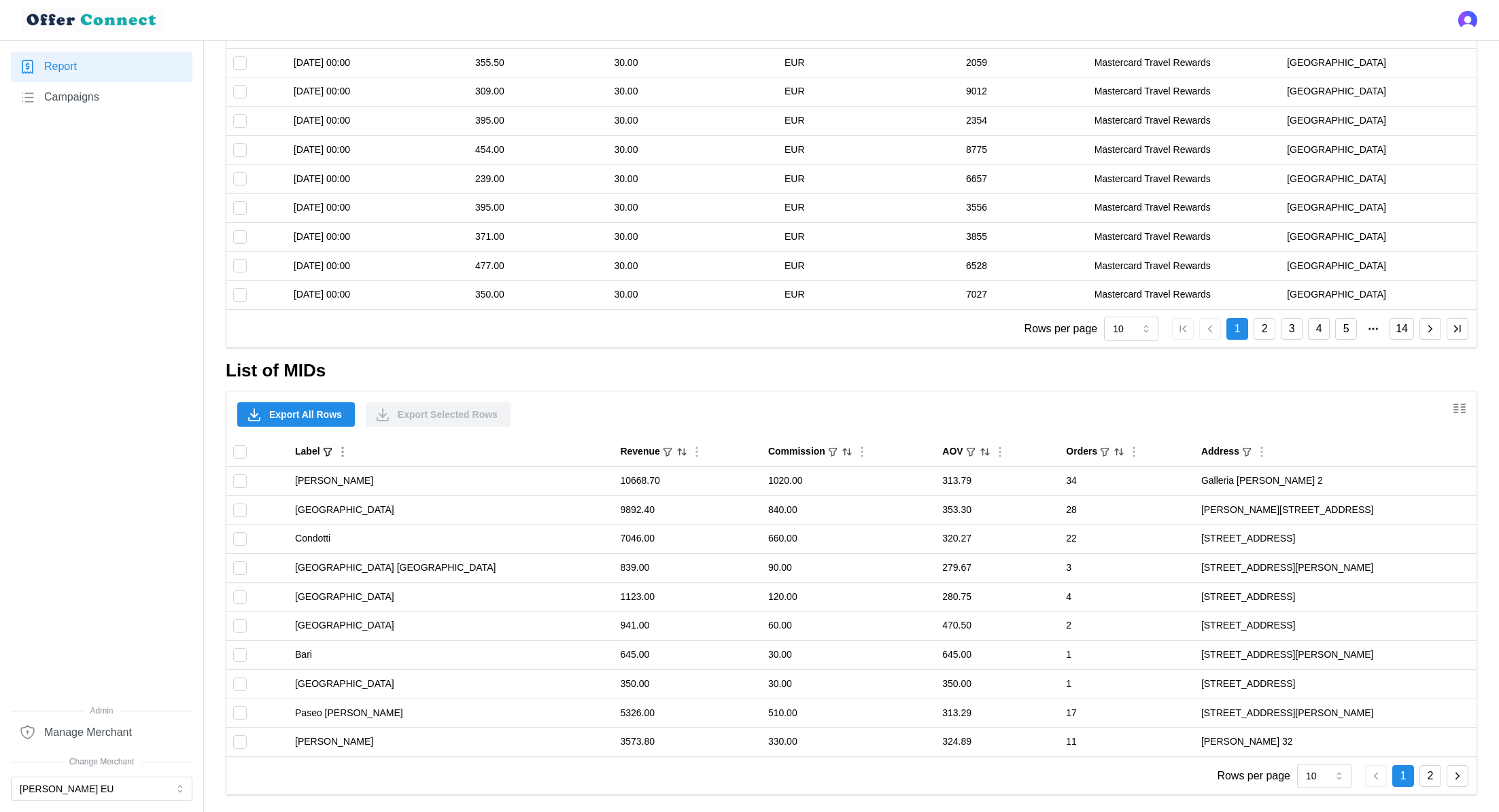
click at [350, 446] on icon "Column Actions" at bounding box center [342, 452] width 14 height 14
click at [1456, 403] on icon "Show/Hide columns" at bounding box center [1460, 408] width 16 height 16
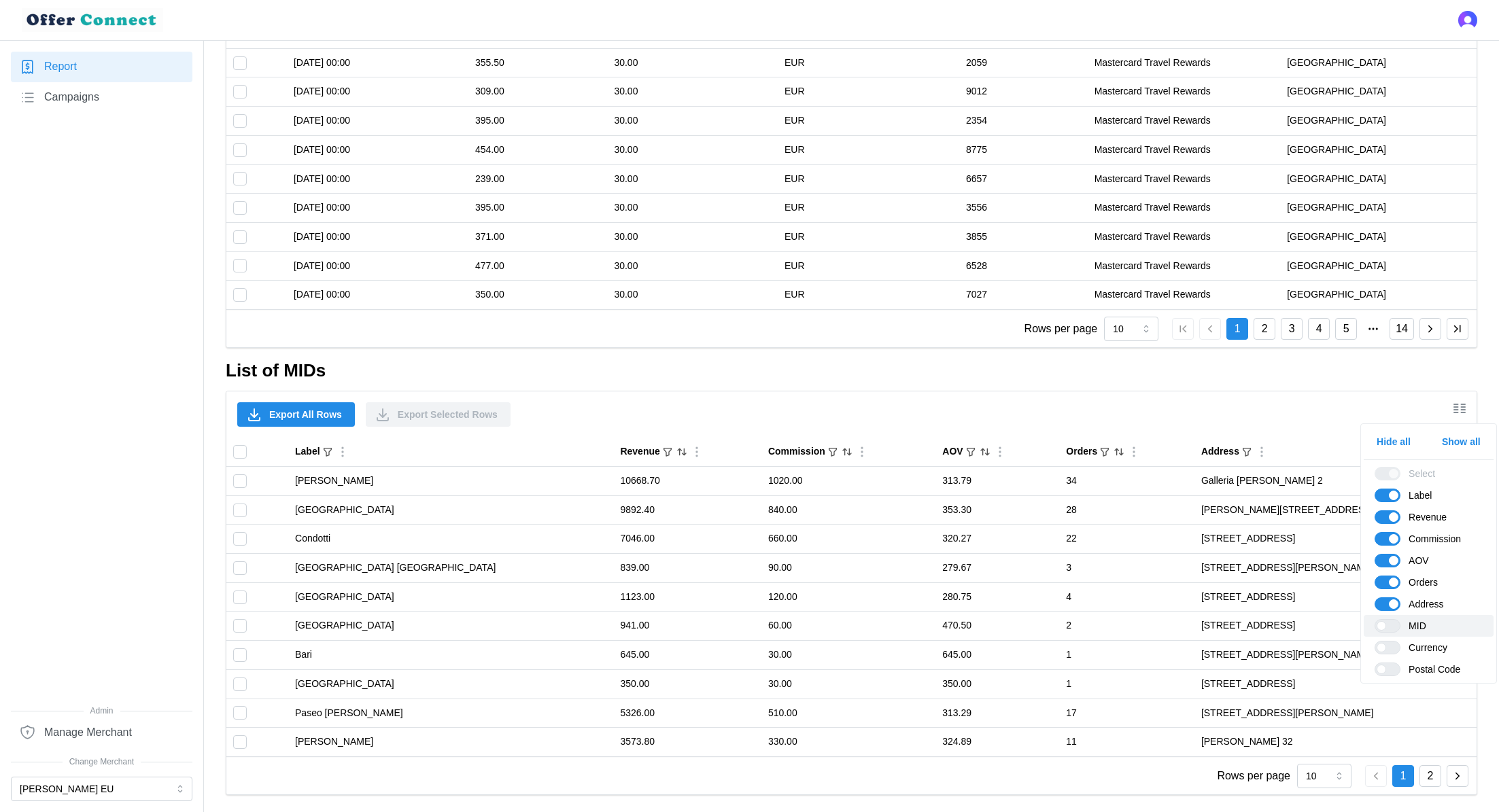
click at [1379, 625] on span at bounding box center [1382, 626] width 10 height 10
click at [1375, 620] on input "MID" at bounding box center [1375, 620] width 0 height 0
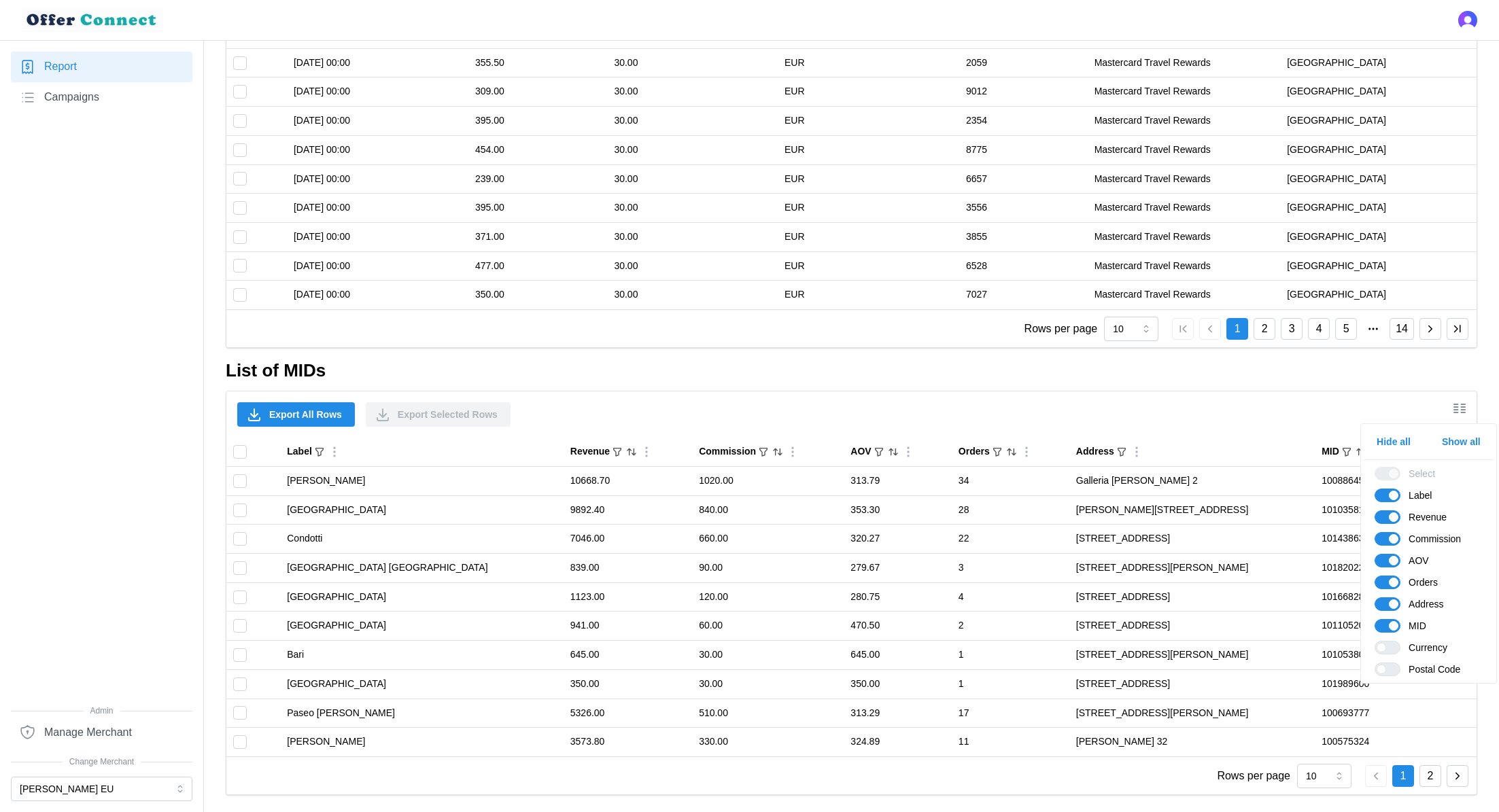
click at [1198, 428] on div "Export All Rows Export Selected Rows" at bounding box center [852, 414] width 1251 height 46
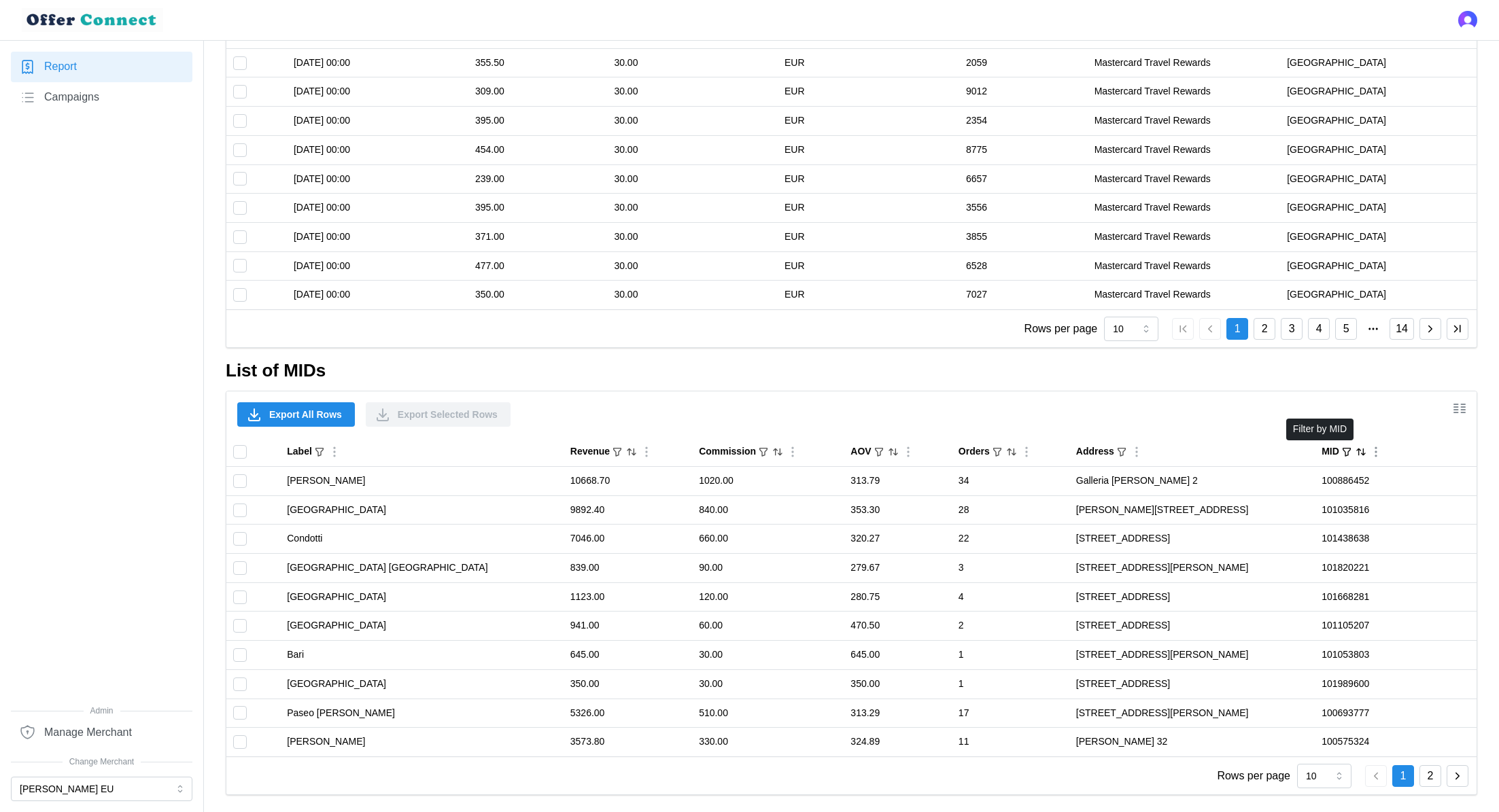
click at [1342, 451] on icon "button" at bounding box center [1347, 452] width 11 height 11
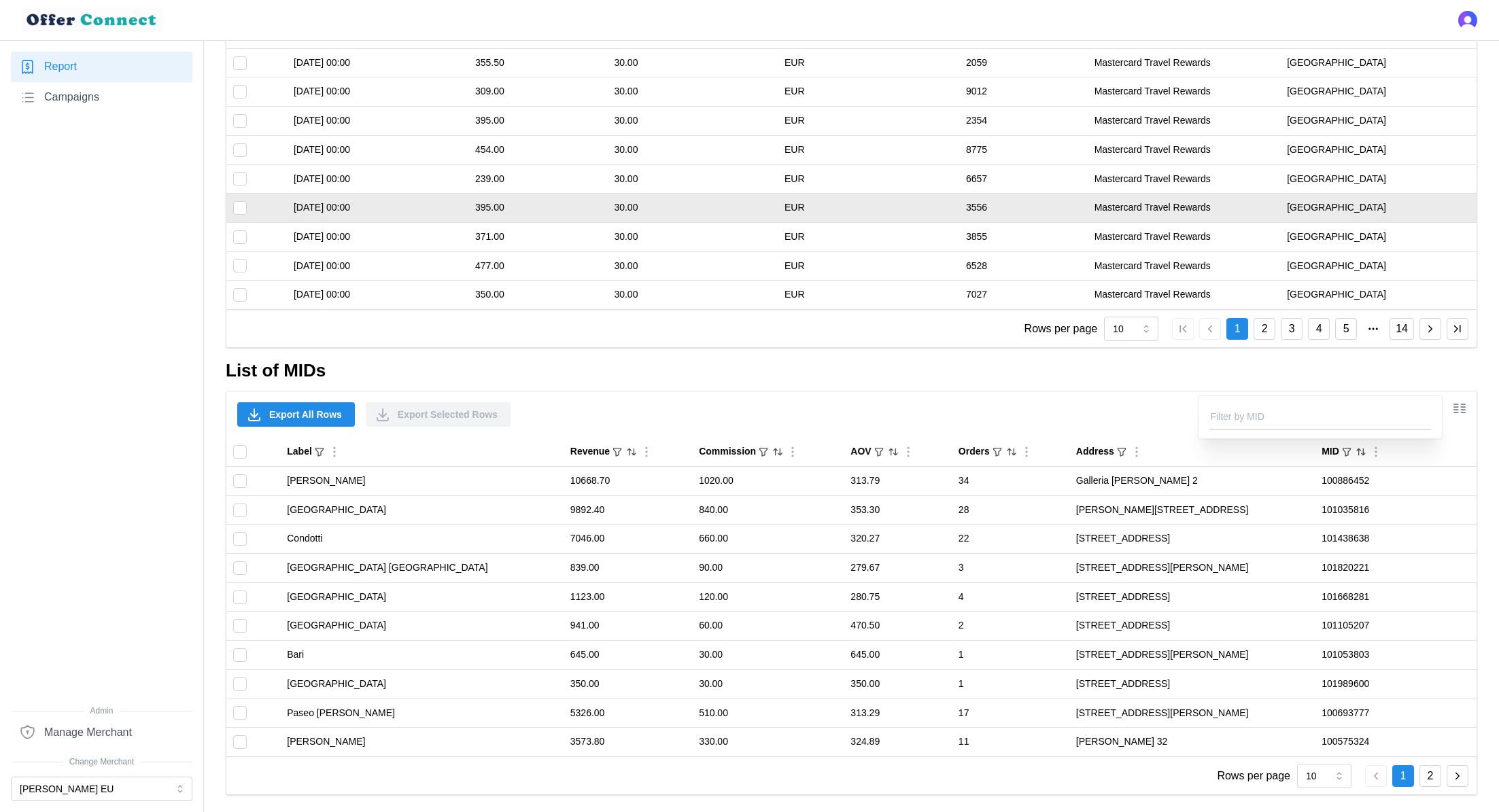
paste input "100693777"
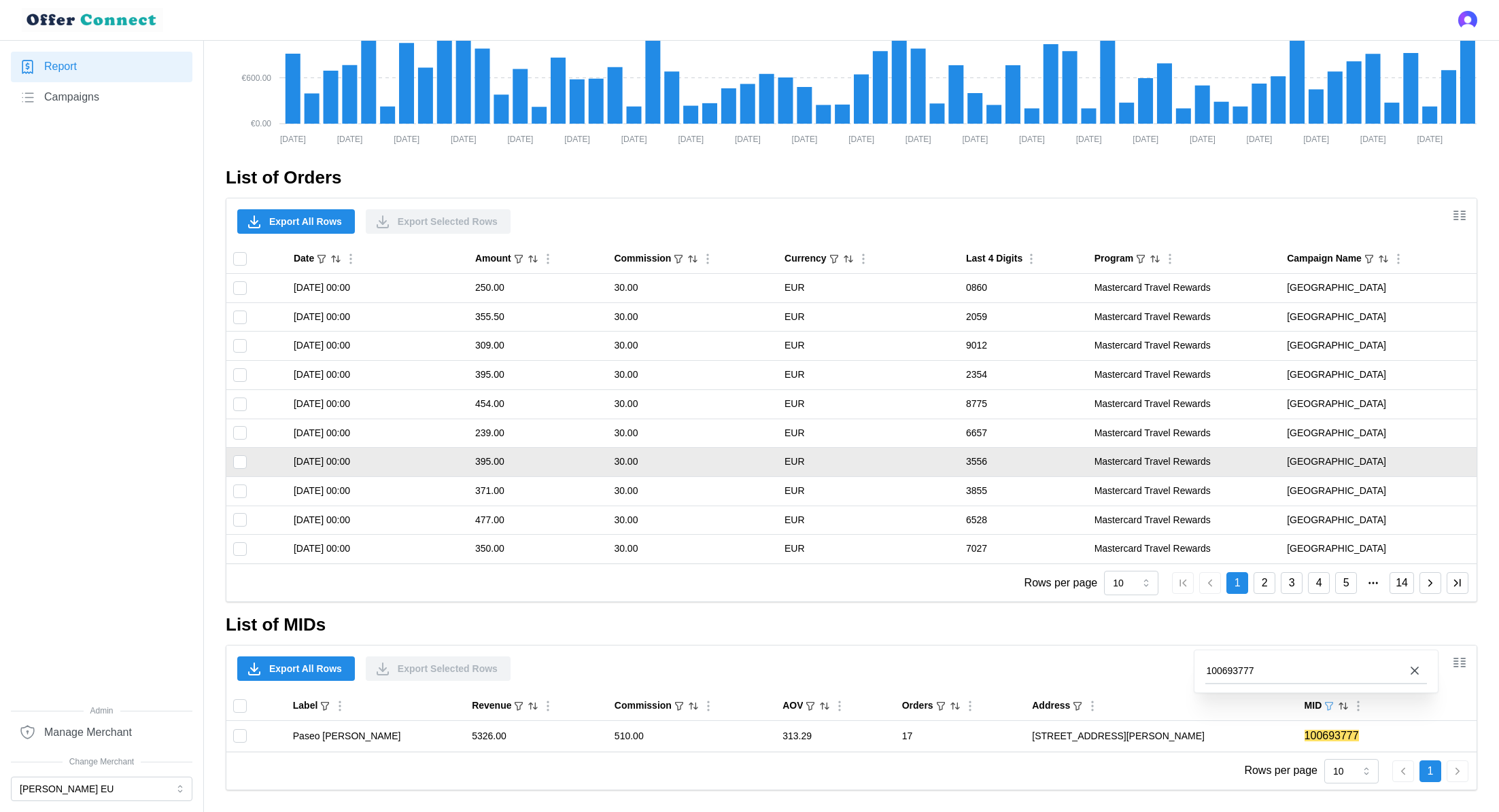
scroll to position [707, 0]
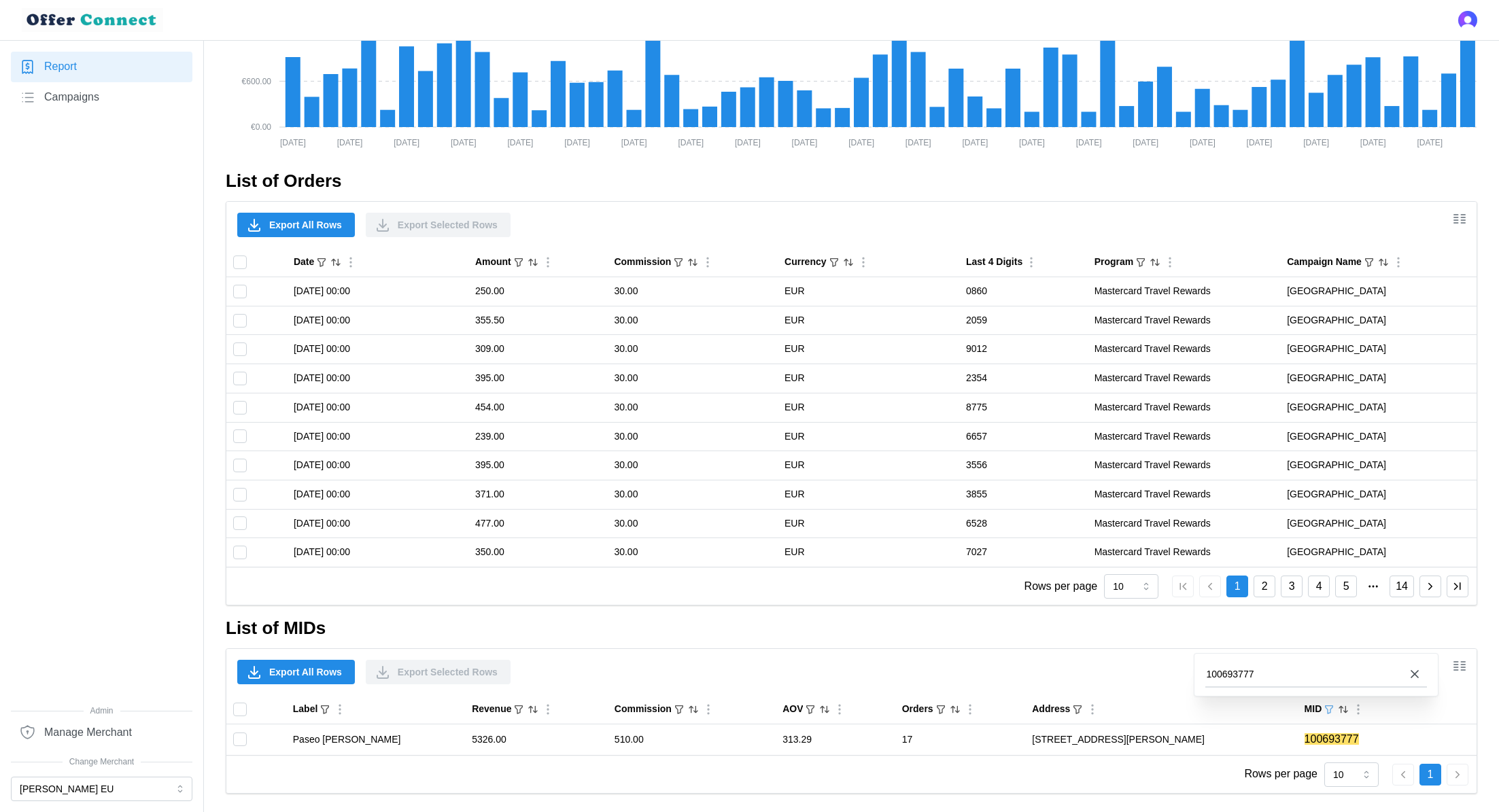
click at [1259, 675] on input "100693777" at bounding box center [1316, 674] width 221 height 24
paste input "575324"
type input "100575324"
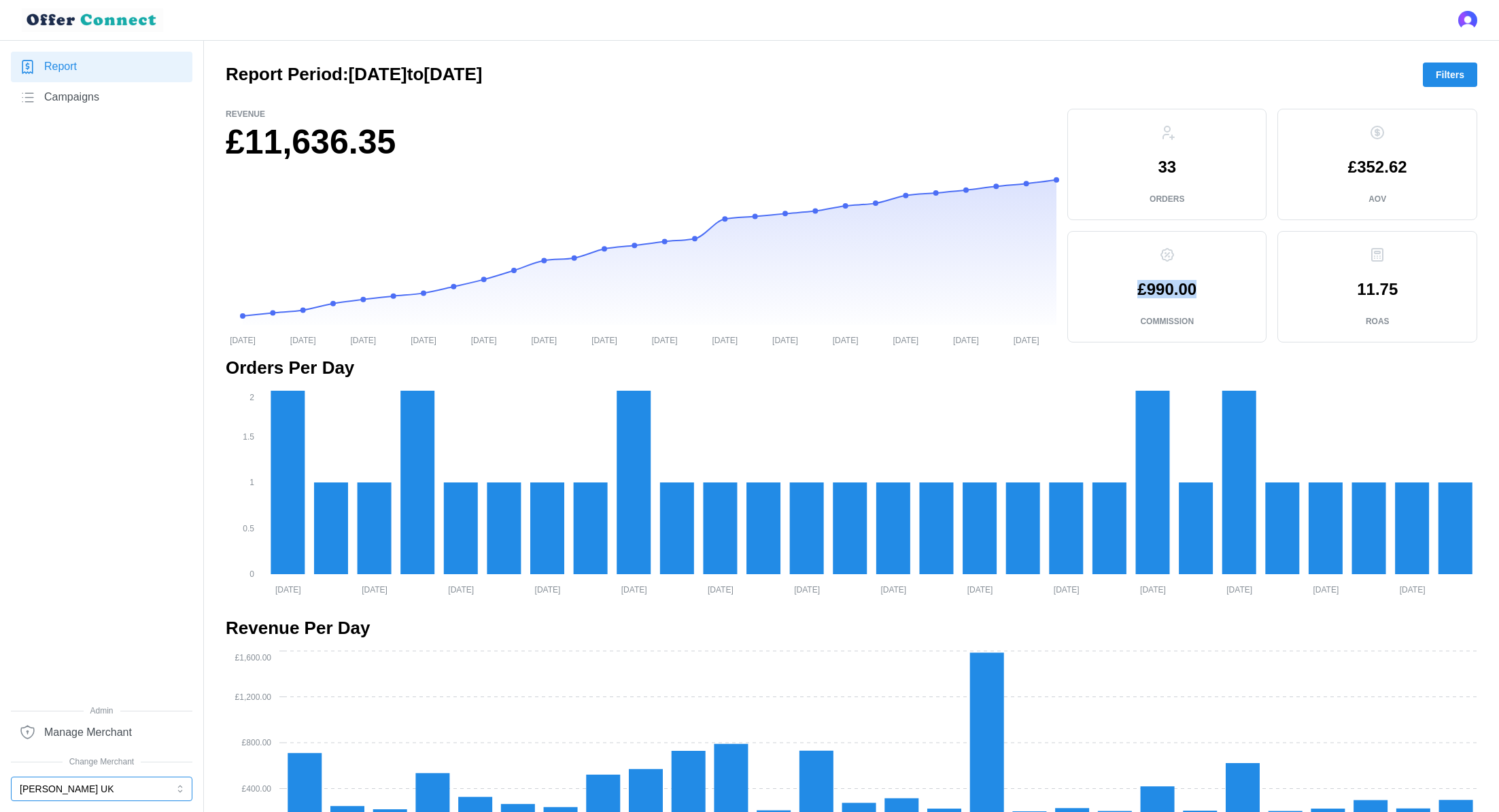
click at [144, 795] on button "[PERSON_NAME] UK" at bounding box center [101, 789] width 182 height 24
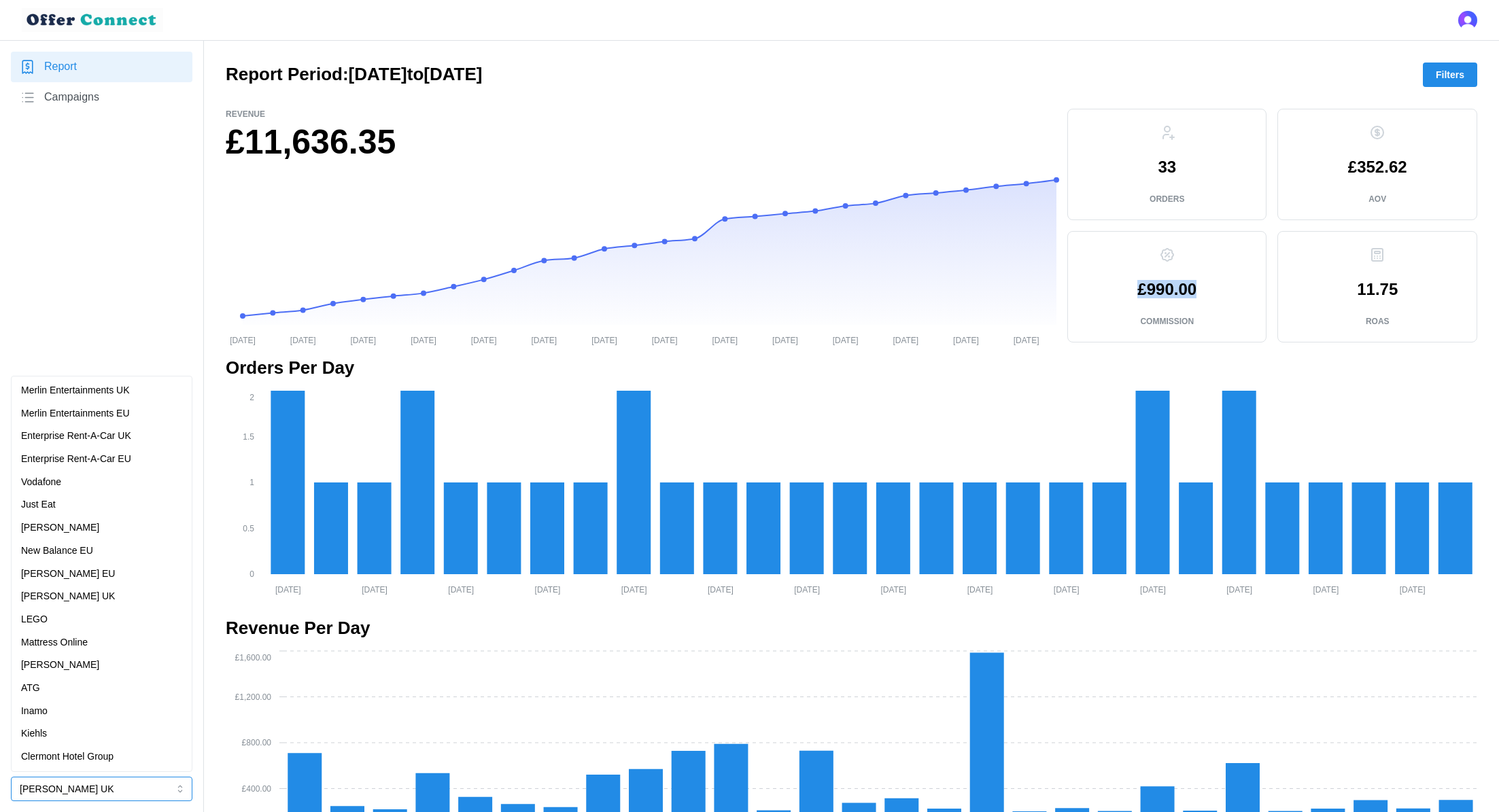
click at [111, 573] on div "[PERSON_NAME] EU" at bounding box center [101, 574] width 161 height 15
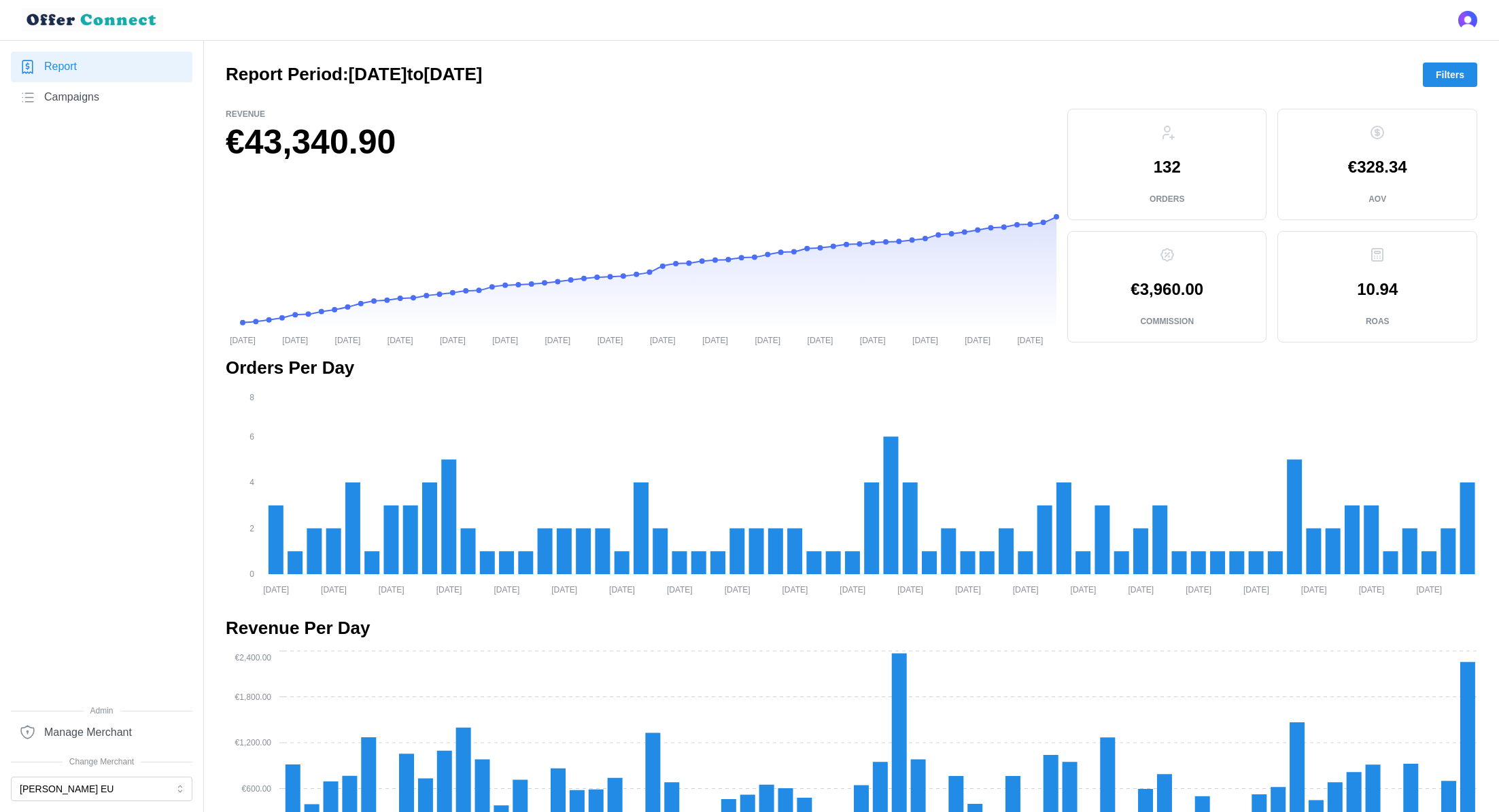
click at [1444, 70] on span "Filters" at bounding box center [1450, 75] width 29 height 23
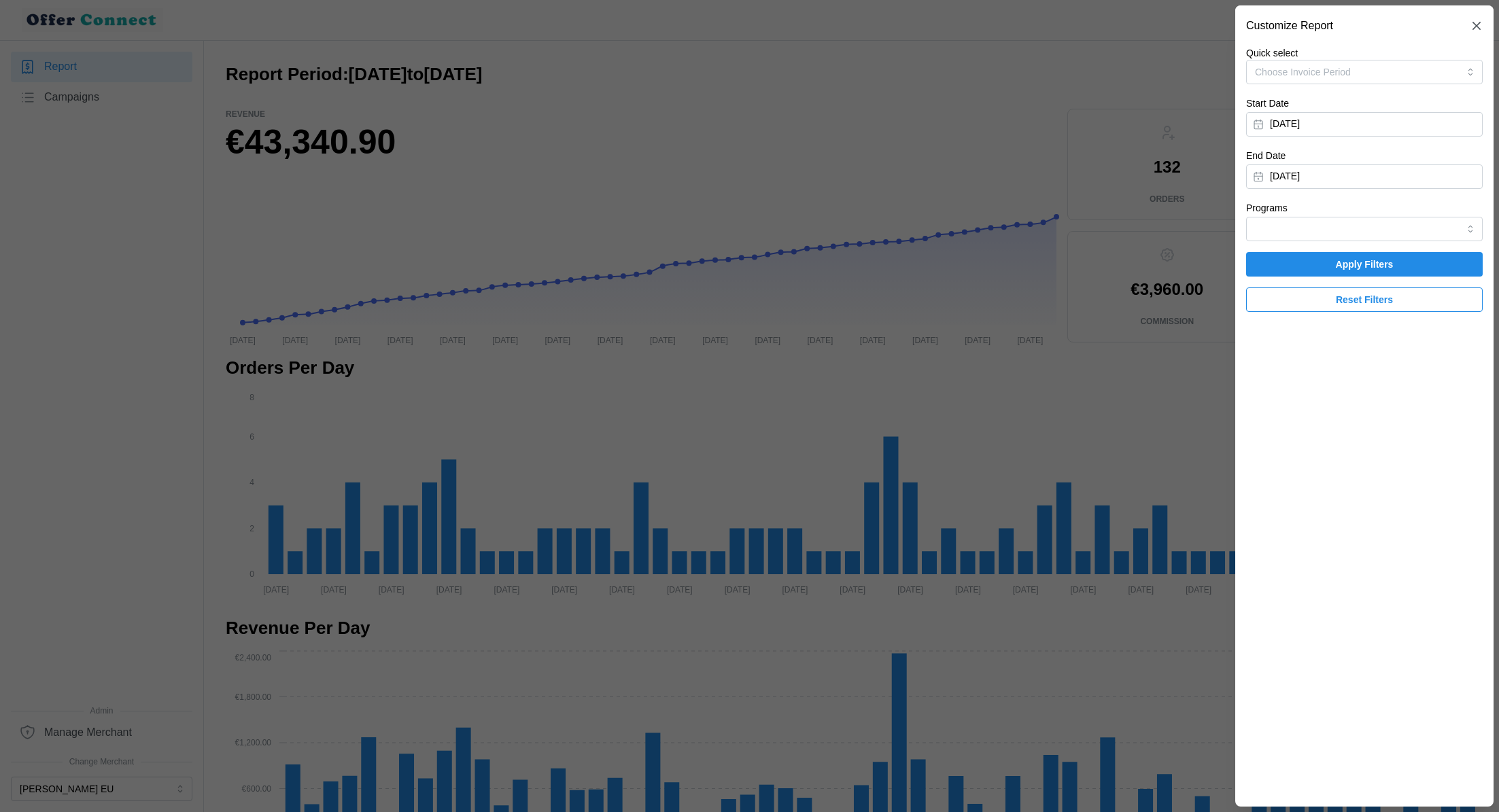
click at [1050, 243] on div at bounding box center [749, 406] width 1499 height 812
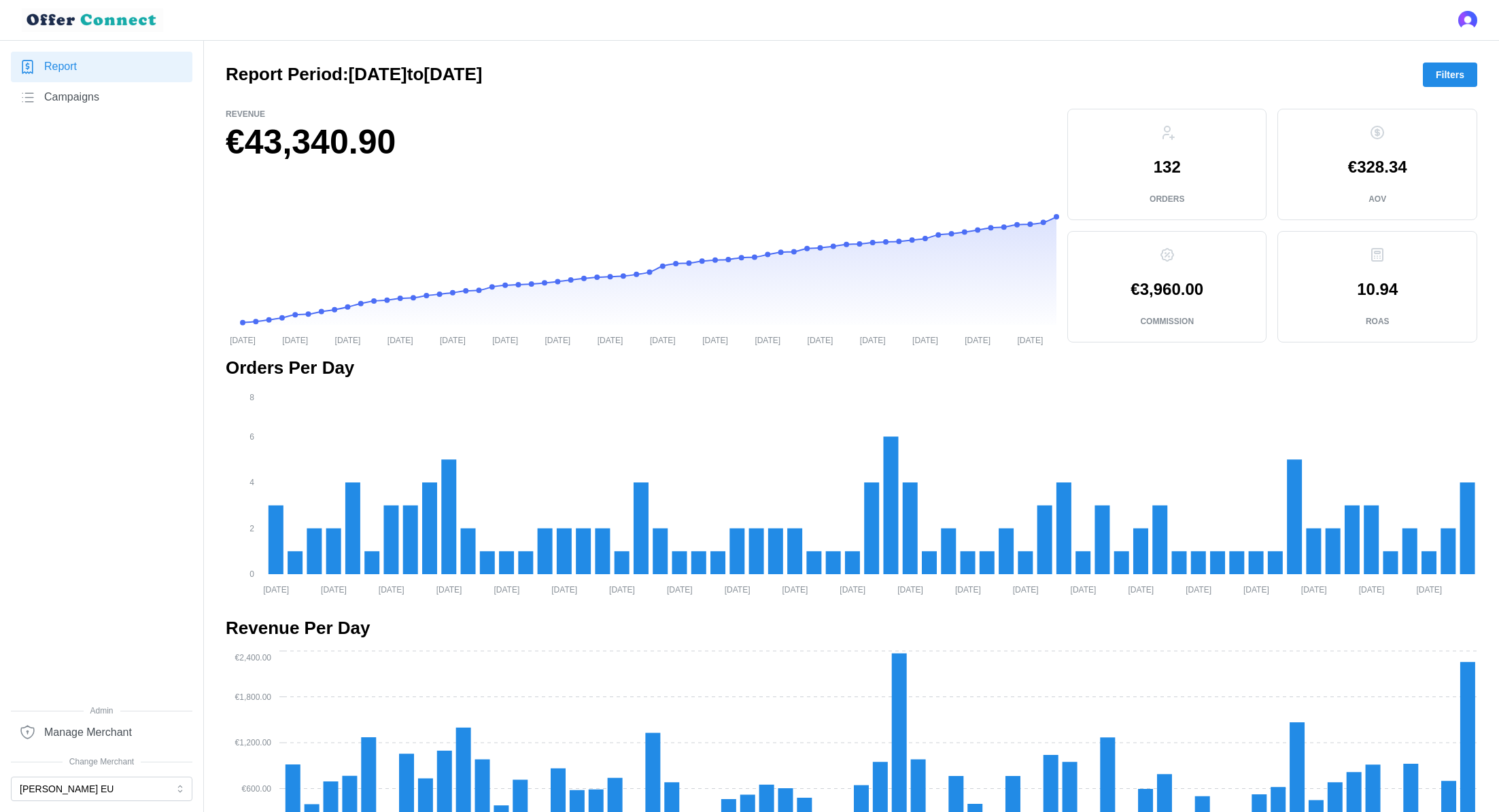
click at [1455, 72] on span "Filters" at bounding box center [1450, 75] width 29 height 23
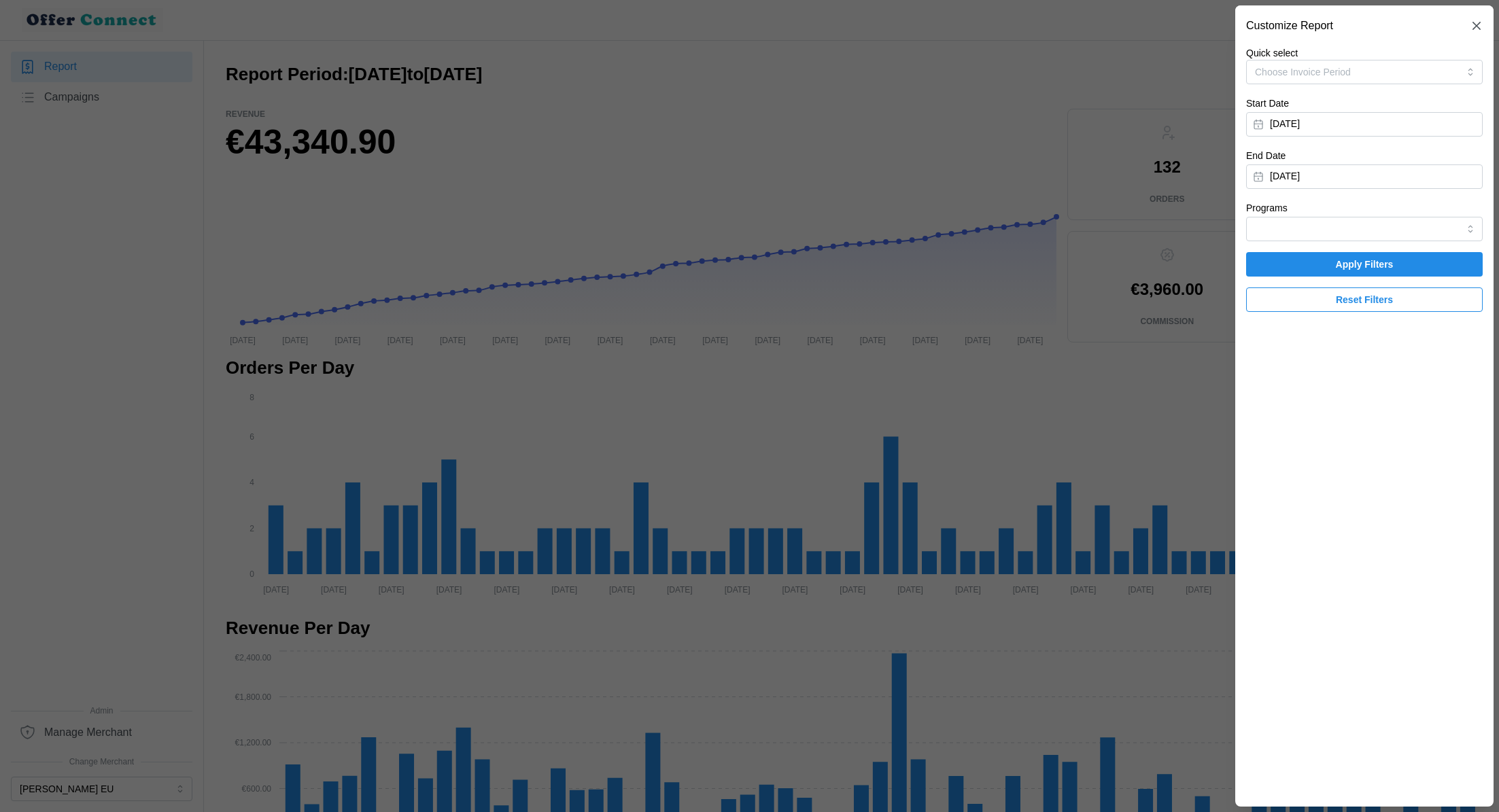
click at [1370, 211] on div "Programs" at bounding box center [1364, 220] width 237 height 42
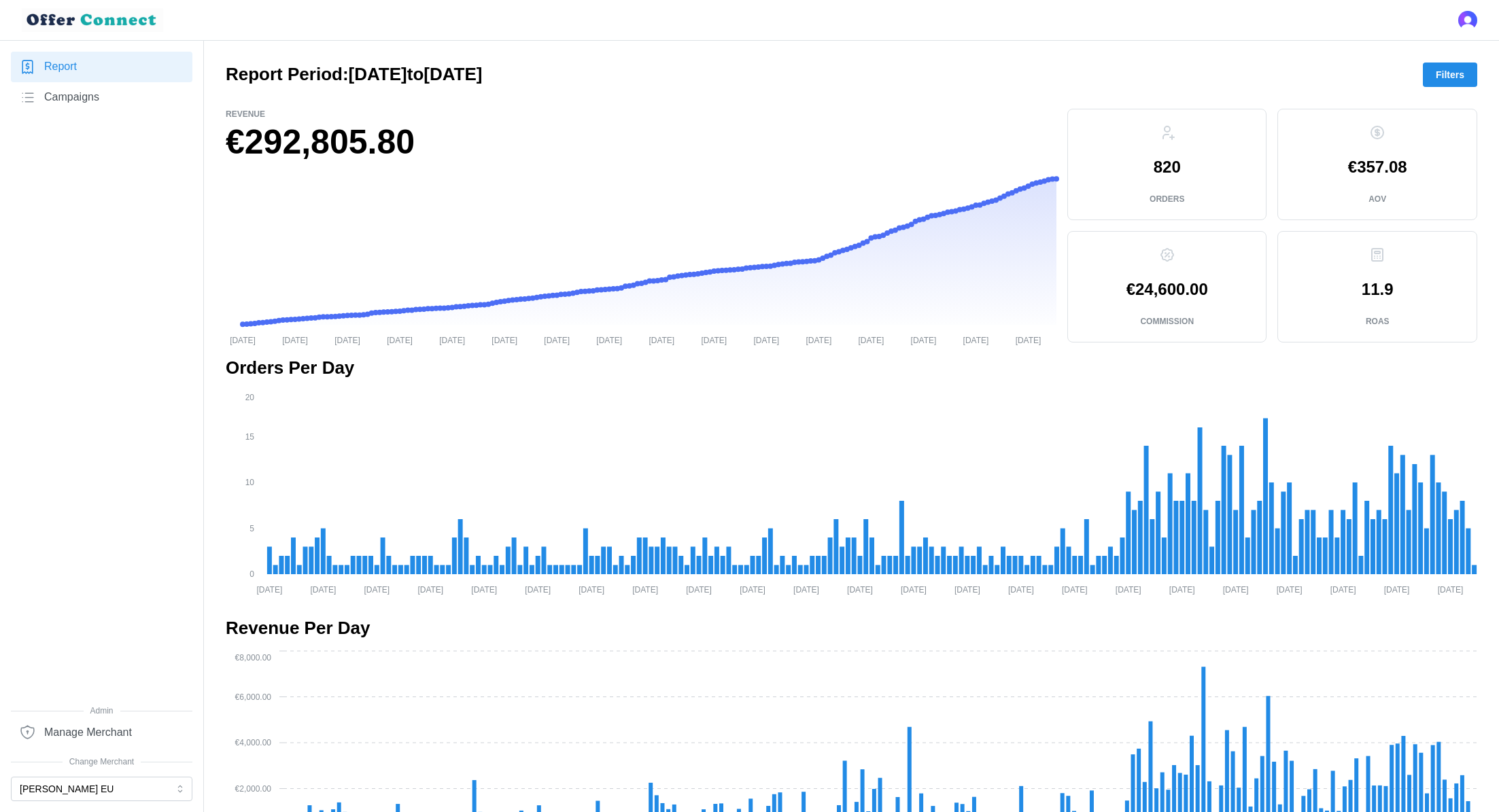
click at [1434, 68] on button "Filters" at bounding box center [1450, 74] width 54 height 24
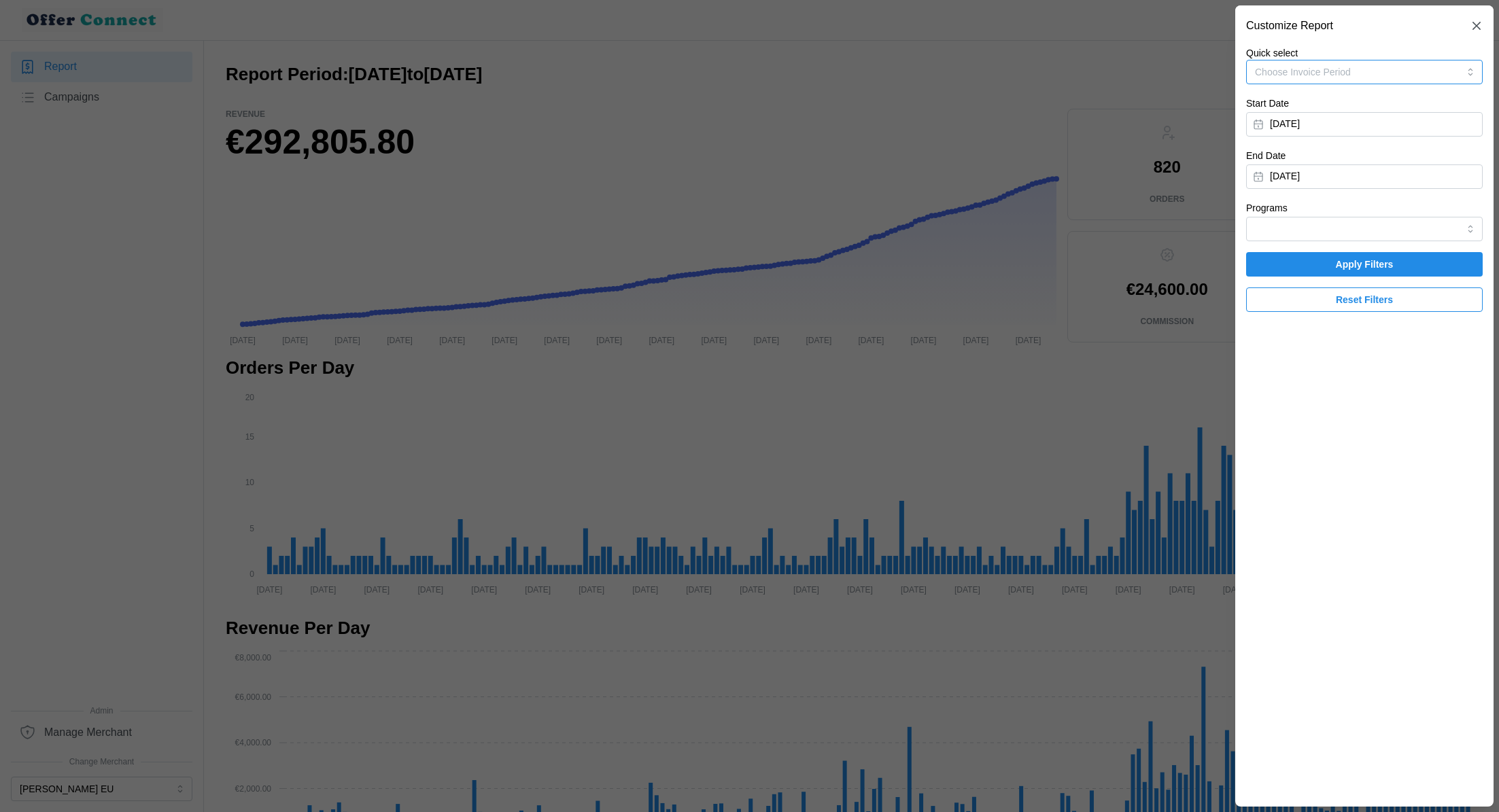
click at [1397, 68] on button "Choose Invoice Period" at bounding box center [1364, 71] width 237 height 24
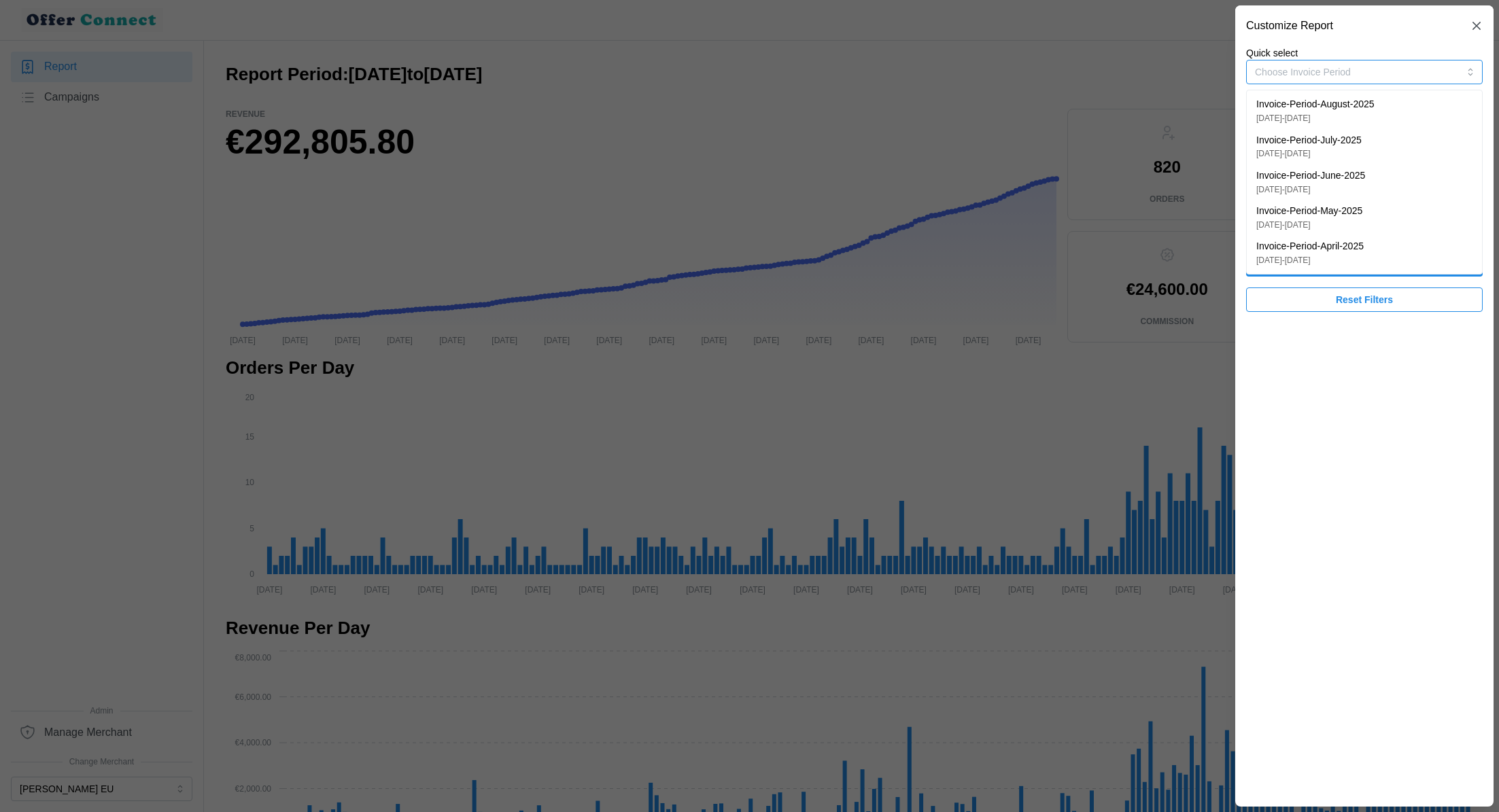
click at [1383, 81] on button "Choose Invoice Period" at bounding box center [1364, 71] width 237 height 24
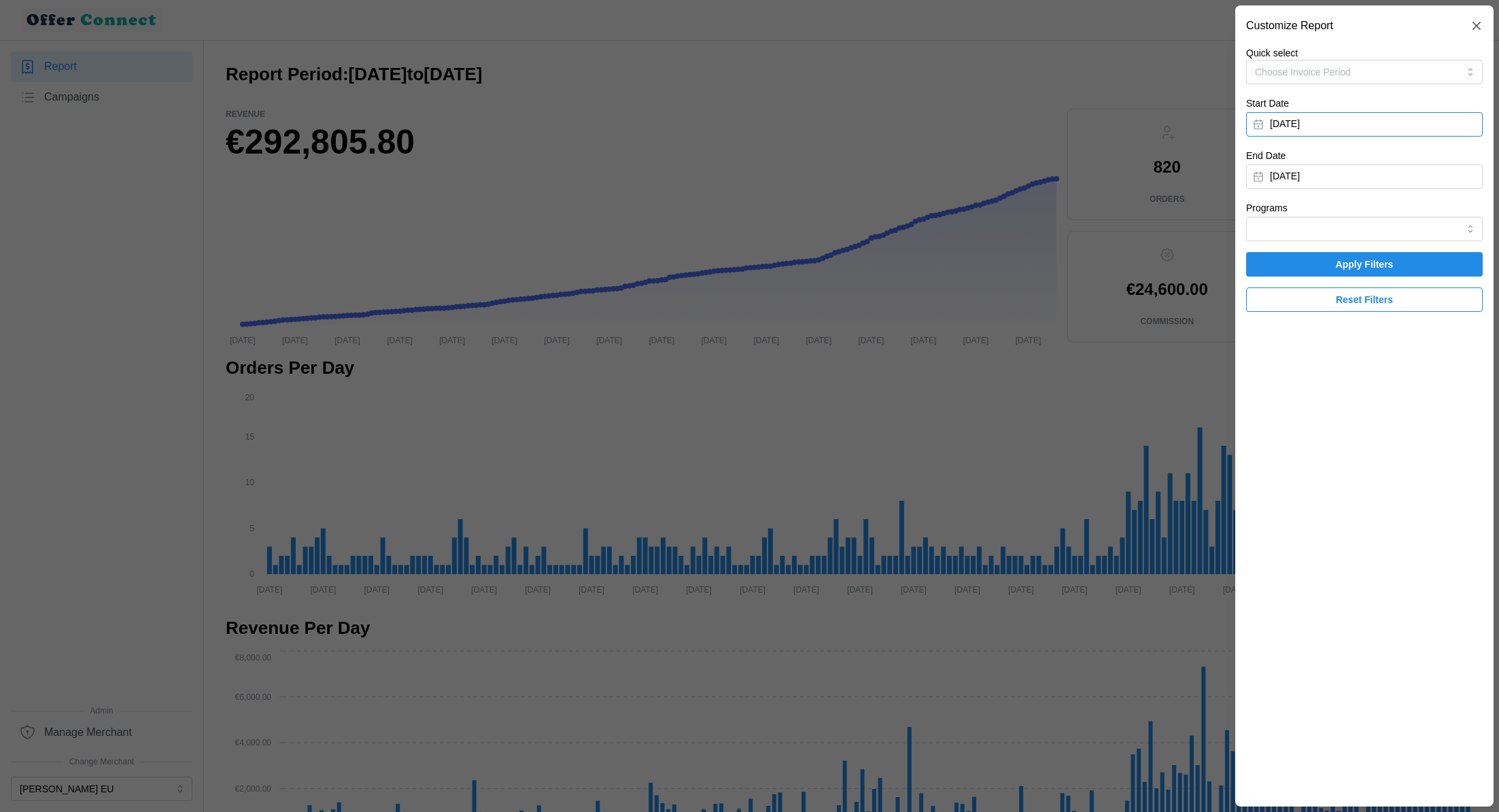
click at [1348, 126] on button "[DATE]" at bounding box center [1364, 124] width 237 height 24
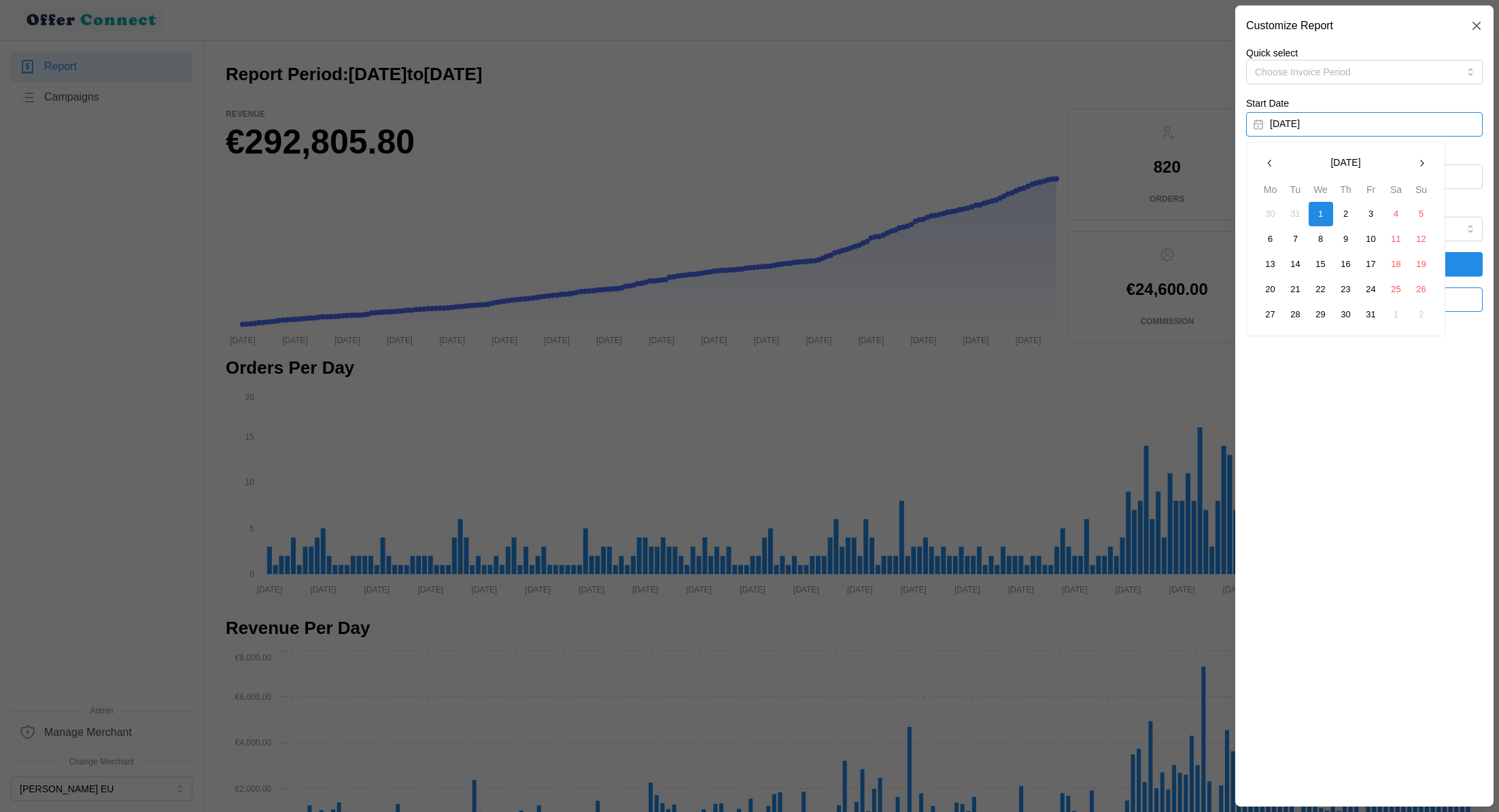
click at [1343, 123] on button "[DATE]" at bounding box center [1364, 124] width 237 height 24
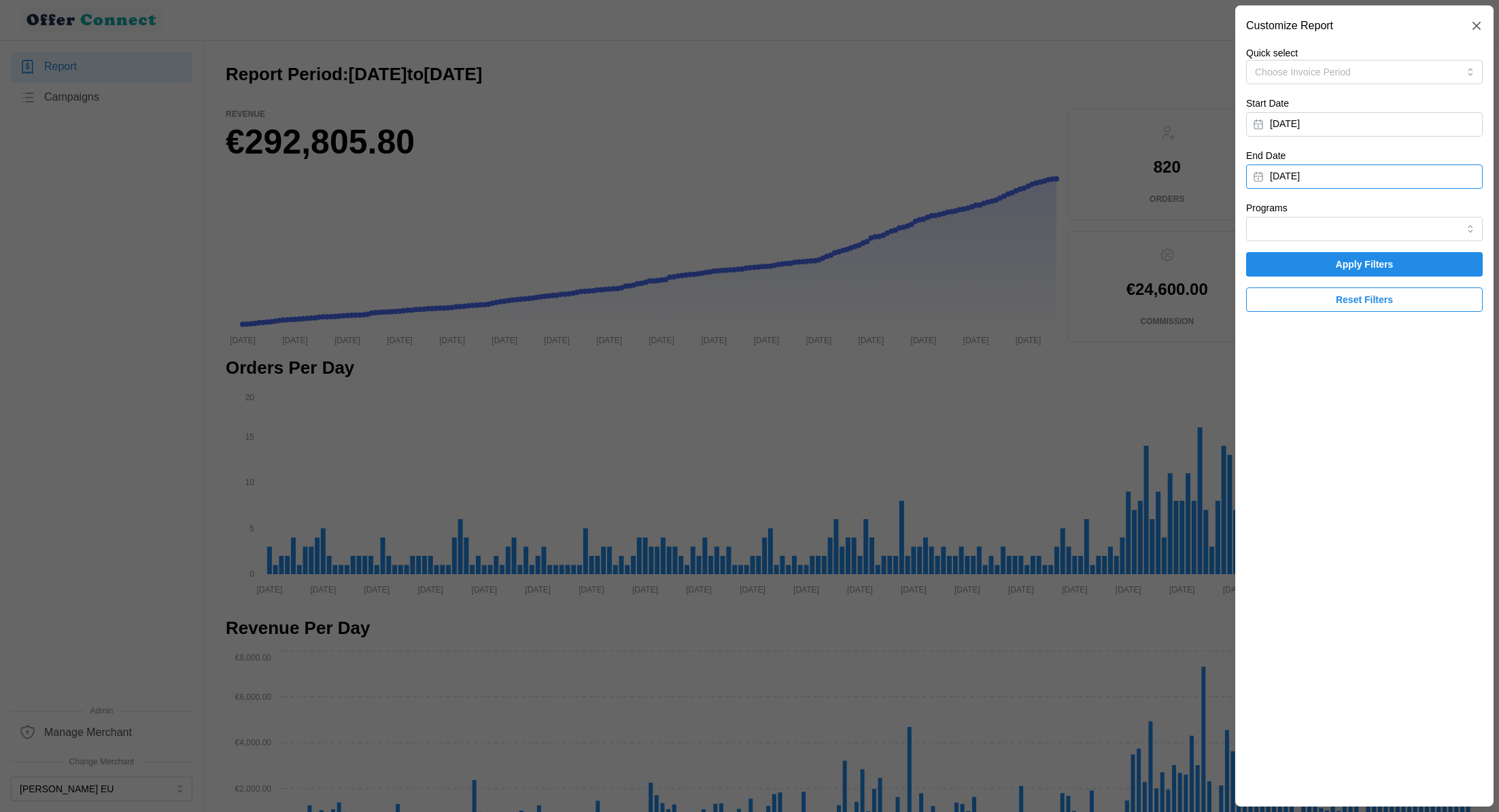
click at [1312, 177] on button "[DATE]" at bounding box center [1364, 176] width 237 height 24
click at [1268, 217] on icon "button" at bounding box center [1270, 216] width 11 height 11
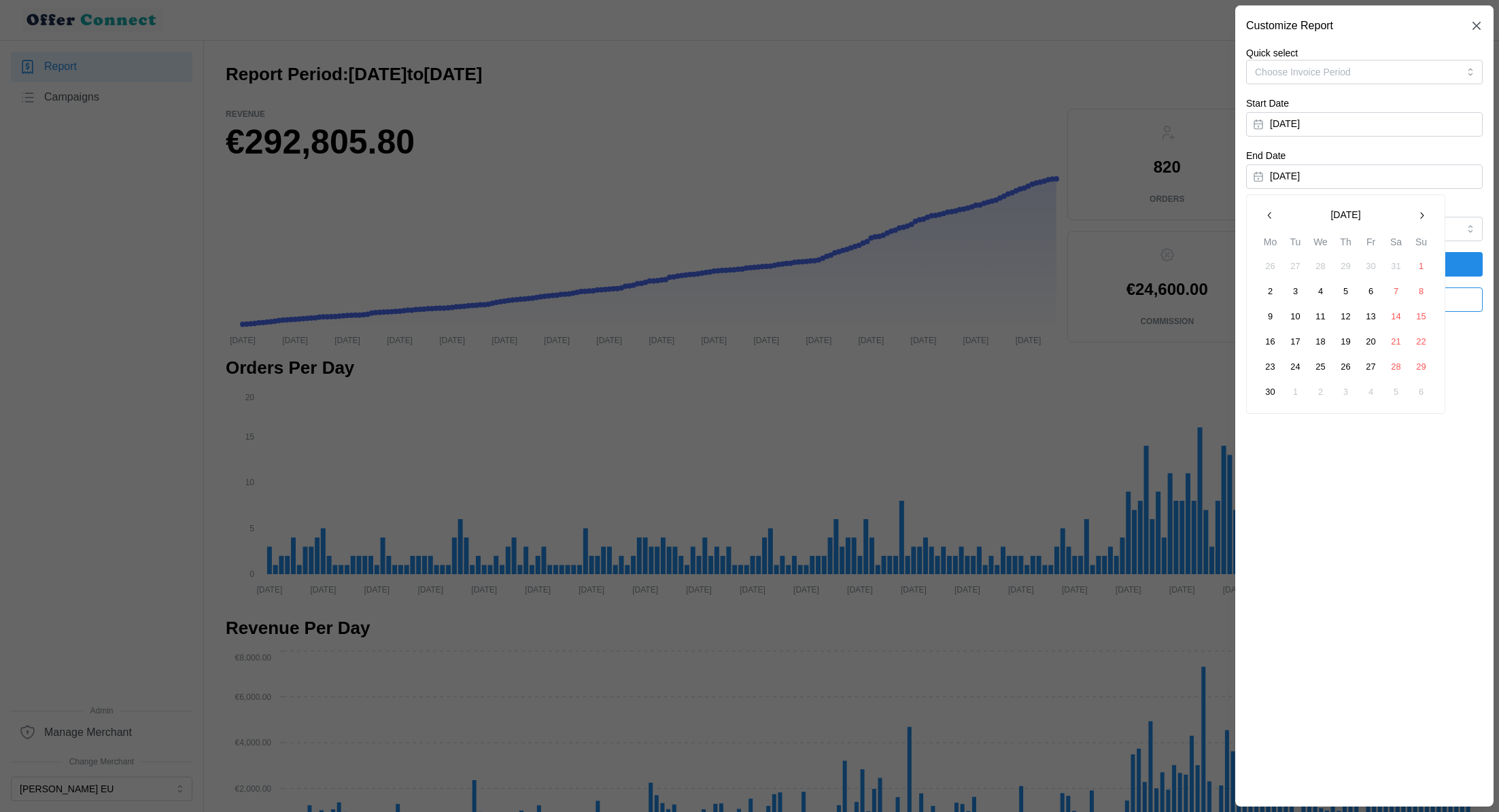
click at [1268, 217] on icon "button" at bounding box center [1270, 216] width 11 height 11
click at [1272, 391] on button "31" at bounding box center [1270, 392] width 24 height 24
click at [1334, 215] on div "Programs" at bounding box center [1364, 220] width 237 height 42
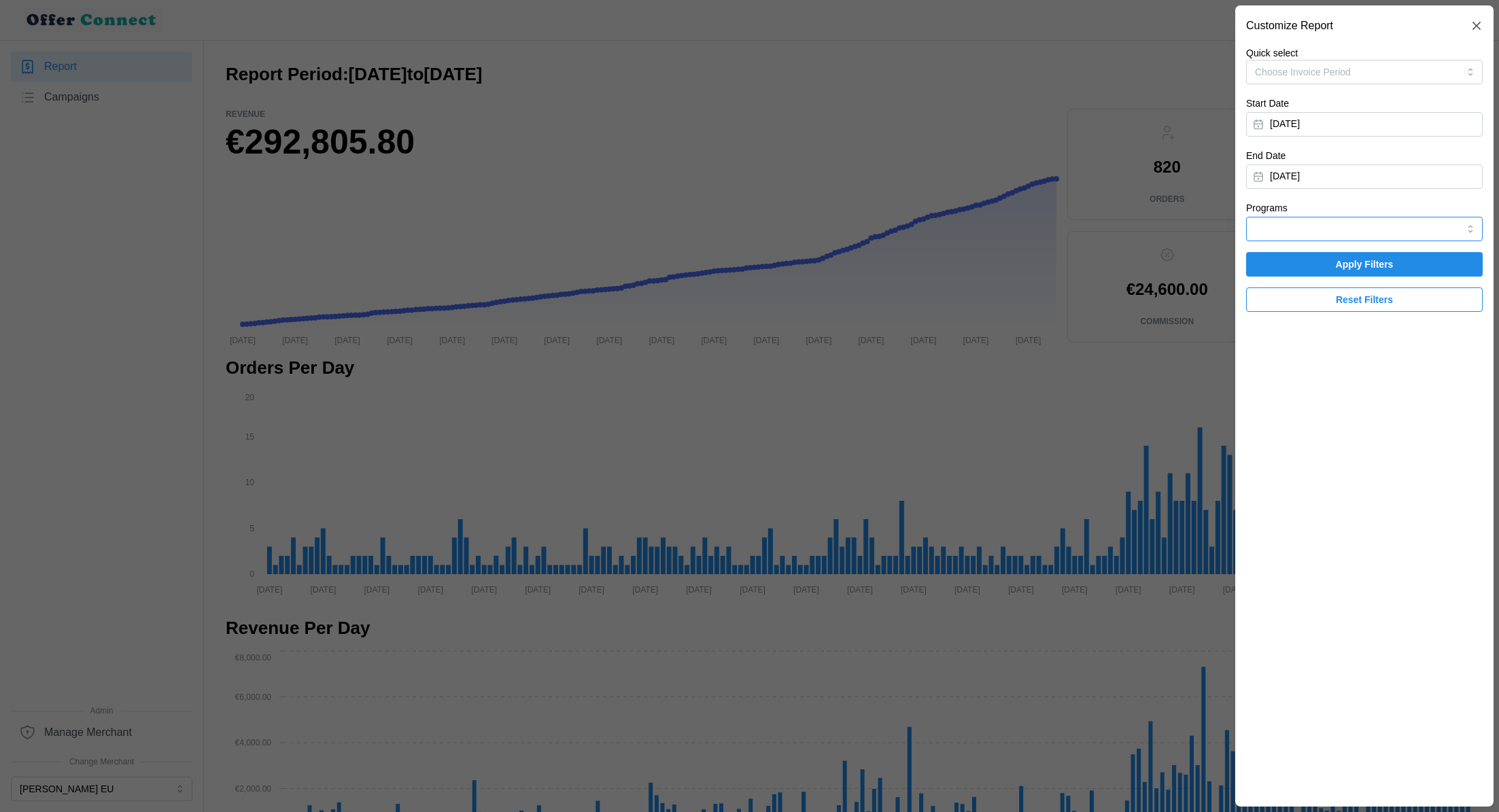
click at [1331, 224] on input "Programs" at bounding box center [1364, 229] width 237 height 24
click at [1307, 259] on span "Mastercard Travel Rewards" at bounding box center [1315, 261] width 117 height 15
type input "Mastercard Travel Rewards"
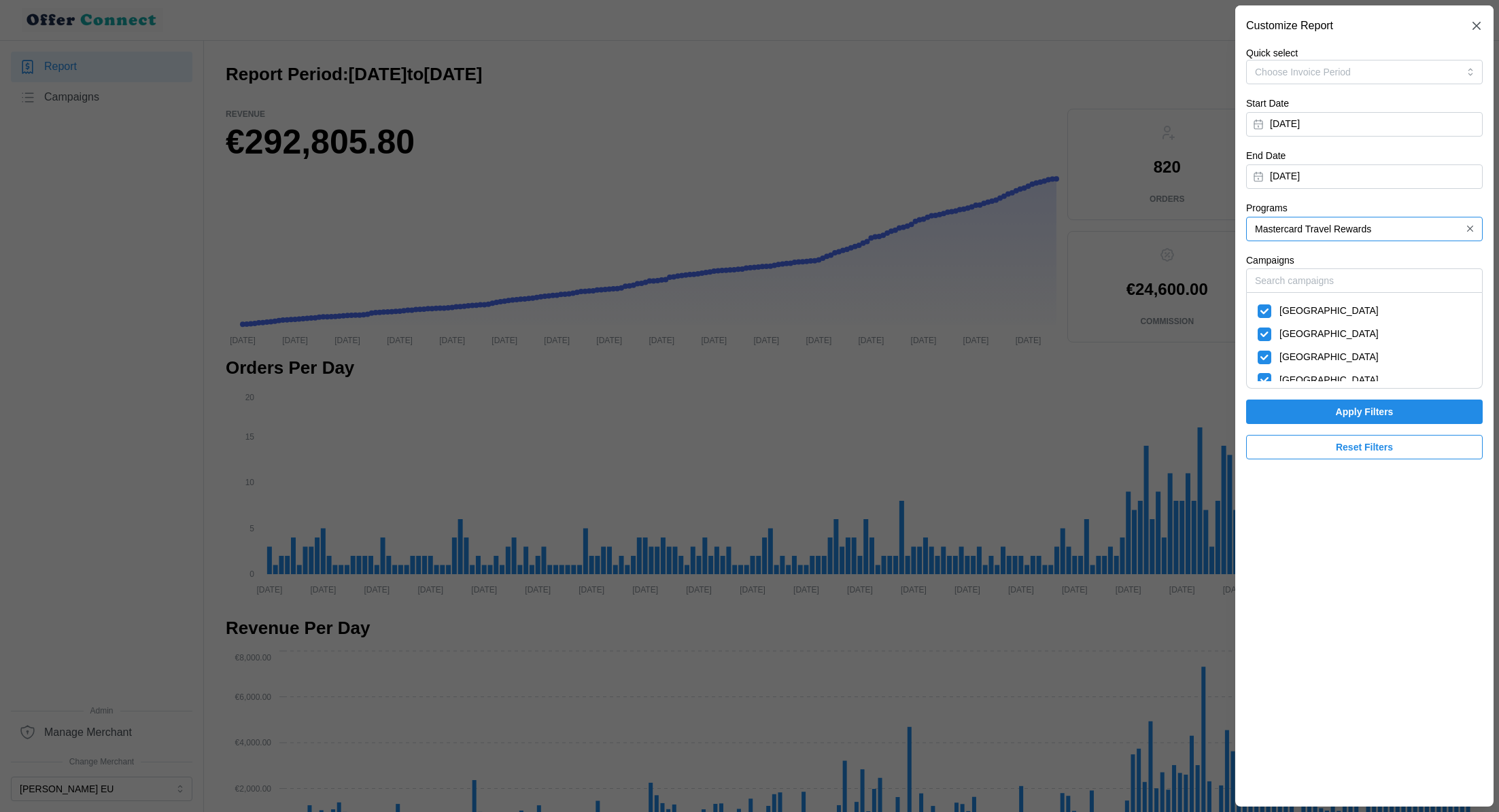
click at [1279, 309] on span "France" at bounding box center [1329, 311] width 99 height 15
checkbox input "false"
click at [1279, 365] on div "[GEOGRAPHIC_DATA]" at bounding box center [1364, 358] width 227 height 23
checkbox input "false"
click at [1279, 378] on span "Austria" at bounding box center [1329, 380] width 99 height 15
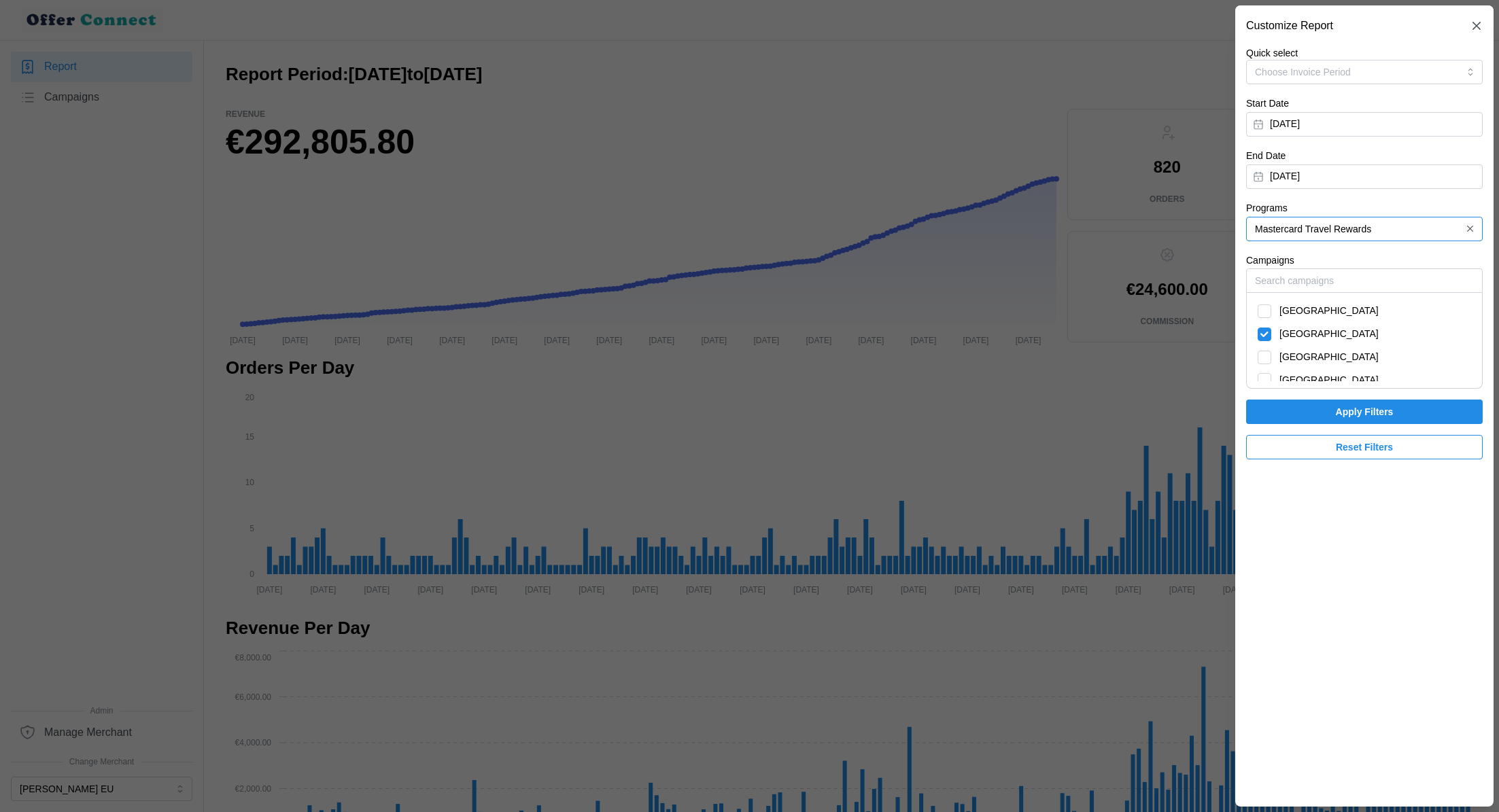
checkbox input "false"
click at [1296, 414] on span "Apply Filters" at bounding box center [1364, 412] width 211 height 23
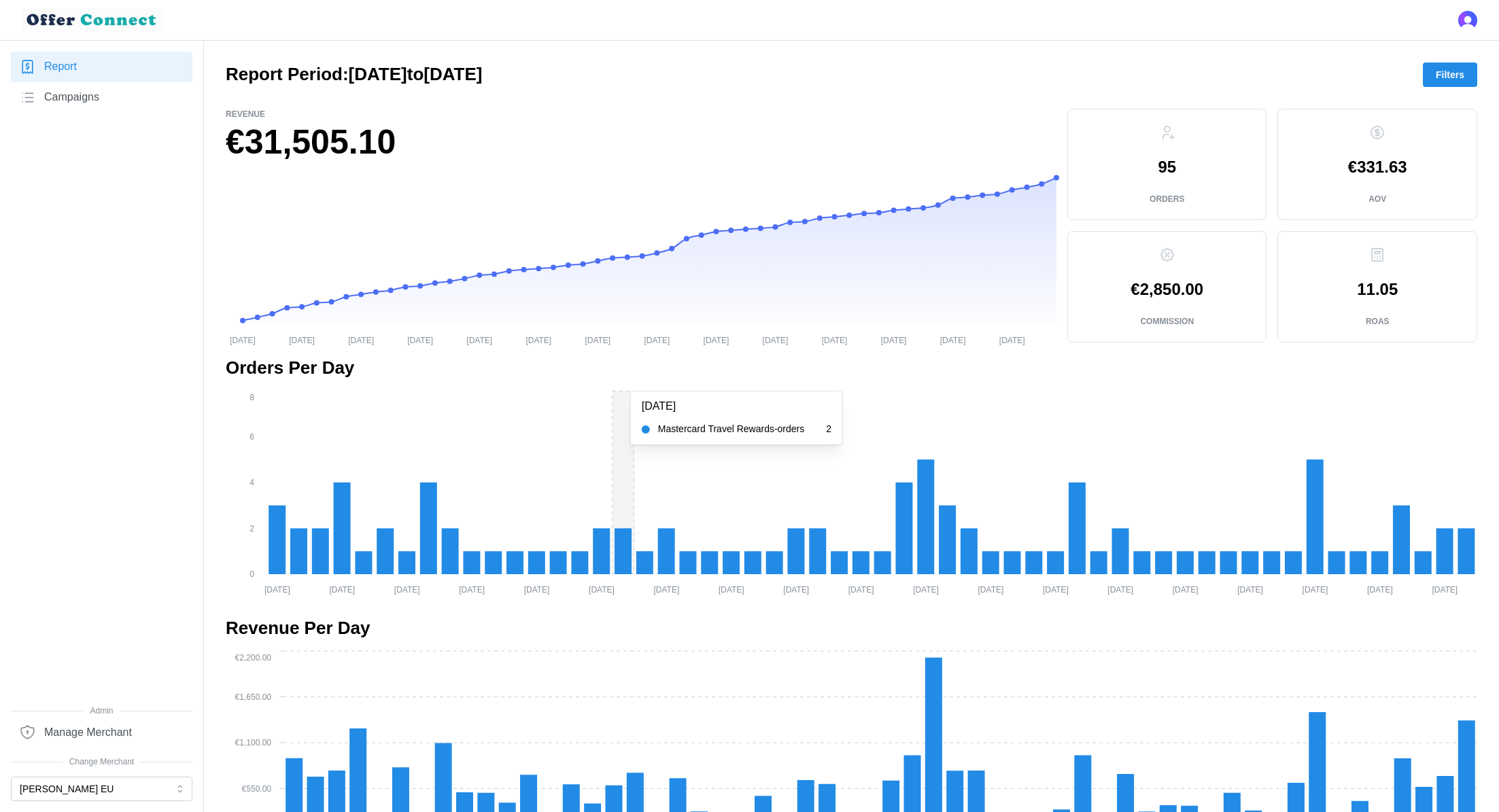
scroll to position [908, 0]
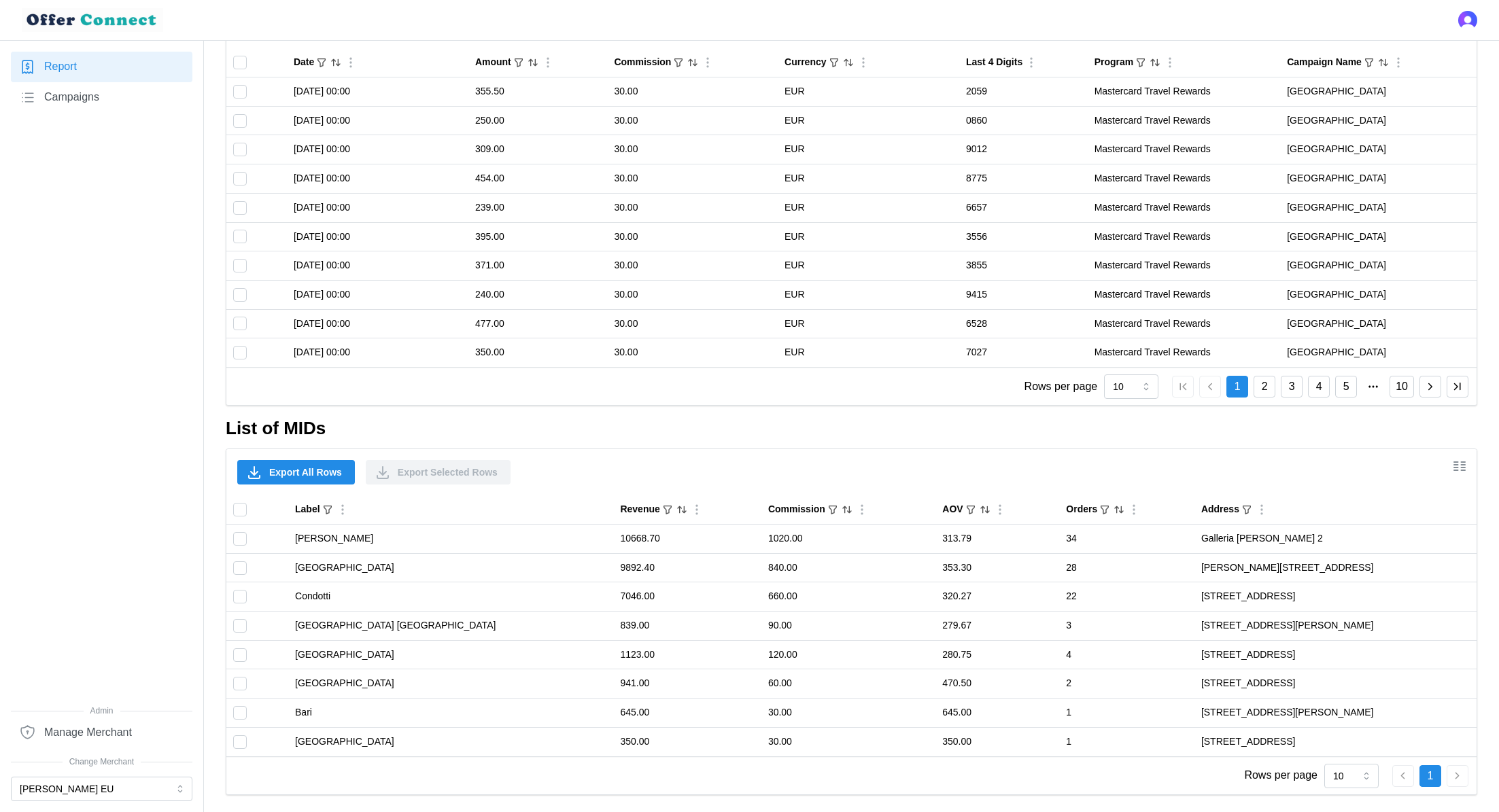
click at [312, 463] on span "Export All Rows" at bounding box center [305, 472] width 73 height 23
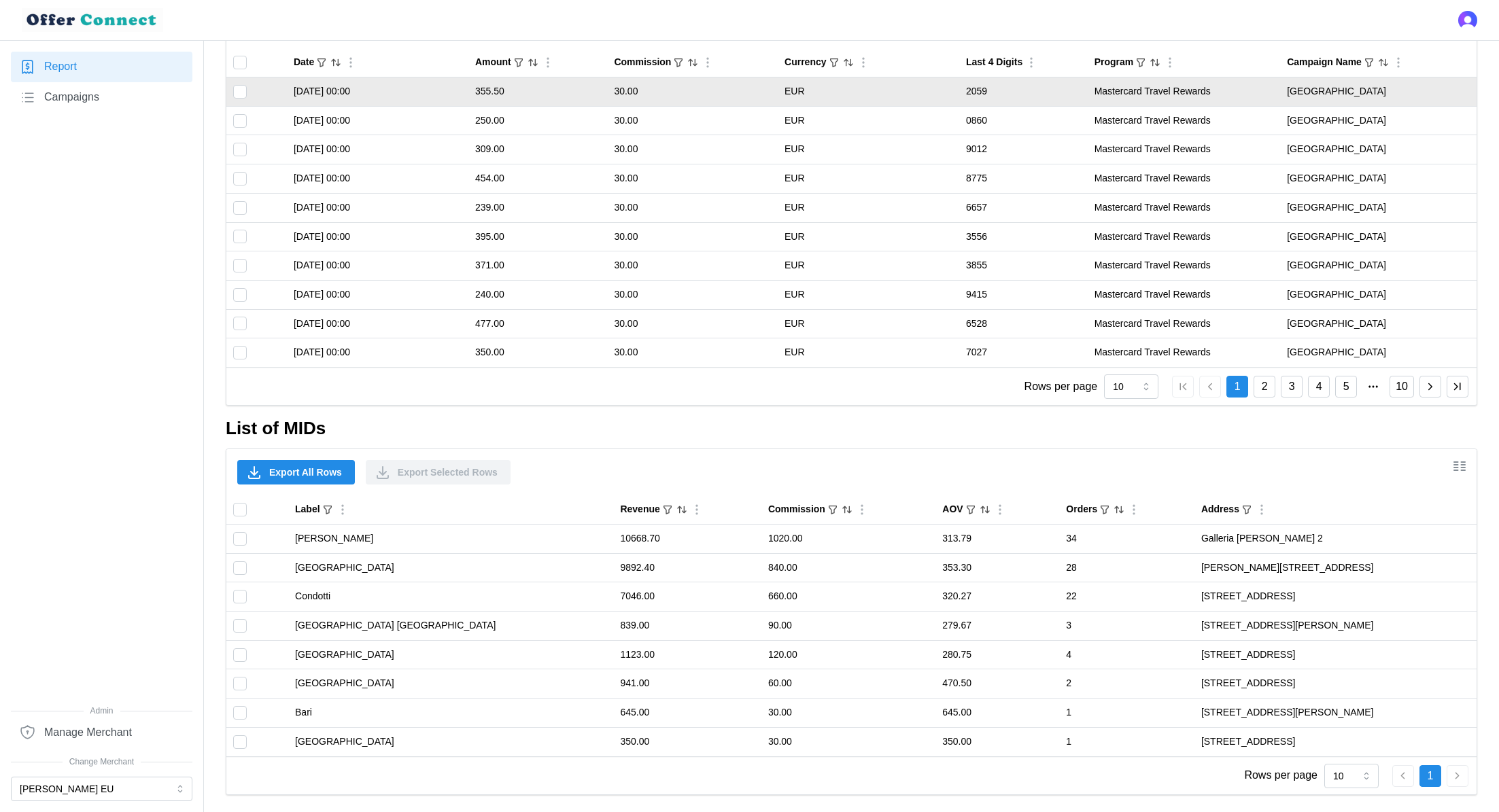
scroll to position [0, 0]
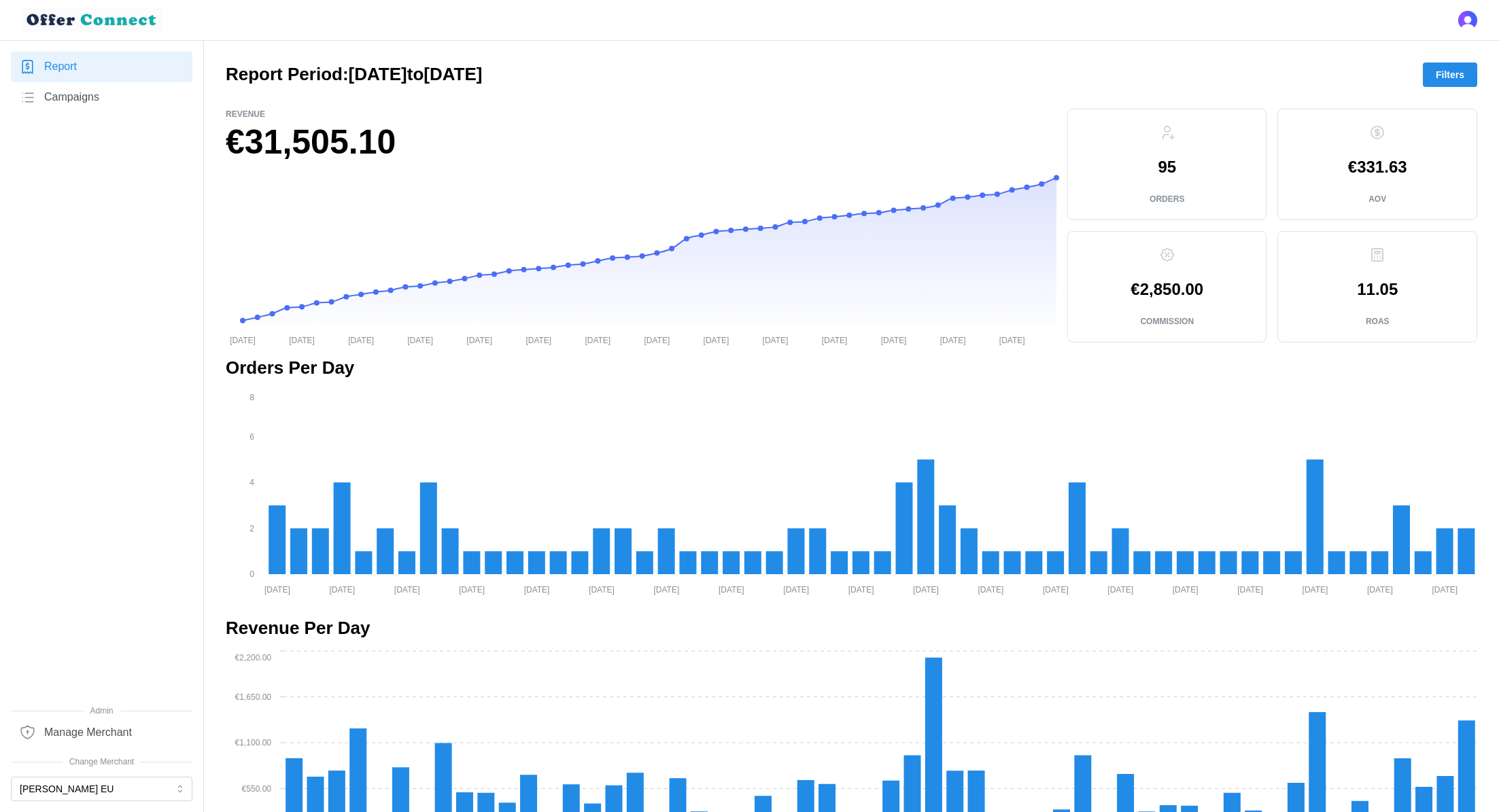
click at [1452, 73] on span "Filters" at bounding box center [1450, 75] width 29 height 23
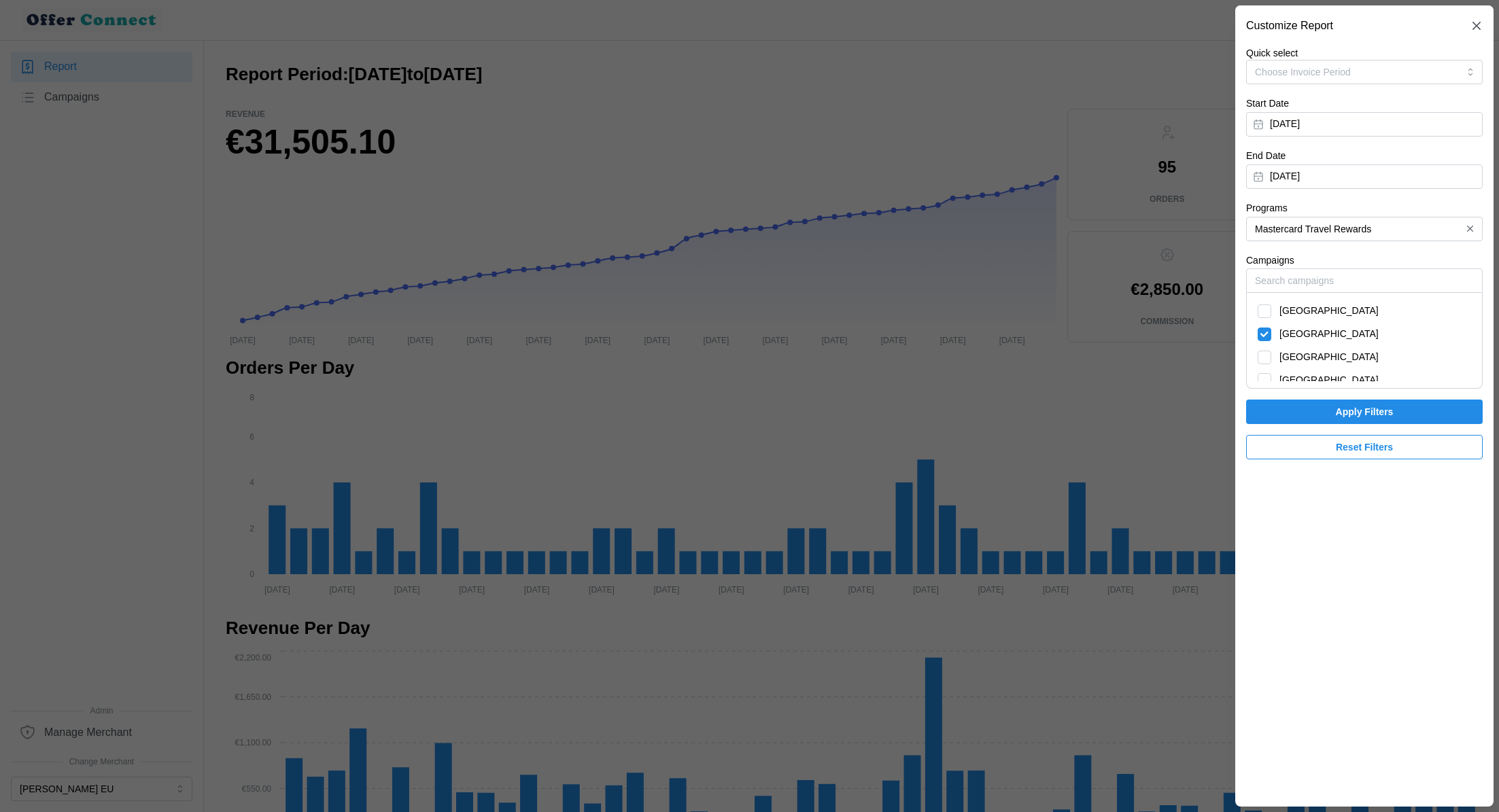
click at [1287, 342] on div "[GEOGRAPHIC_DATA]" at bounding box center [1364, 334] width 227 height 23
checkbox input "false"
click at [1285, 313] on span "France" at bounding box center [1329, 311] width 99 height 15
checkbox input "true"
click at [1343, 406] on span "Apply Filters" at bounding box center [1365, 412] width 58 height 23
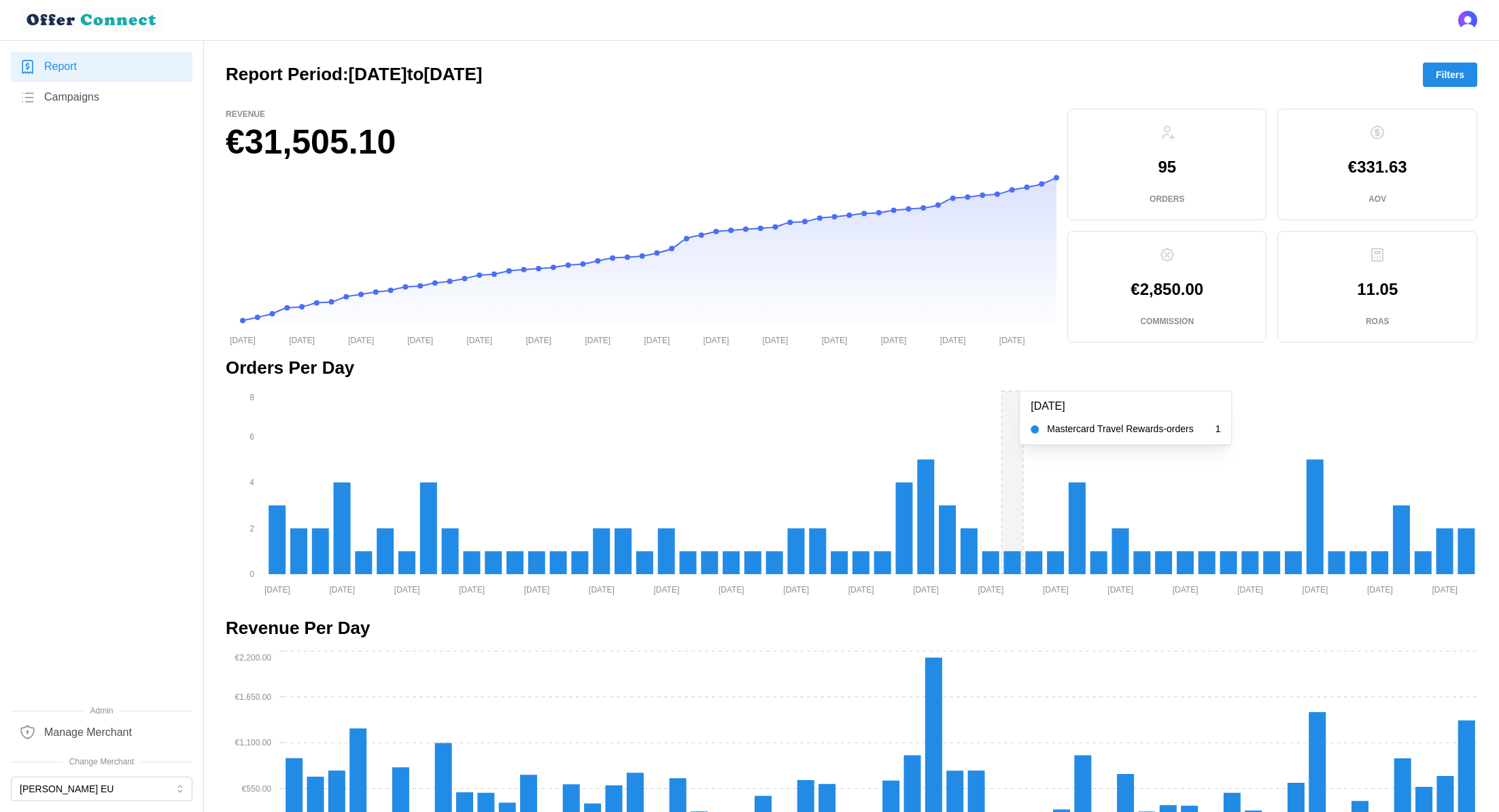
scroll to position [908, 0]
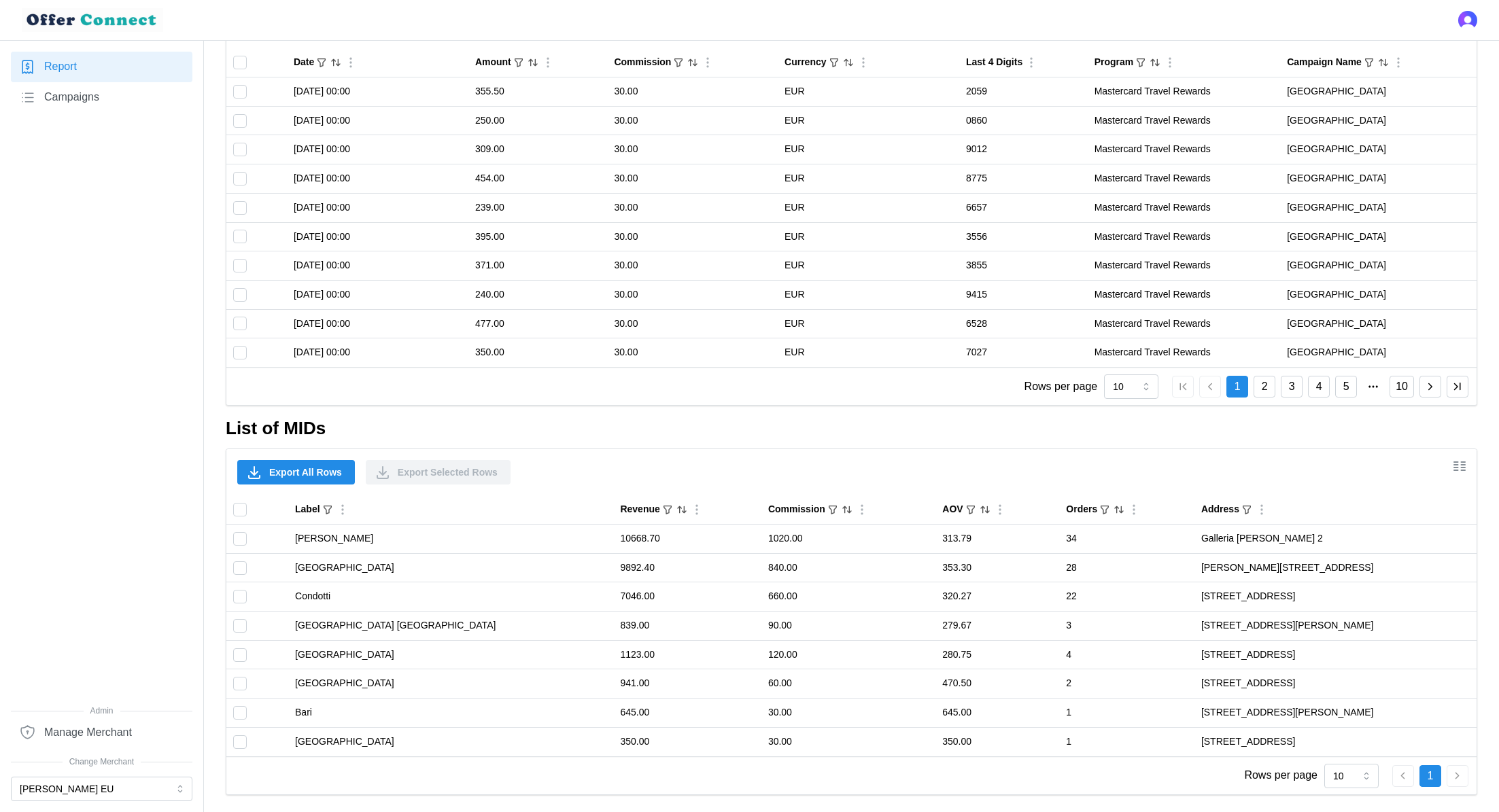
click at [290, 468] on span "Export All Rows" at bounding box center [305, 472] width 73 height 23
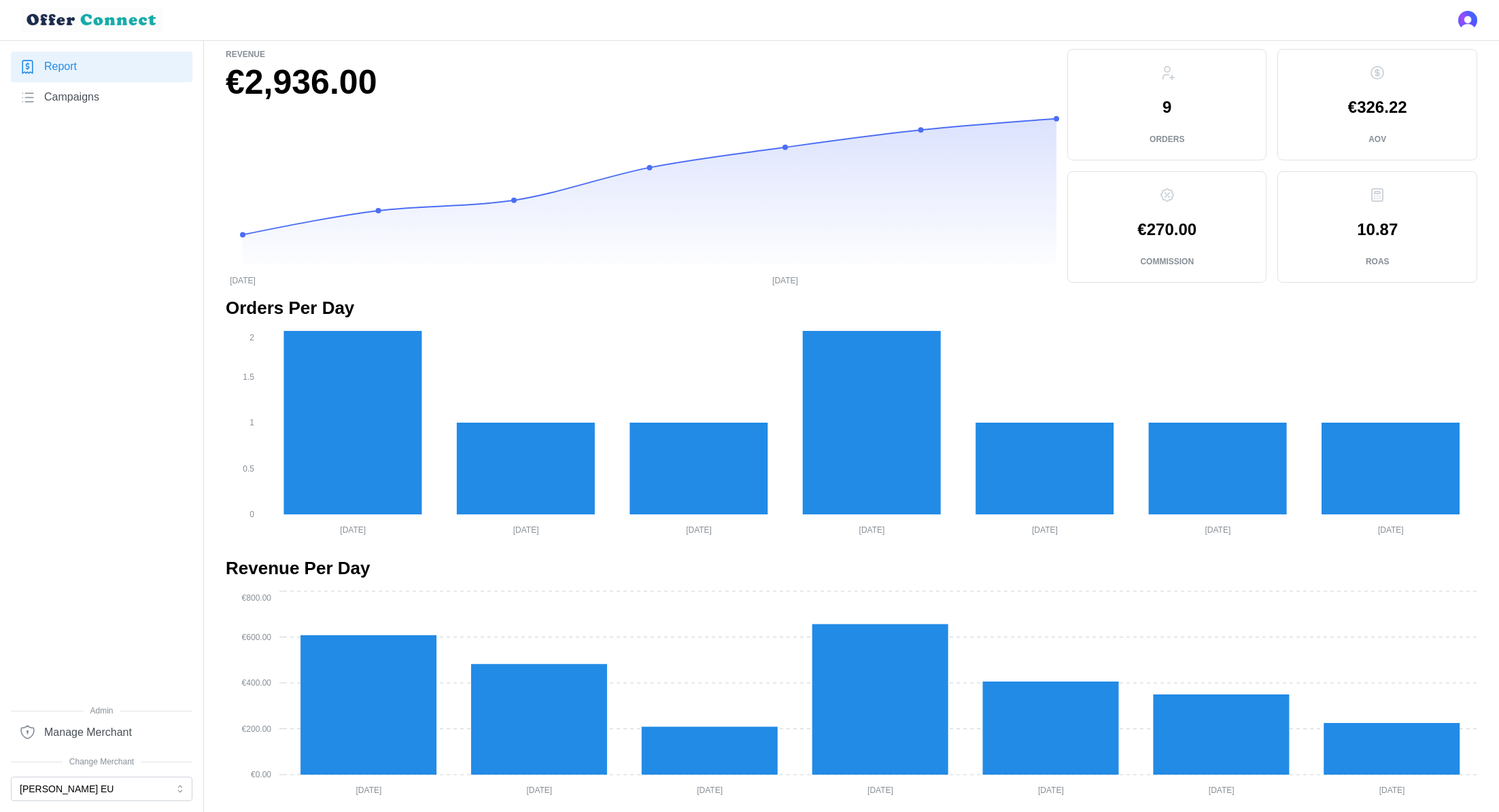
scroll to position [734, 0]
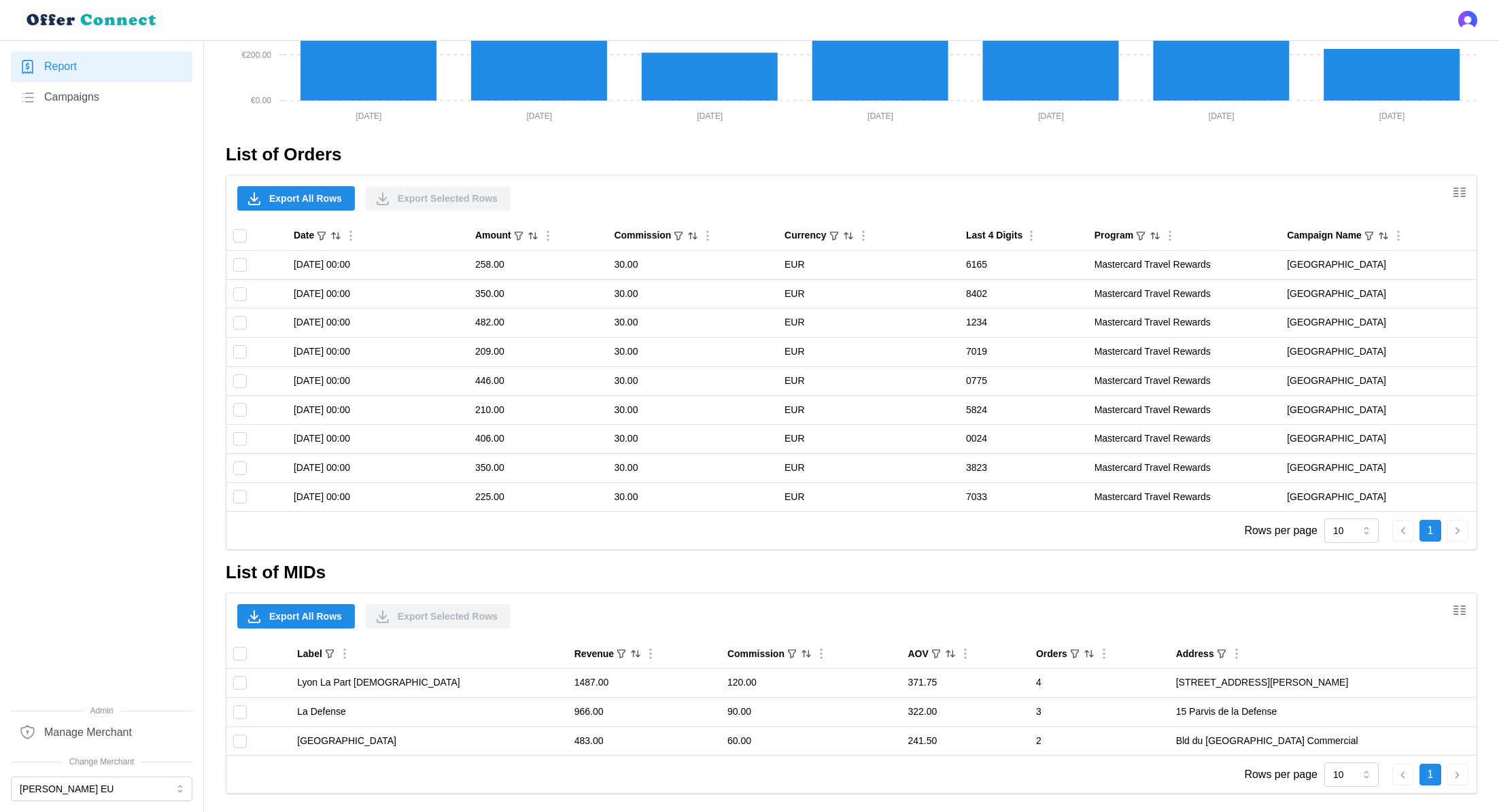
click at [304, 613] on span "Export All Rows" at bounding box center [305, 617] width 73 height 23
